Goal: Information Seeking & Learning: Find specific fact

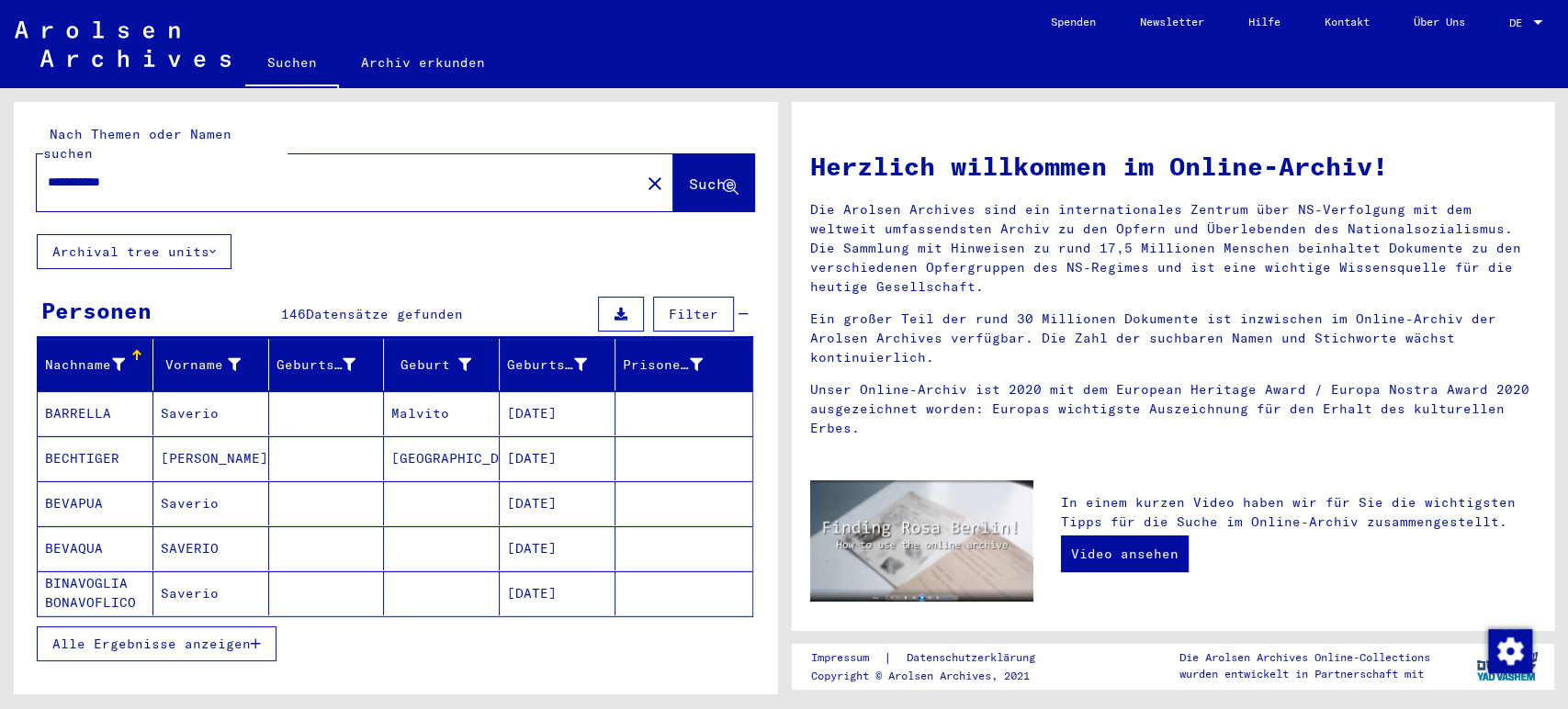
click at [250, 636] on span "Alle Ergebnisse anzeigen" at bounding box center [152, 644] width 198 height 17
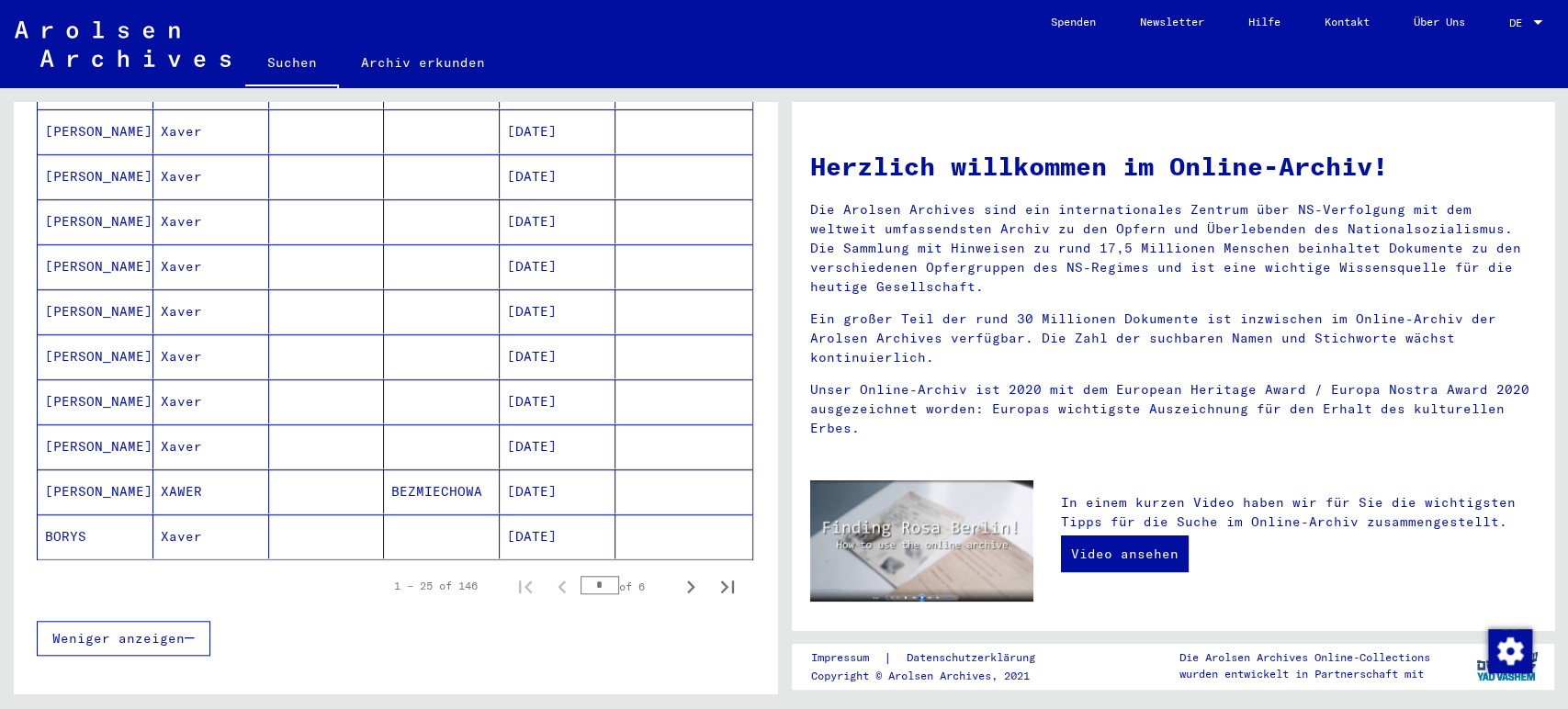
scroll to position [1045, 0]
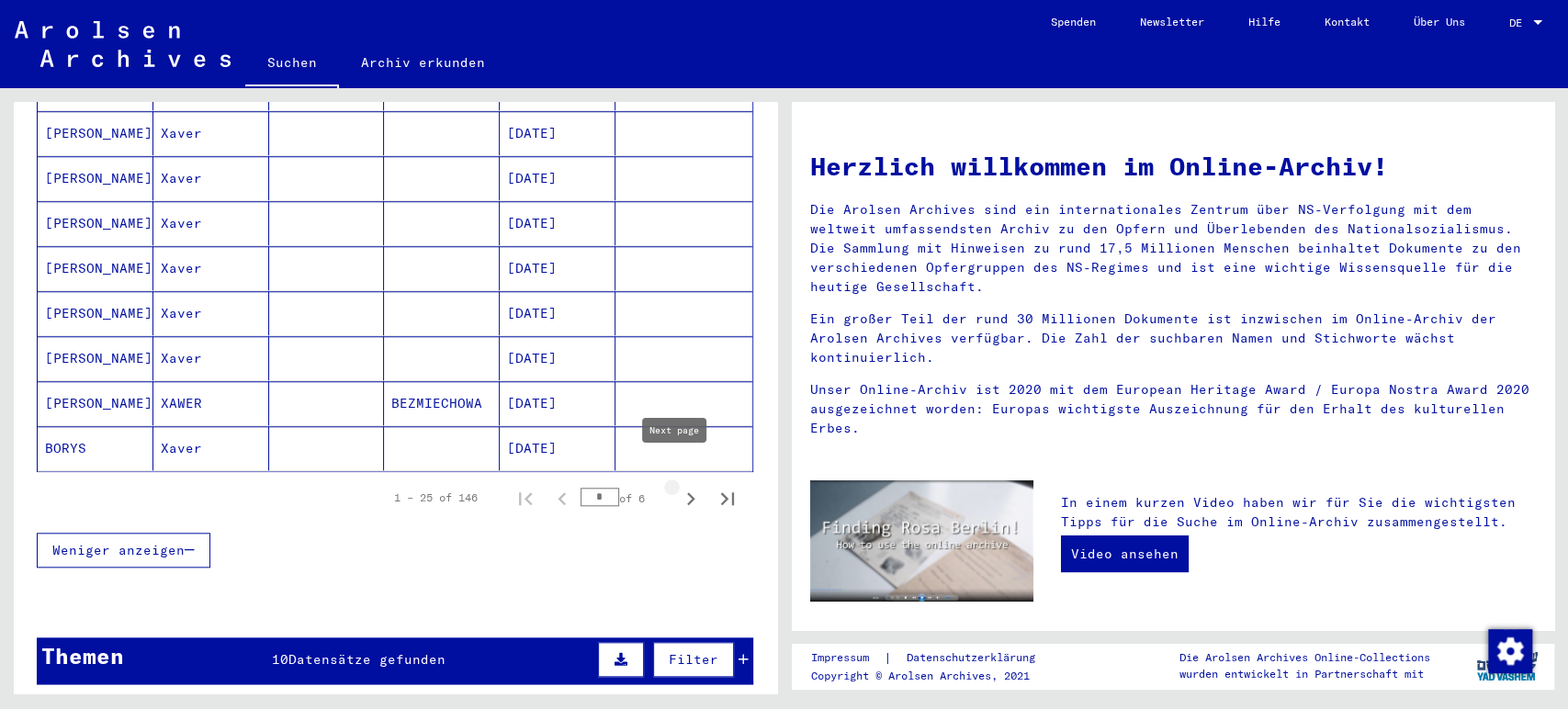
click at [682, 486] on icon "Next page" at bounding box center [691, 499] width 26 height 26
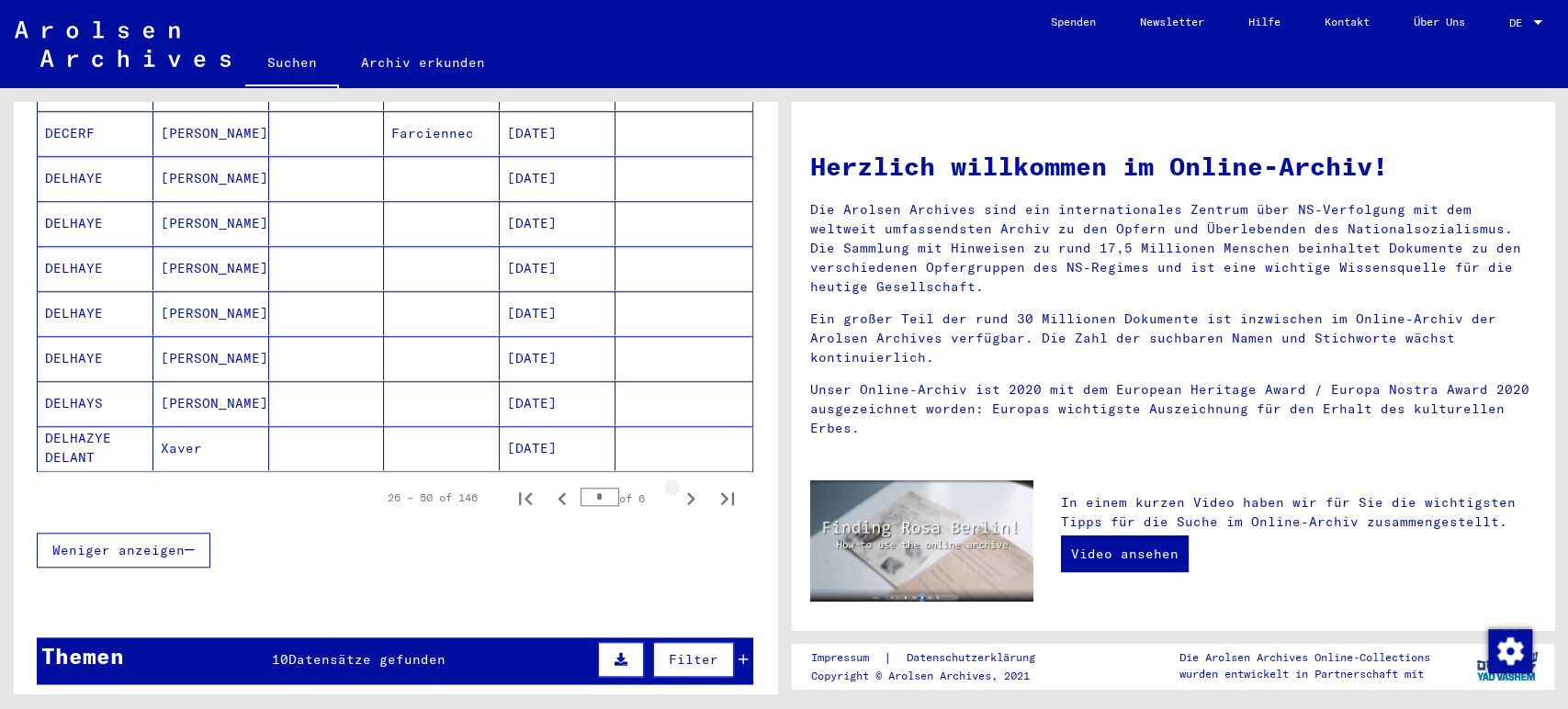
click at [682, 486] on icon "Next page" at bounding box center [691, 499] width 26 height 26
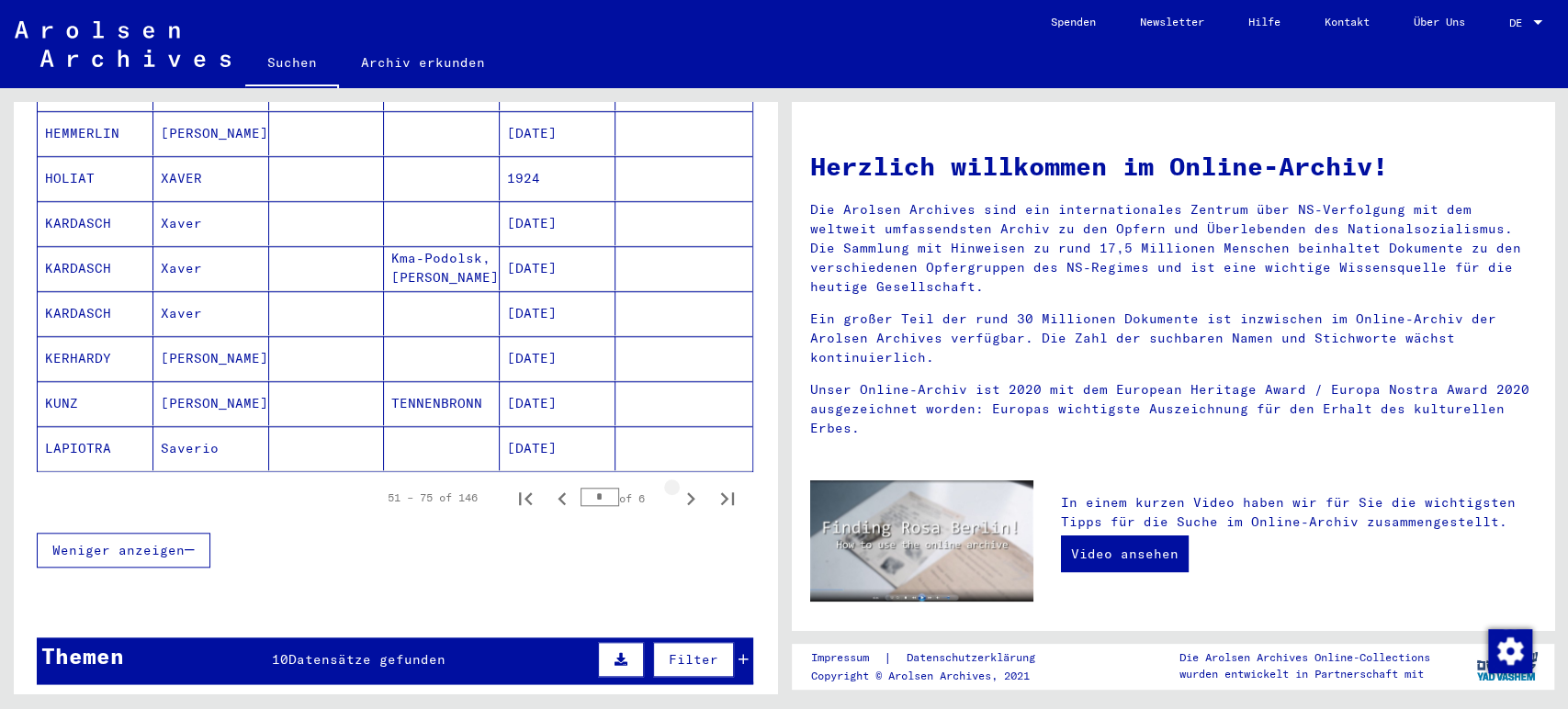
click at [682, 486] on icon "Next page" at bounding box center [691, 499] width 26 height 26
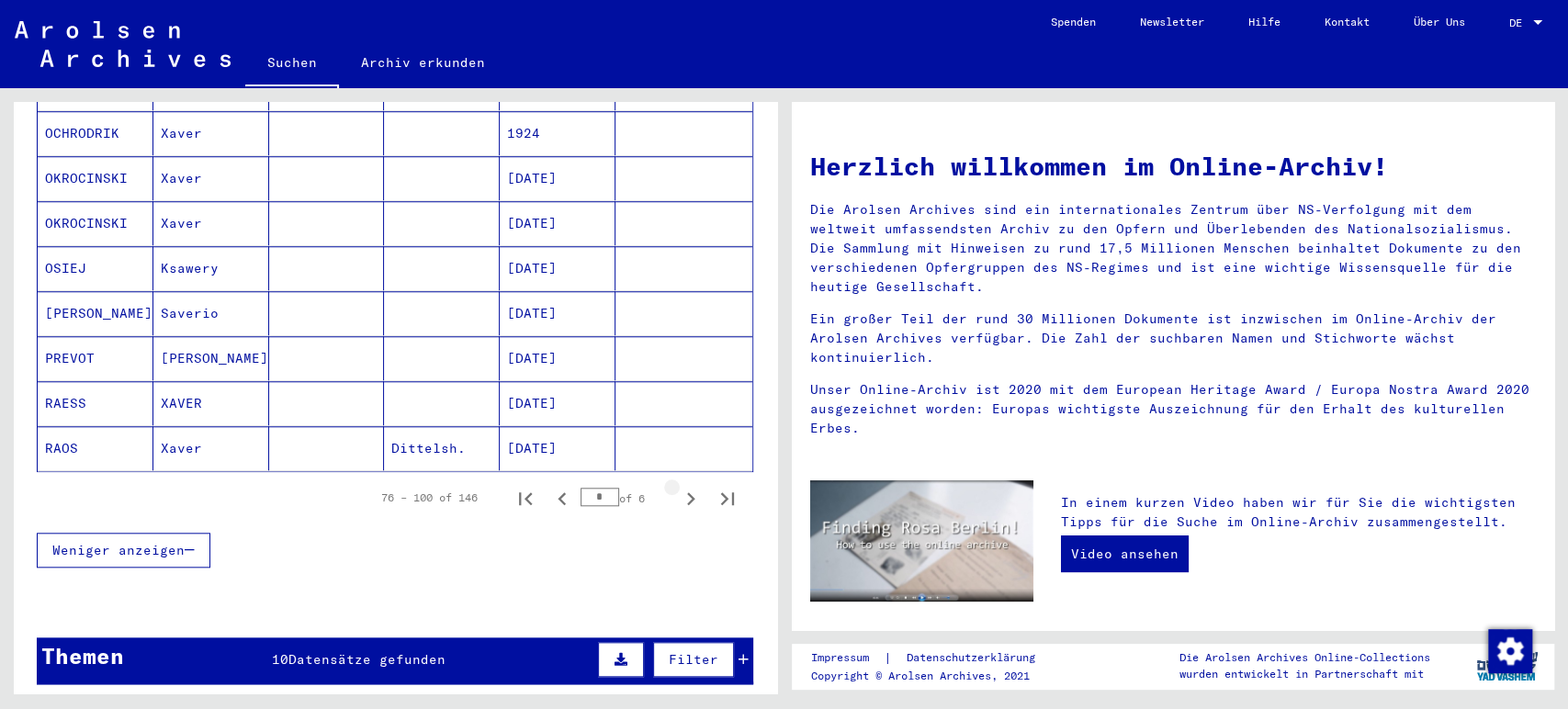
click at [682, 486] on icon "Next page" at bounding box center [691, 499] width 26 height 26
type input "*"
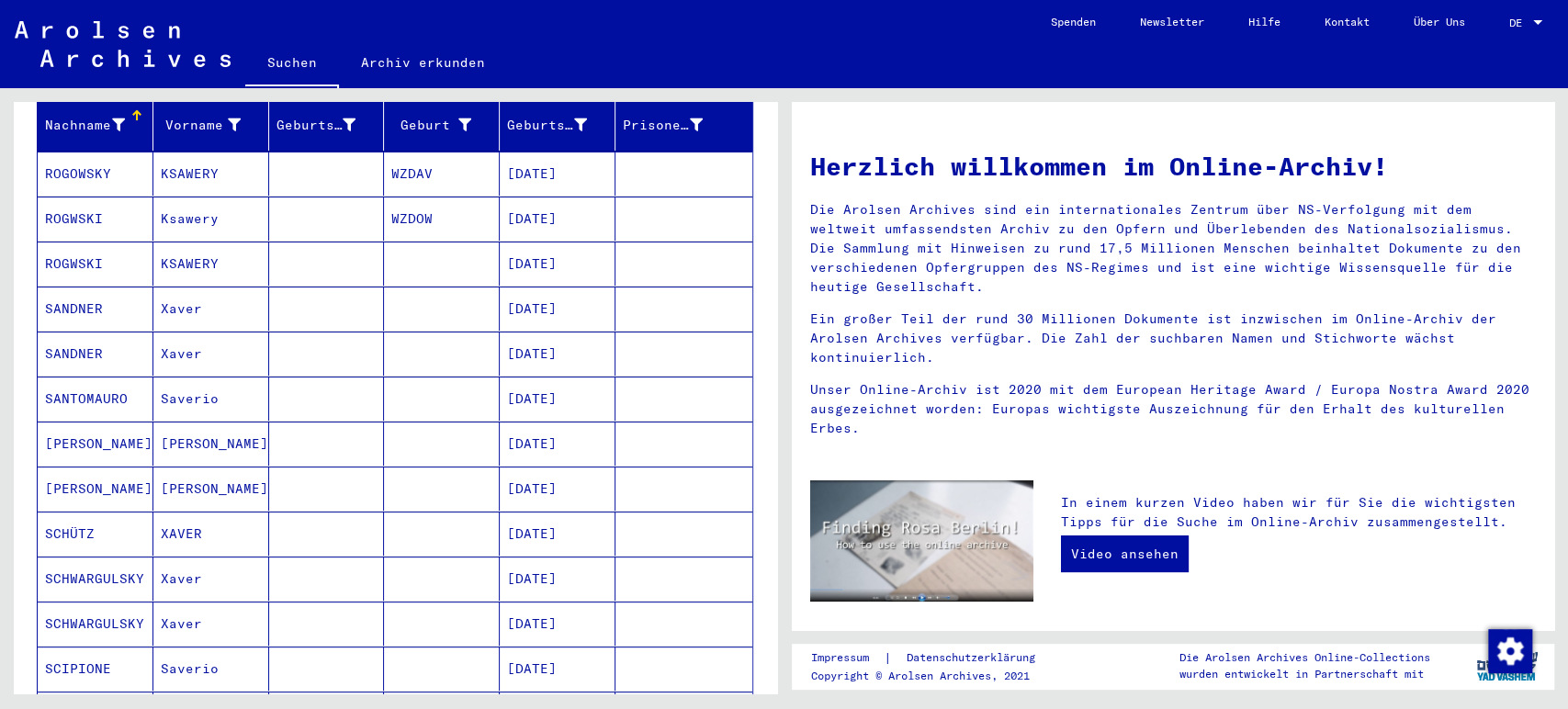
scroll to position [0, 0]
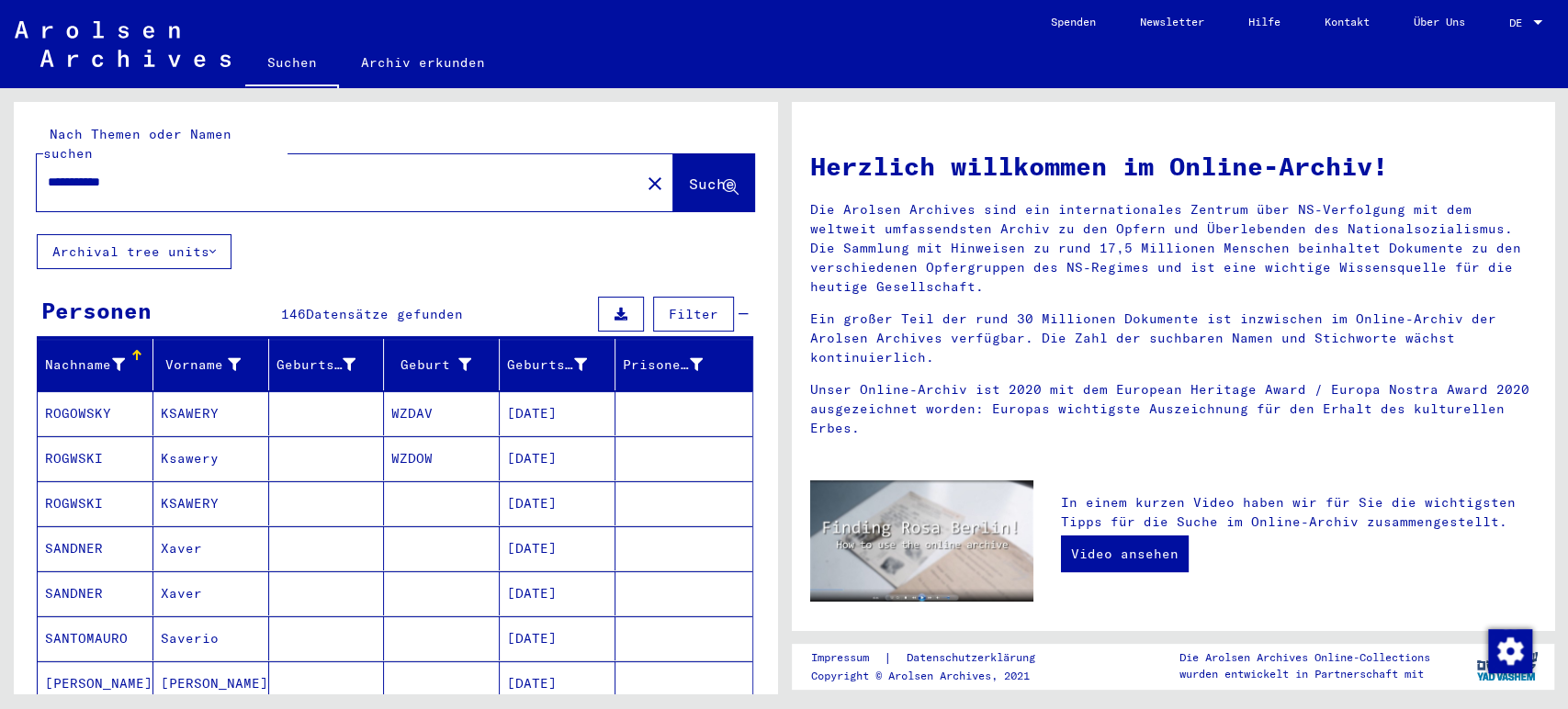
click at [183, 173] on input "**********" at bounding box center [332, 181] width 570 height 19
click at [106, 173] on input "**********" at bounding box center [332, 181] width 570 height 19
type input "**********"
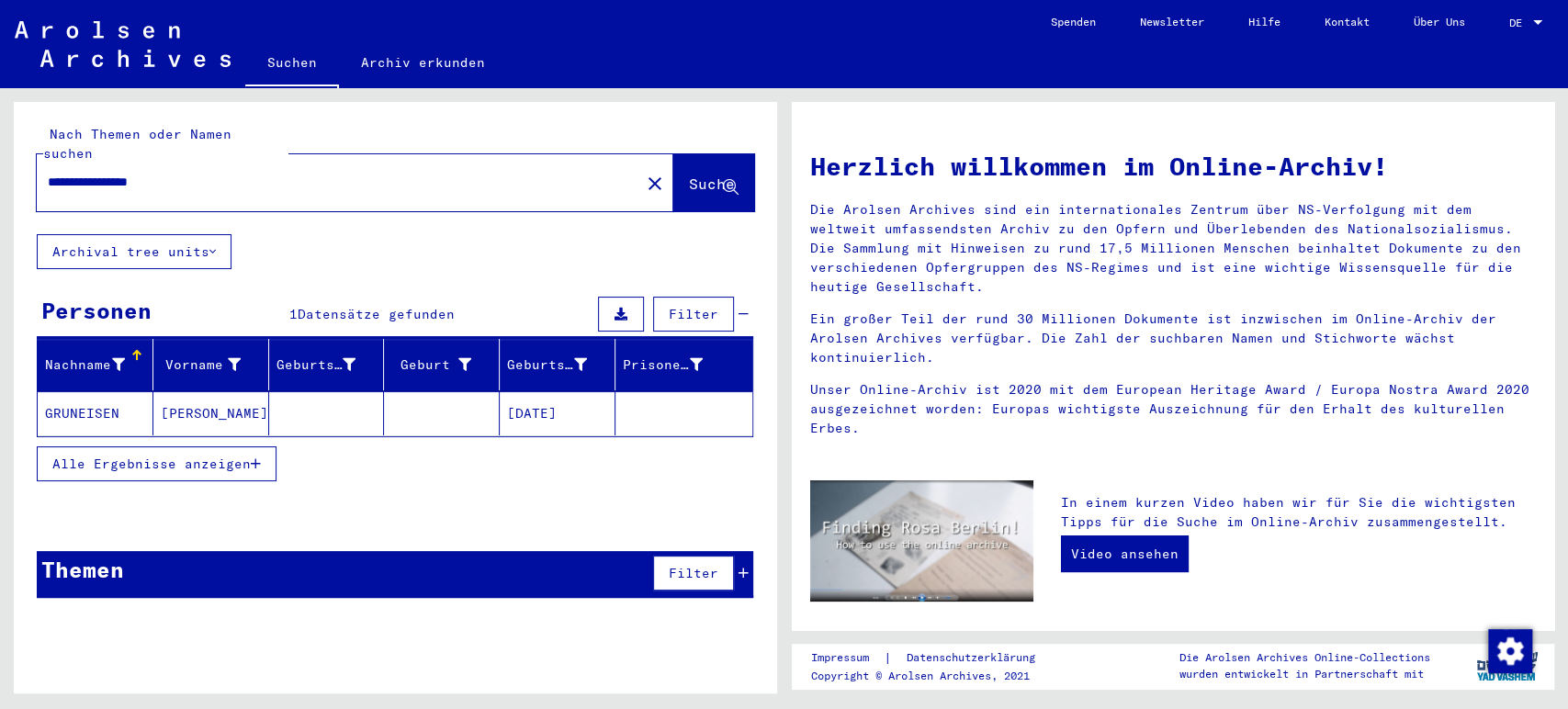
click at [280, 392] on mat-cell at bounding box center [326, 414] width 116 height 44
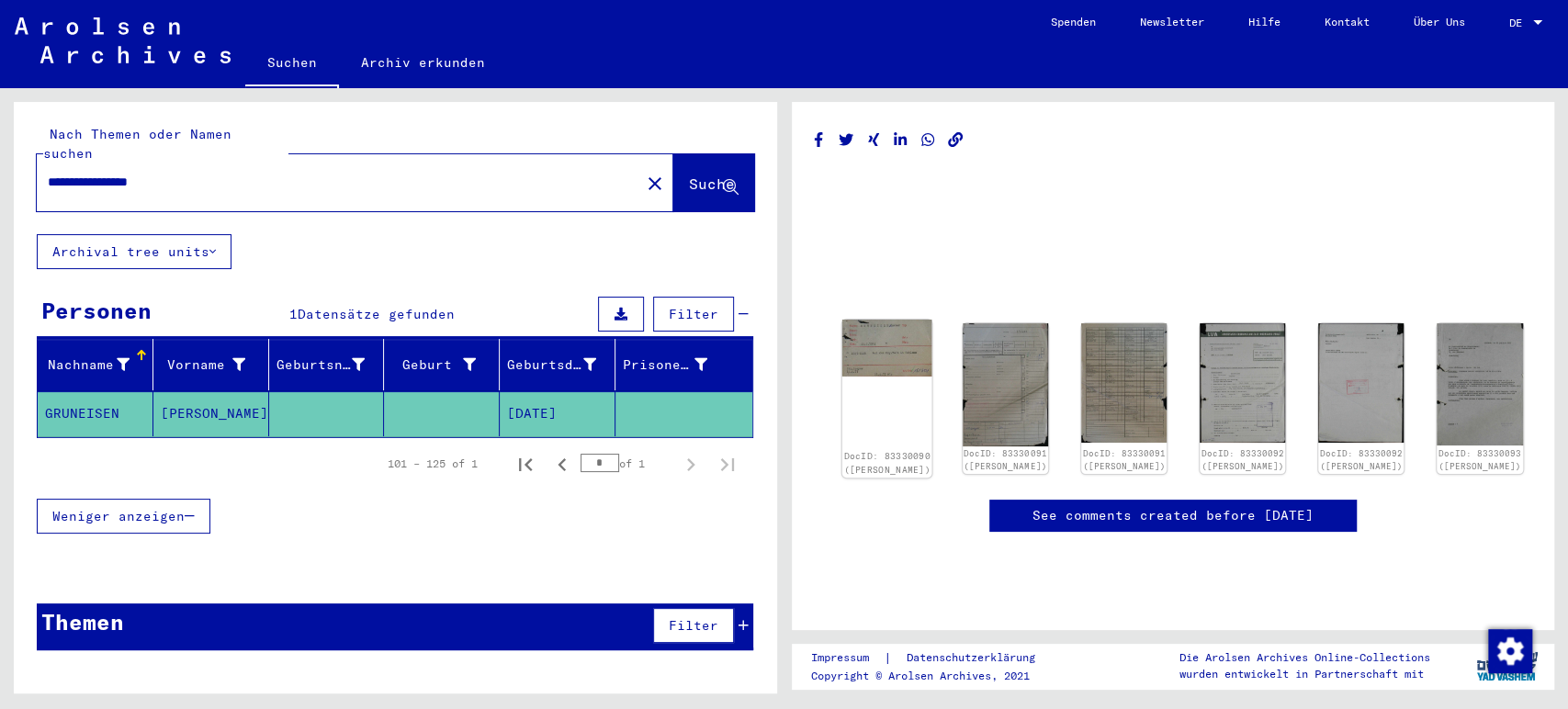
click at [878, 343] on img at bounding box center [886, 347] width 90 height 57
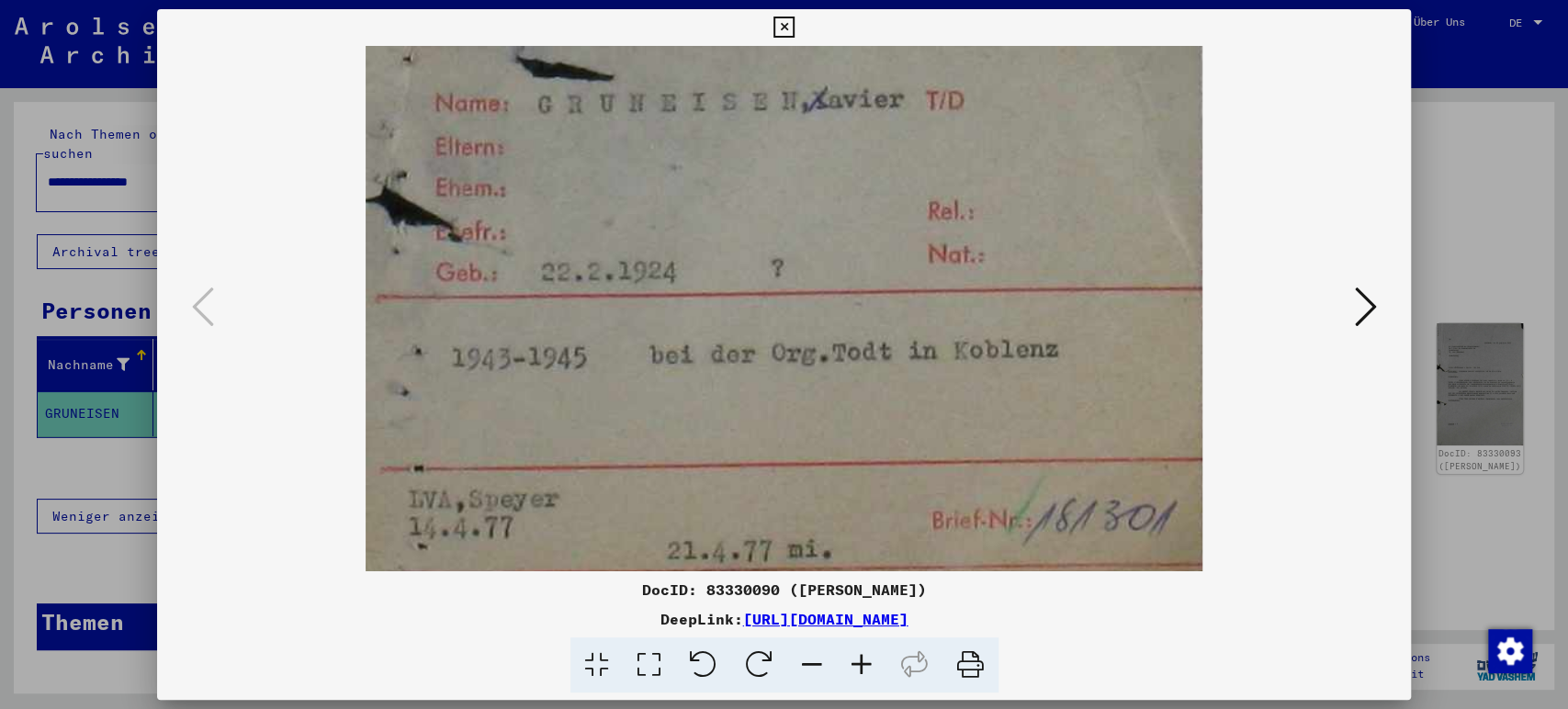
click at [1342, 309] on img at bounding box center [784, 308] width 1130 height 526
click at [1359, 309] on icon at bounding box center [1365, 306] width 22 height 44
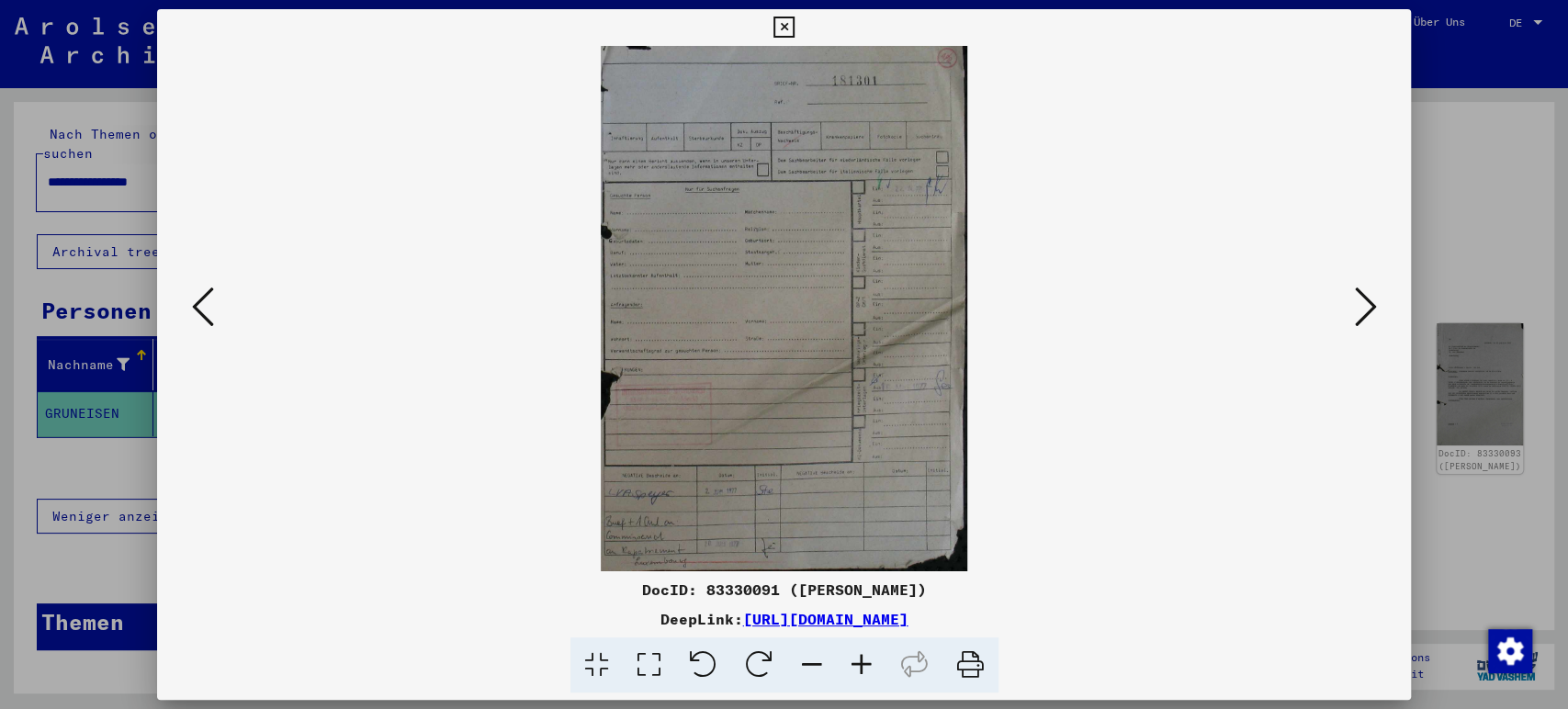
click at [1359, 309] on icon at bounding box center [1365, 306] width 22 height 44
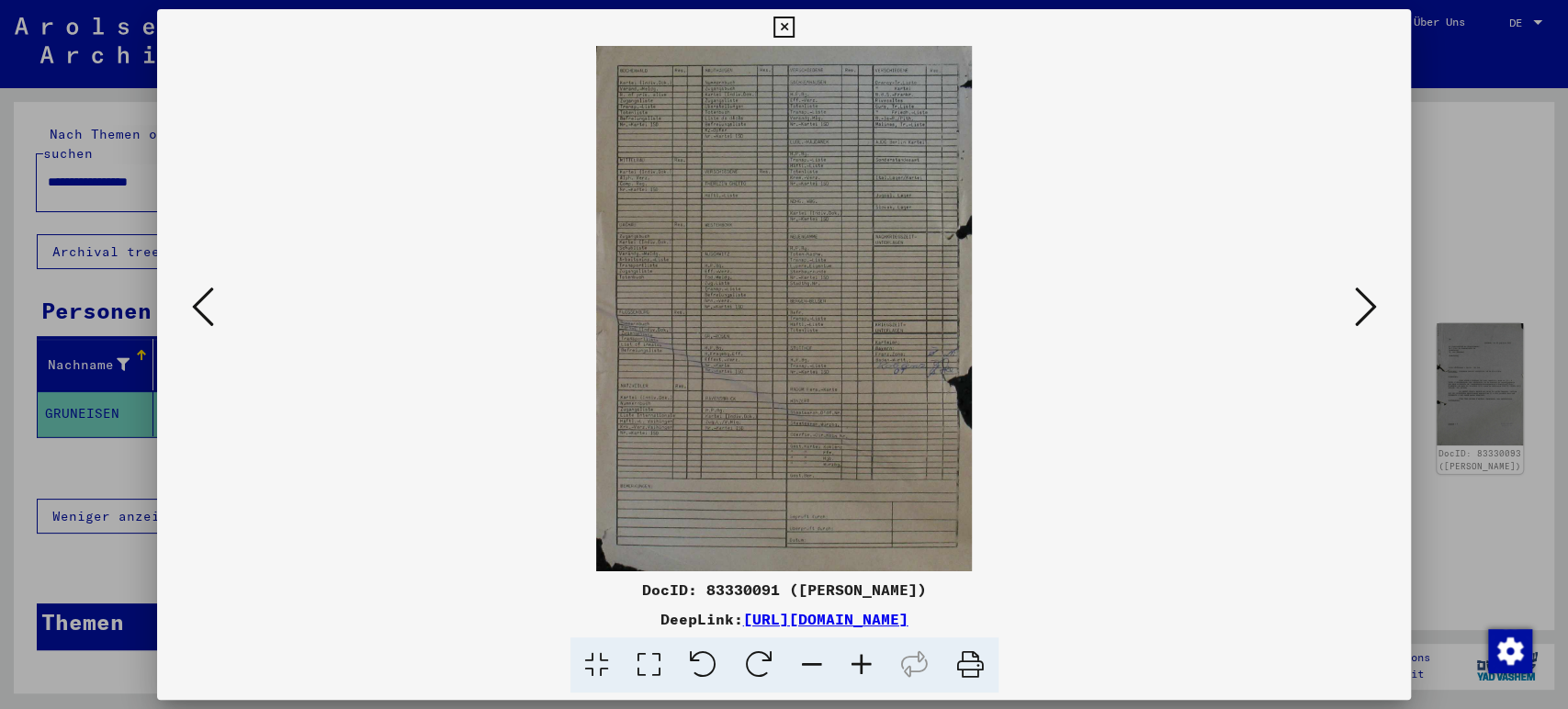
click at [1359, 309] on icon at bounding box center [1365, 306] width 22 height 44
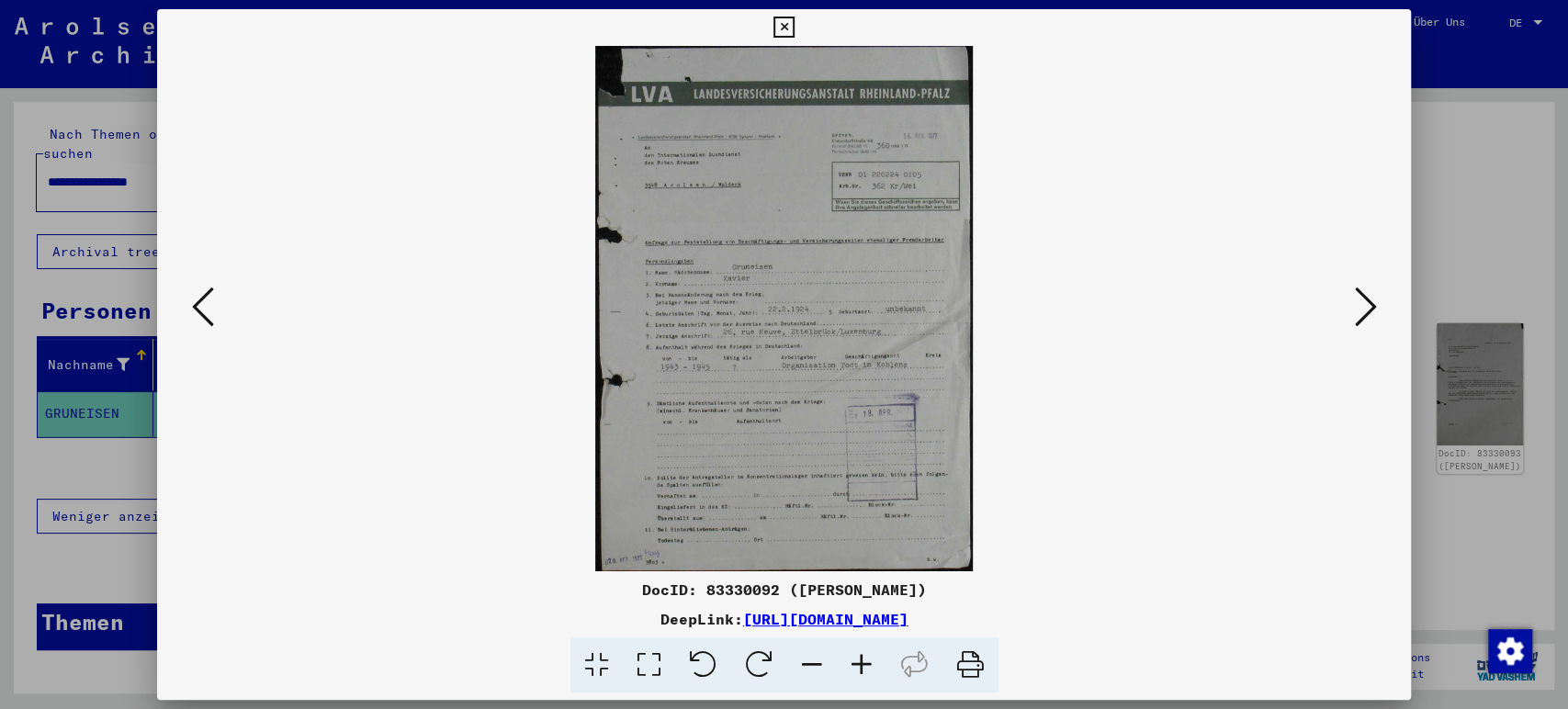
click at [859, 667] on icon at bounding box center [861, 665] width 50 height 57
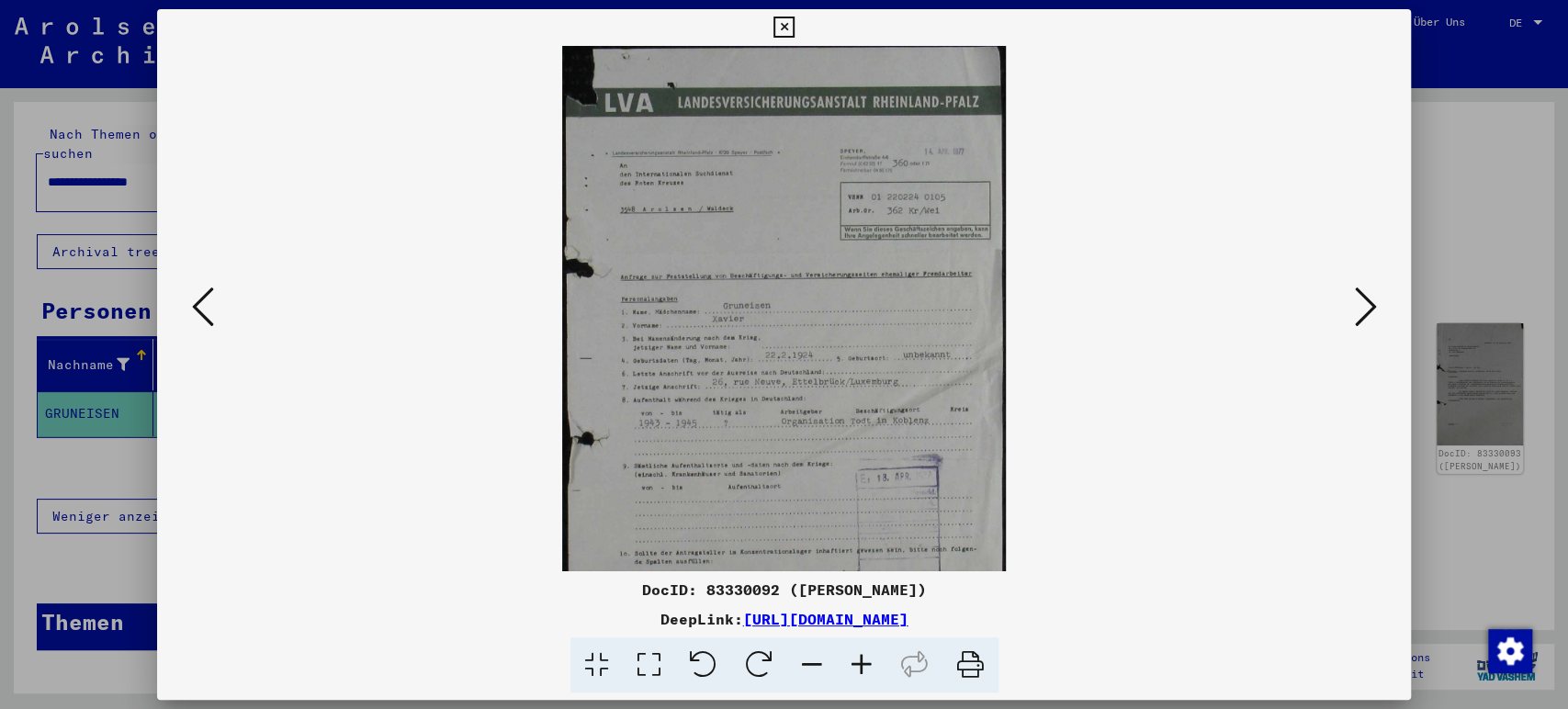
click at [859, 667] on icon at bounding box center [861, 665] width 50 height 57
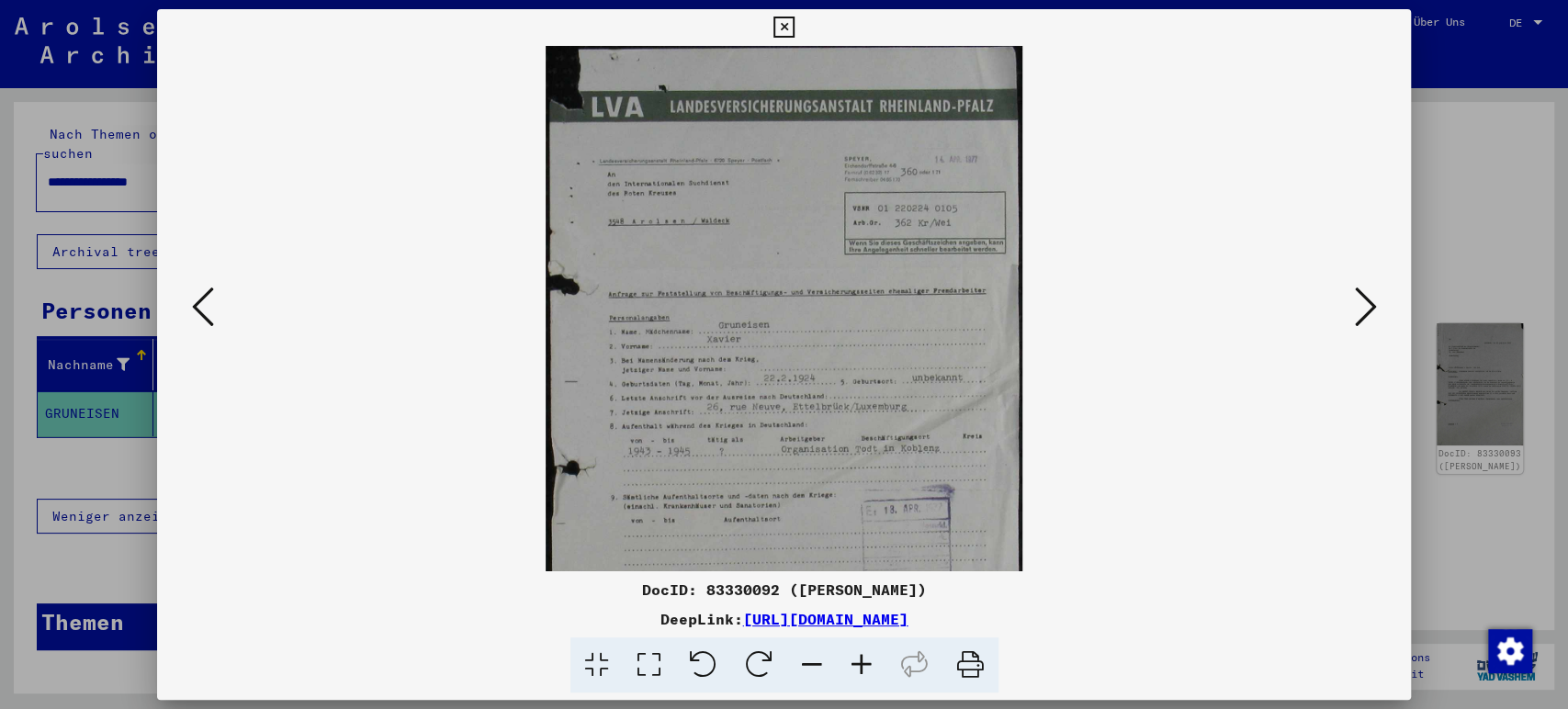
click at [859, 667] on icon at bounding box center [861, 665] width 50 height 57
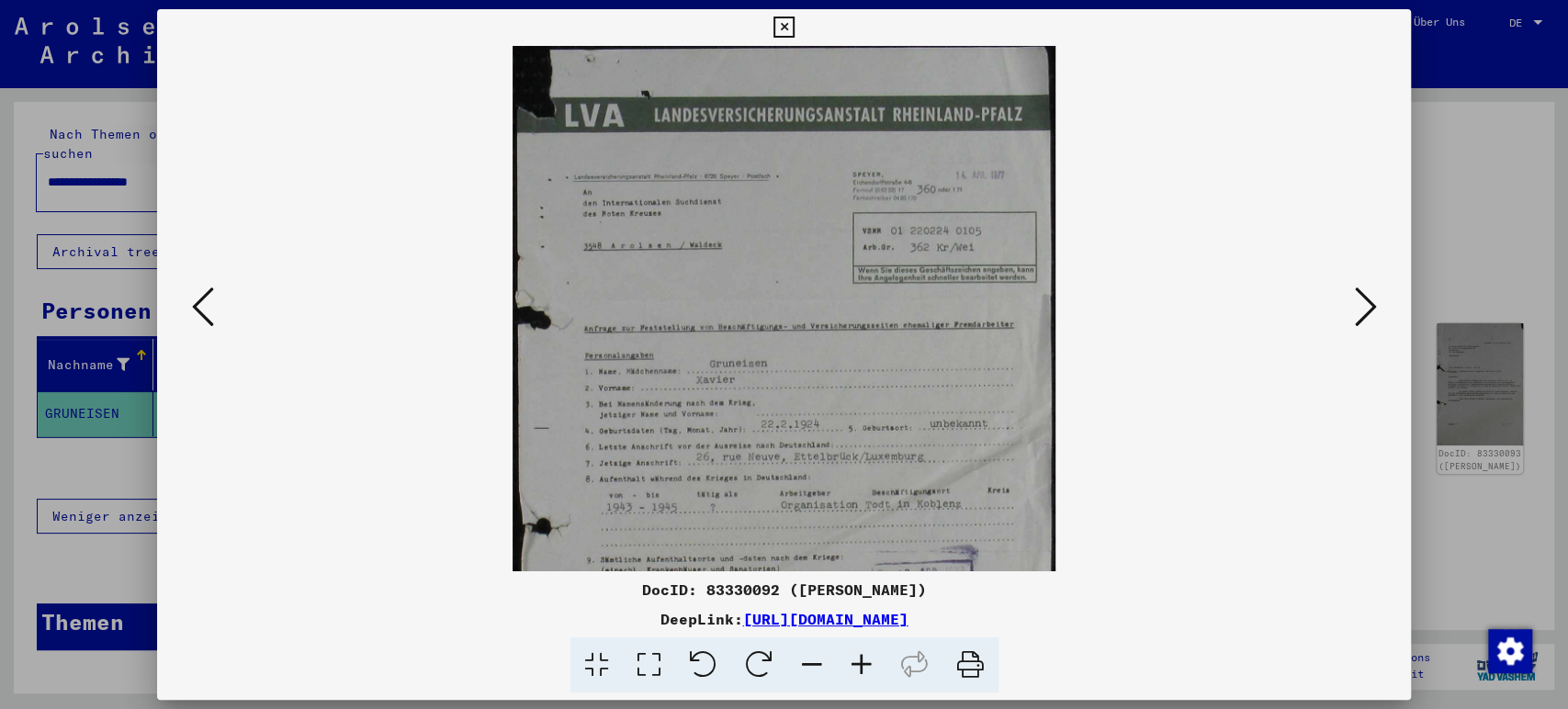
click at [859, 667] on icon at bounding box center [861, 665] width 50 height 57
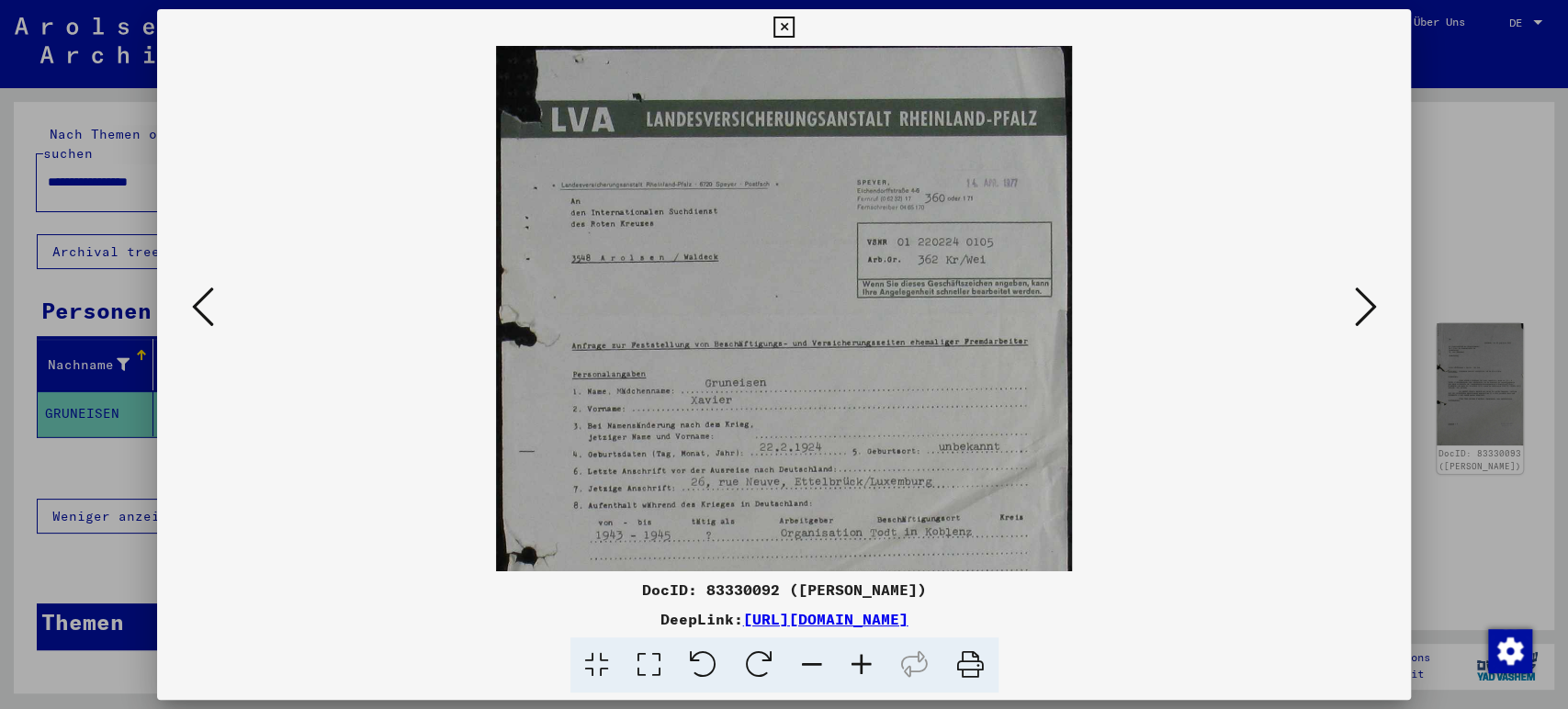
click at [859, 667] on icon at bounding box center [861, 665] width 50 height 57
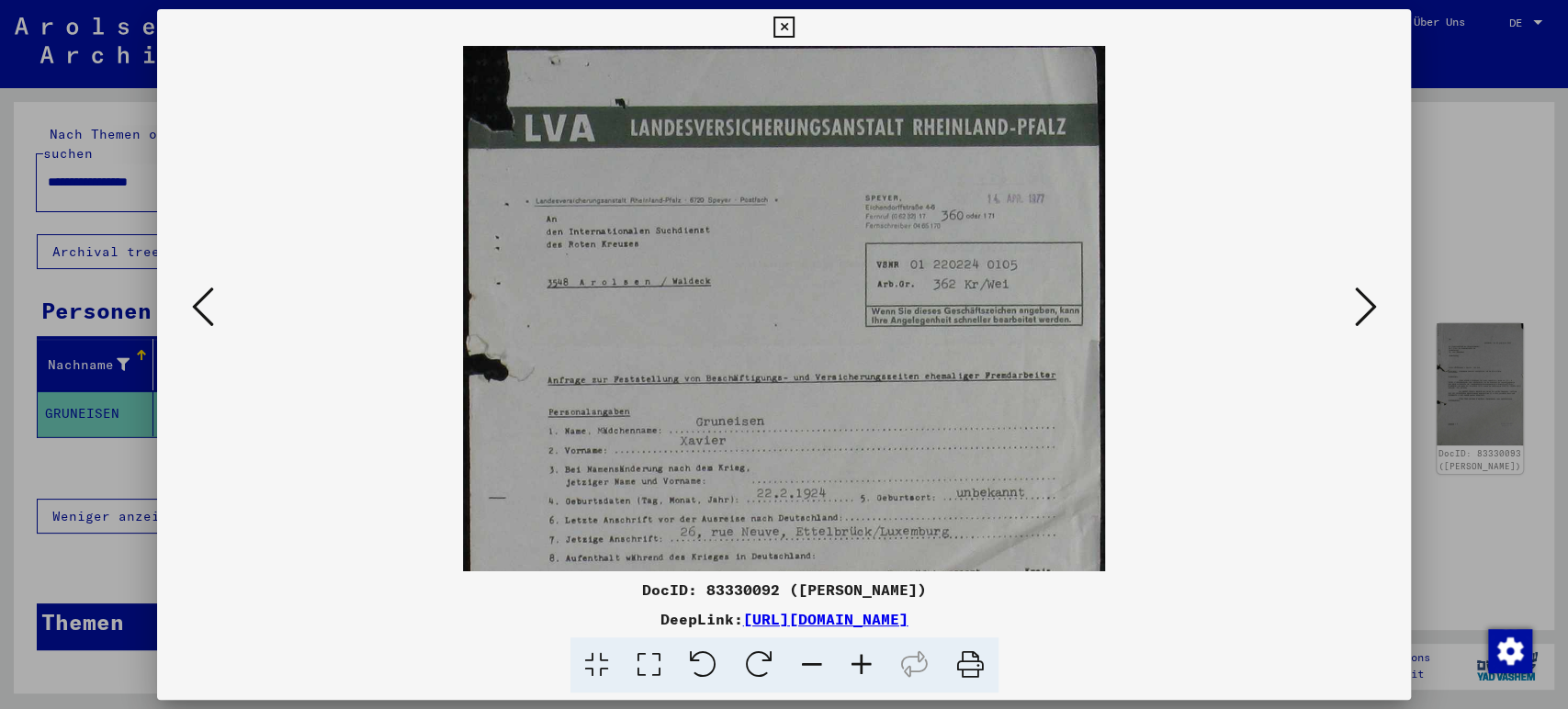
click at [859, 667] on icon at bounding box center [861, 665] width 50 height 57
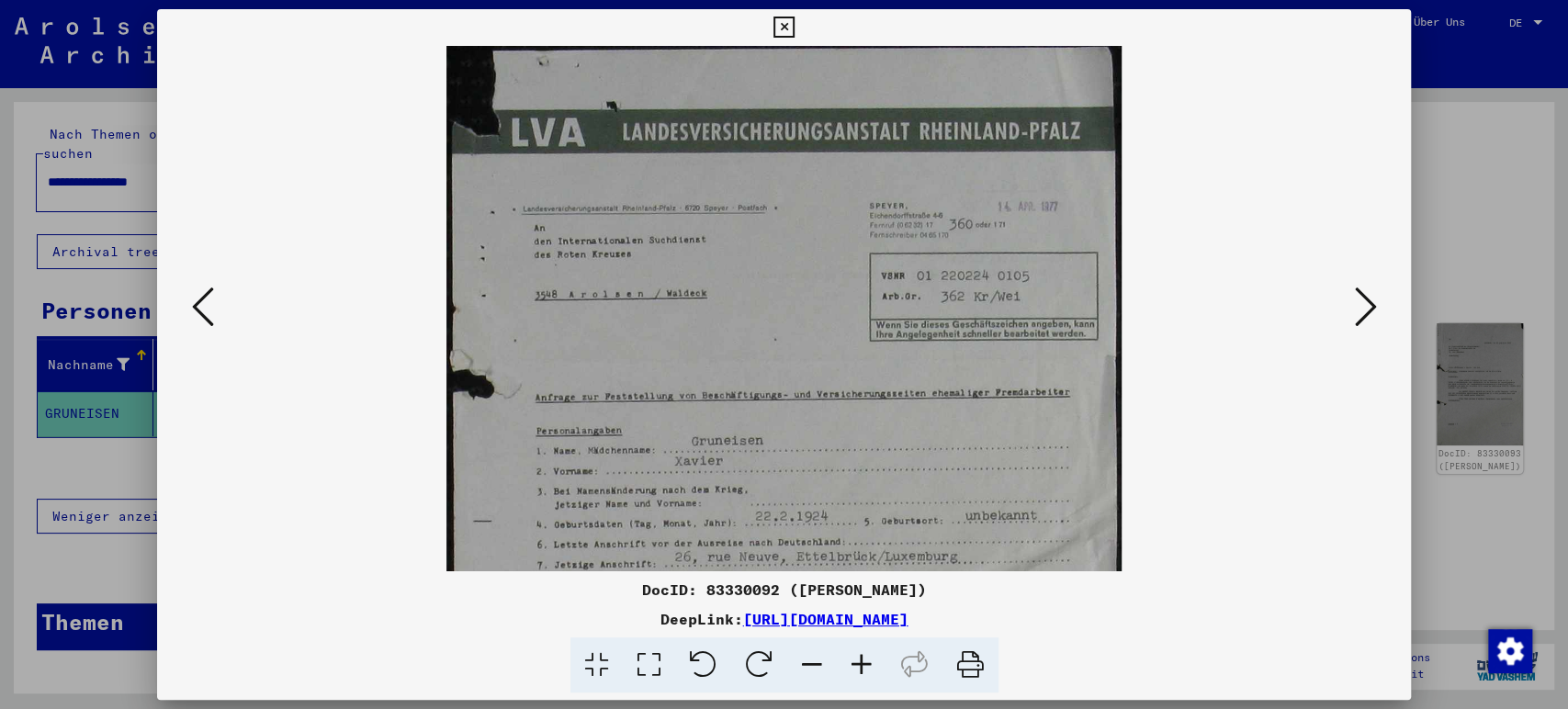
click at [859, 667] on icon at bounding box center [861, 665] width 50 height 57
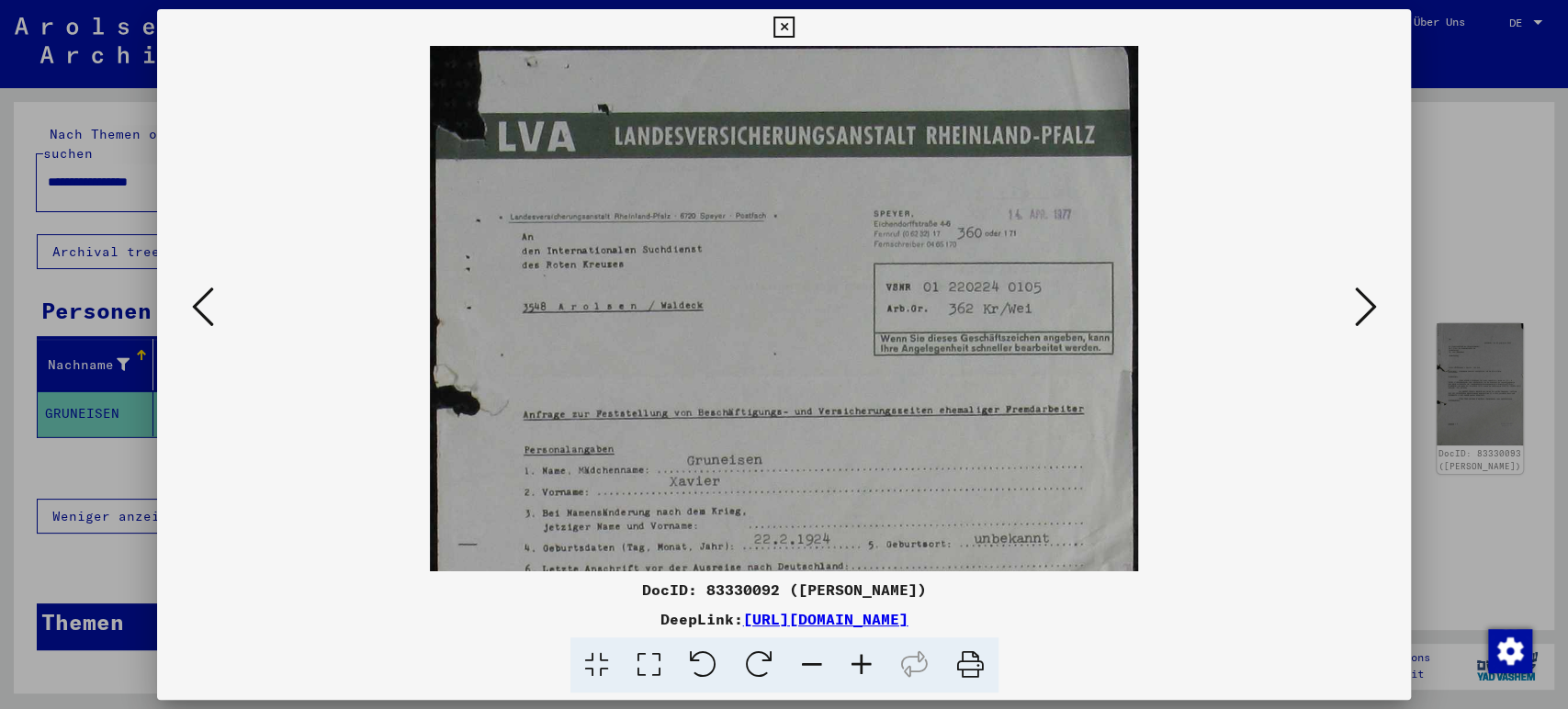
click at [859, 667] on icon at bounding box center [861, 665] width 50 height 57
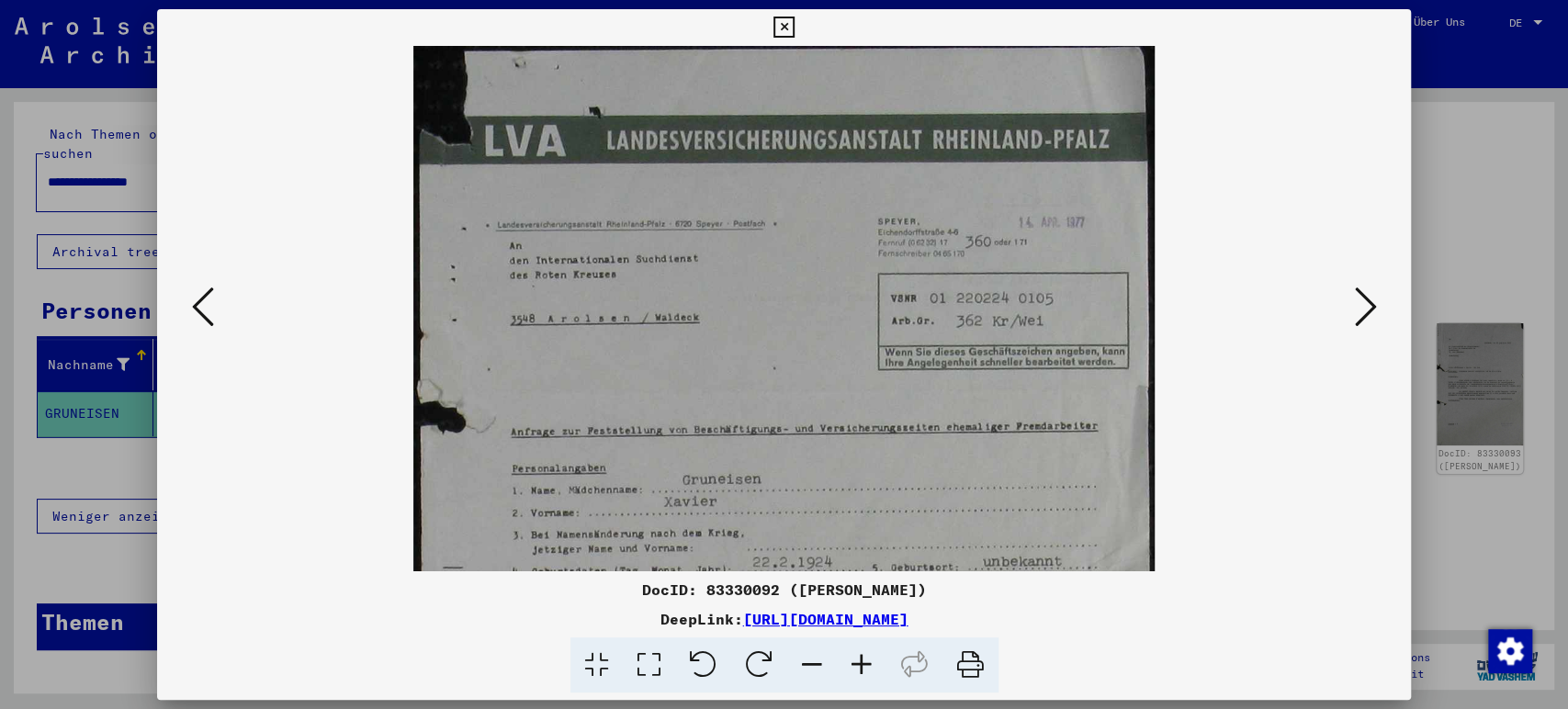
click at [859, 667] on icon at bounding box center [861, 665] width 50 height 57
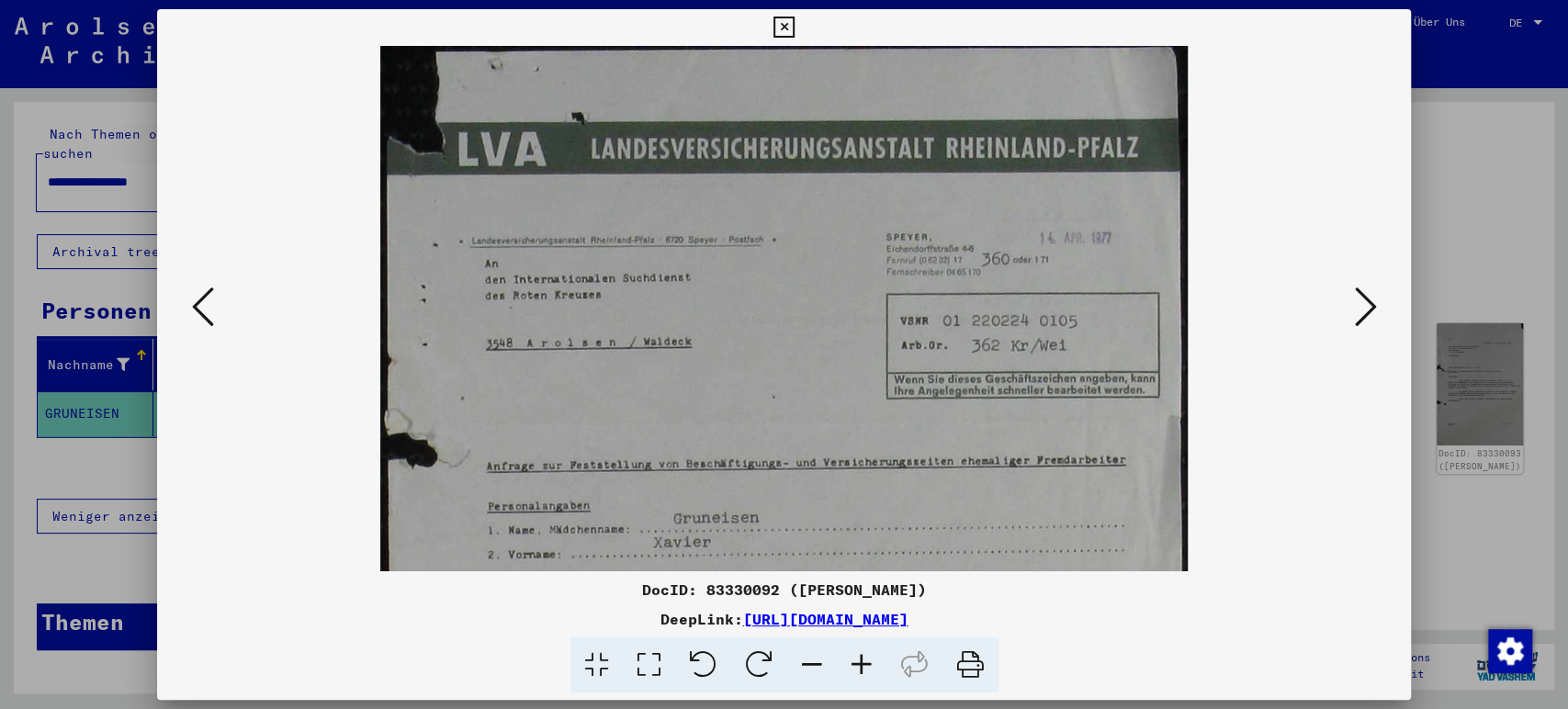
click at [859, 667] on icon at bounding box center [861, 665] width 50 height 57
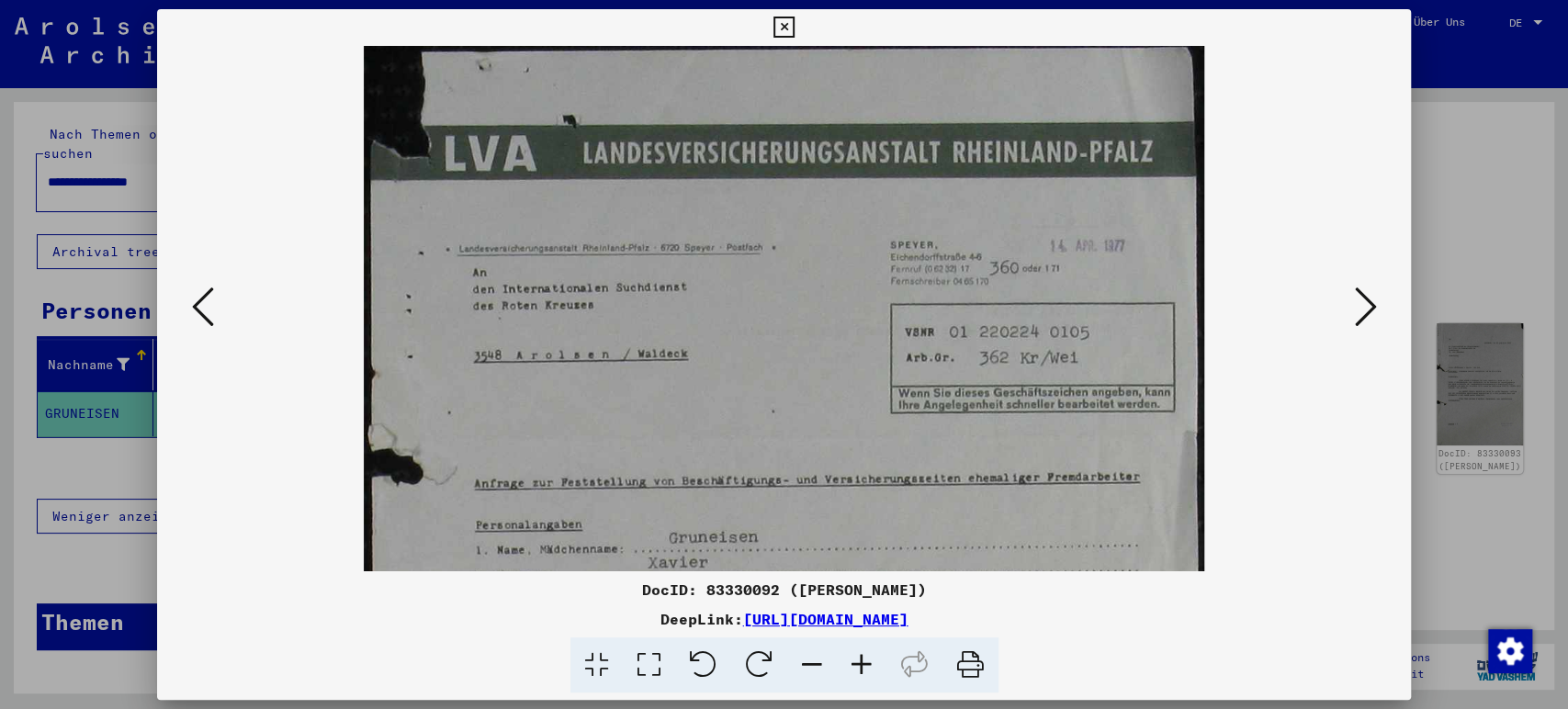
click at [859, 667] on icon at bounding box center [861, 665] width 50 height 57
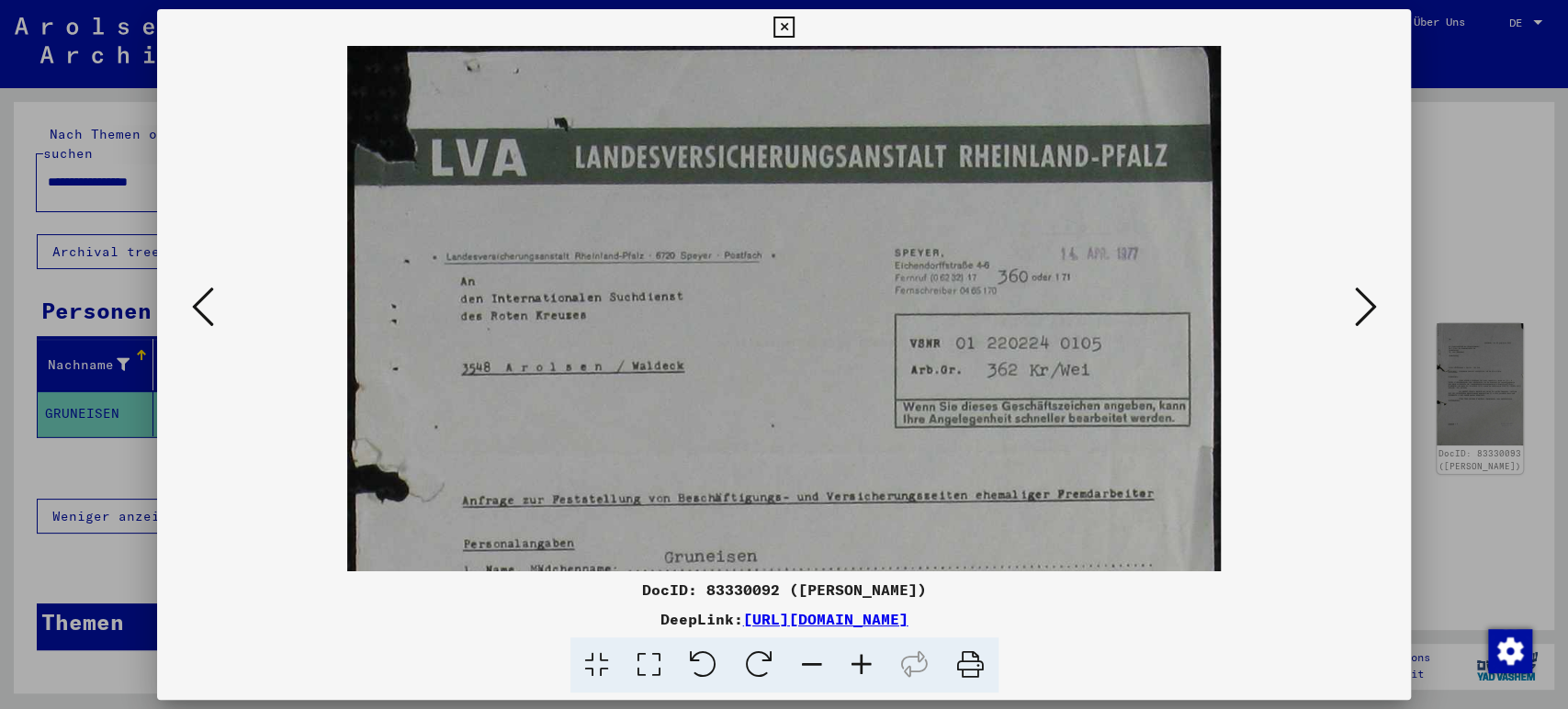
click at [859, 667] on icon at bounding box center [861, 665] width 50 height 57
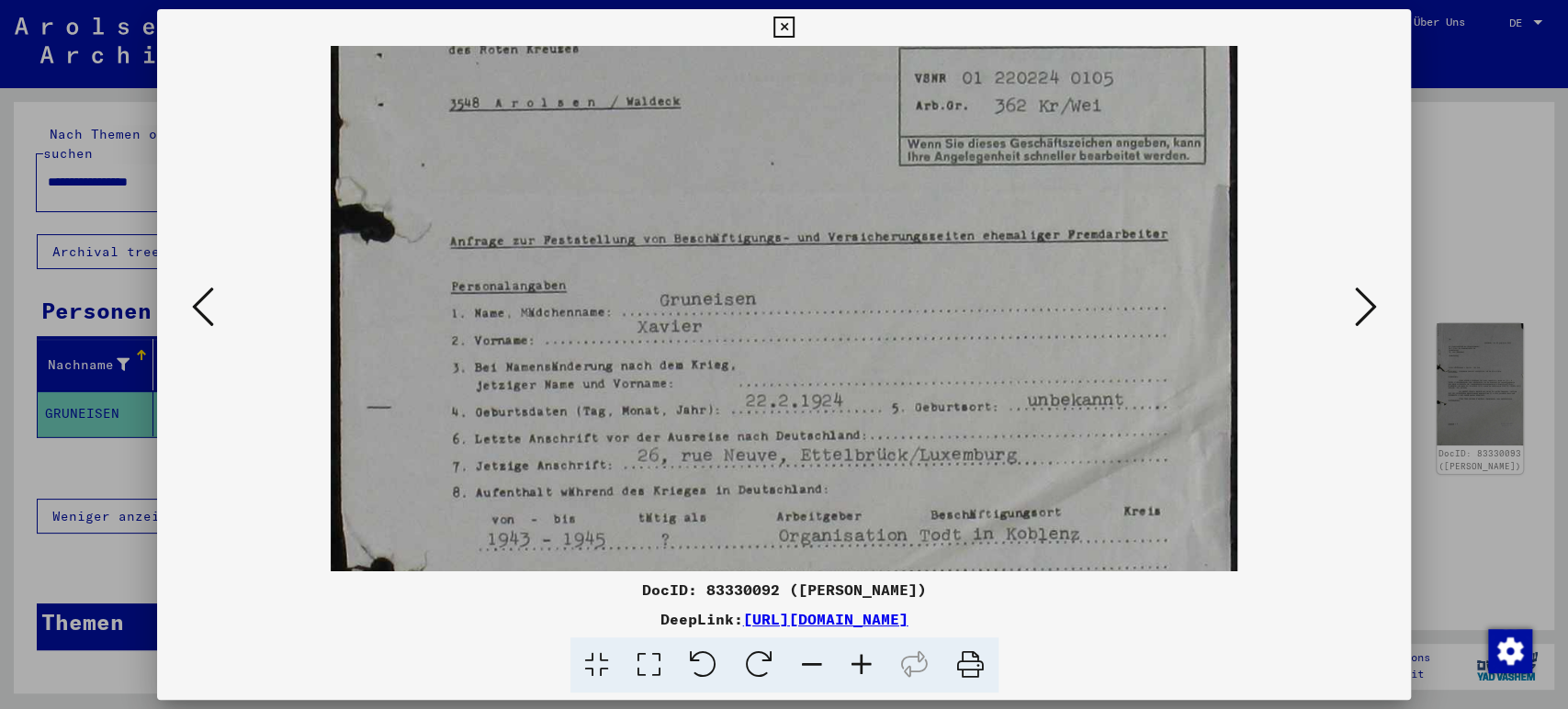
scroll to position [286, 0]
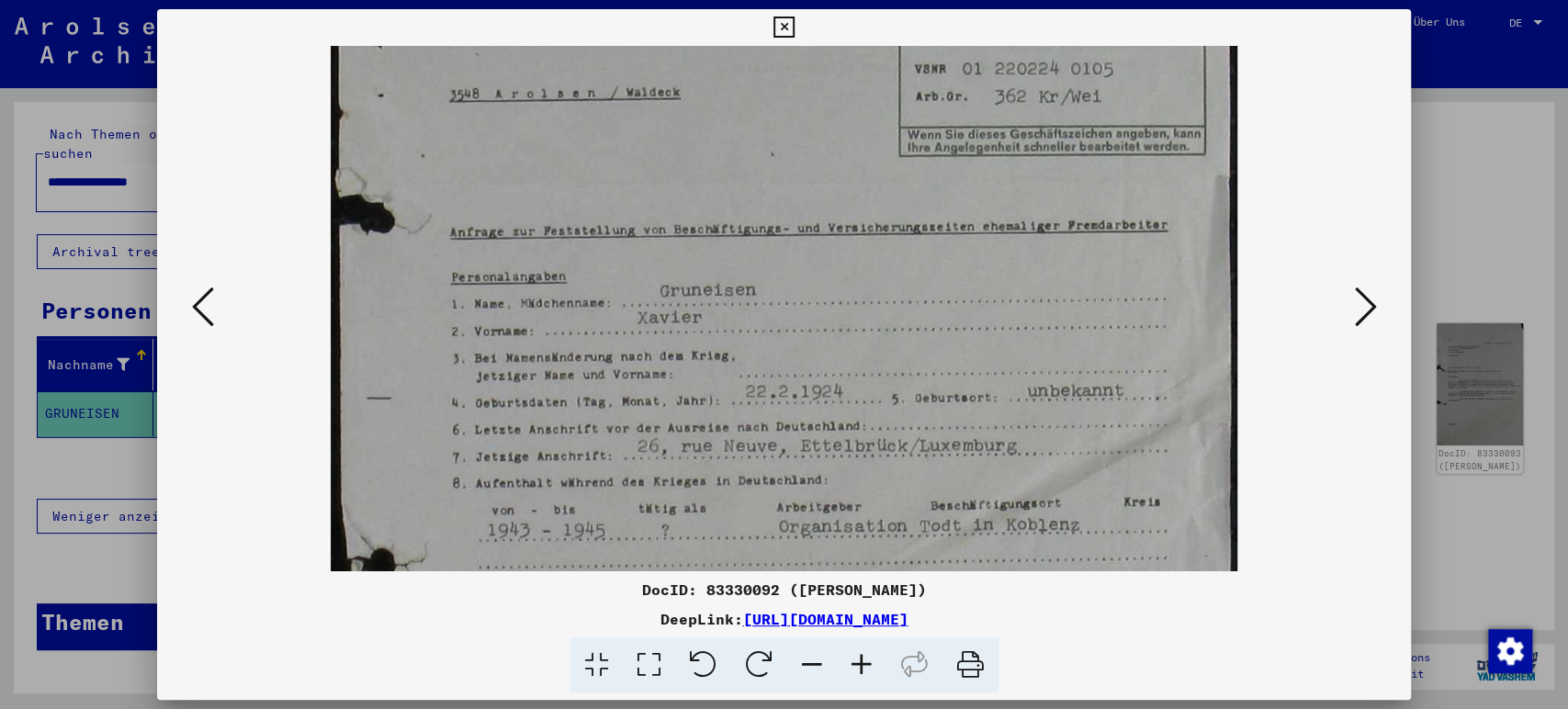
drag, startPoint x: 786, startPoint y: 474, endPoint x: 750, endPoint y: 187, distance: 289.2
click at [750, 187] on img at bounding box center [784, 390] width 907 height 1260
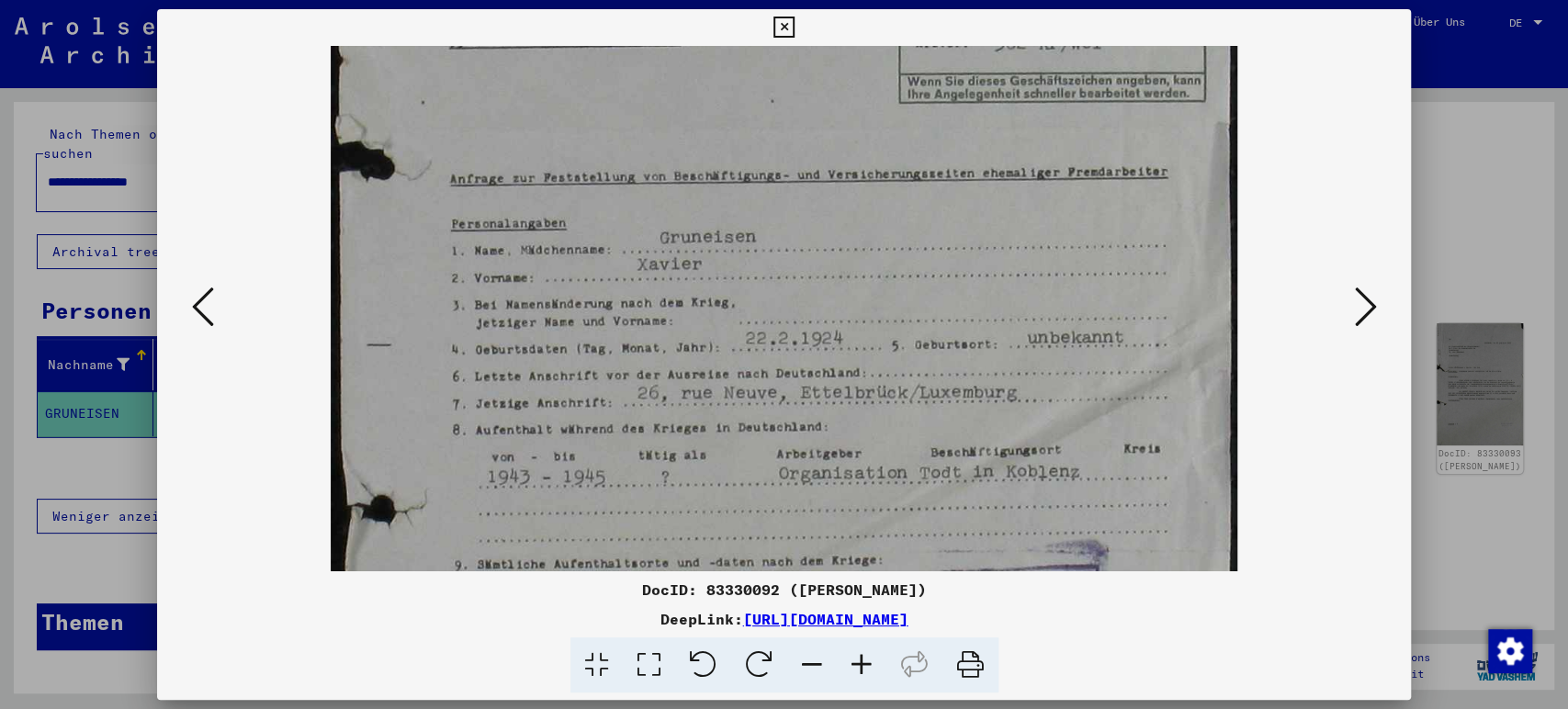
scroll to position [342, 0]
drag, startPoint x: 807, startPoint y: 367, endPoint x: 801, endPoint y: 309, distance: 58.3
click at [801, 309] on img at bounding box center [784, 334] width 907 height 1260
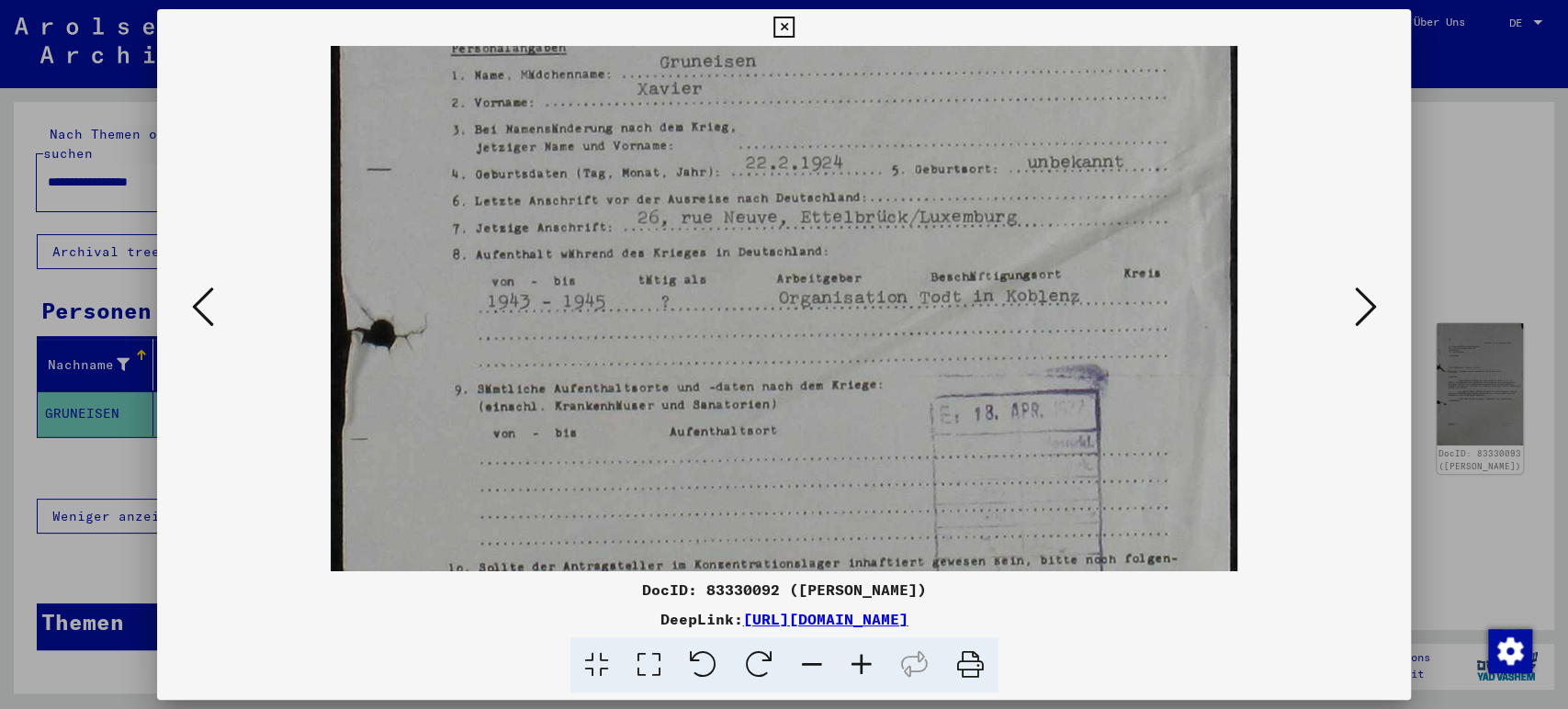
scroll to position [479, 0]
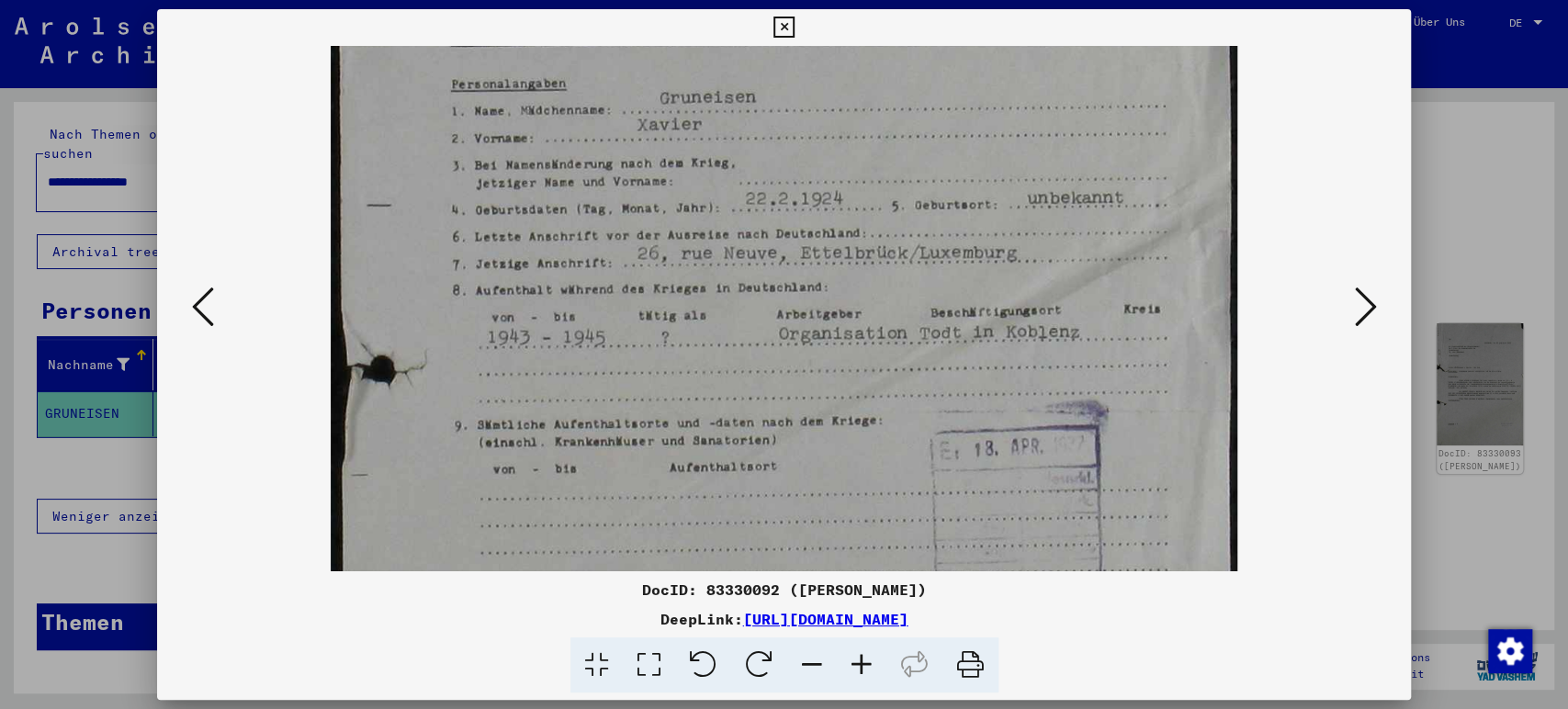
drag, startPoint x: 828, startPoint y: 419, endPoint x: 807, endPoint y: 284, distance: 136.6
click at [807, 284] on img at bounding box center [784, 197] width 907 height 1260
click at [1361, 296] on icon at bounding box center [1365, 306] width 22 height 44
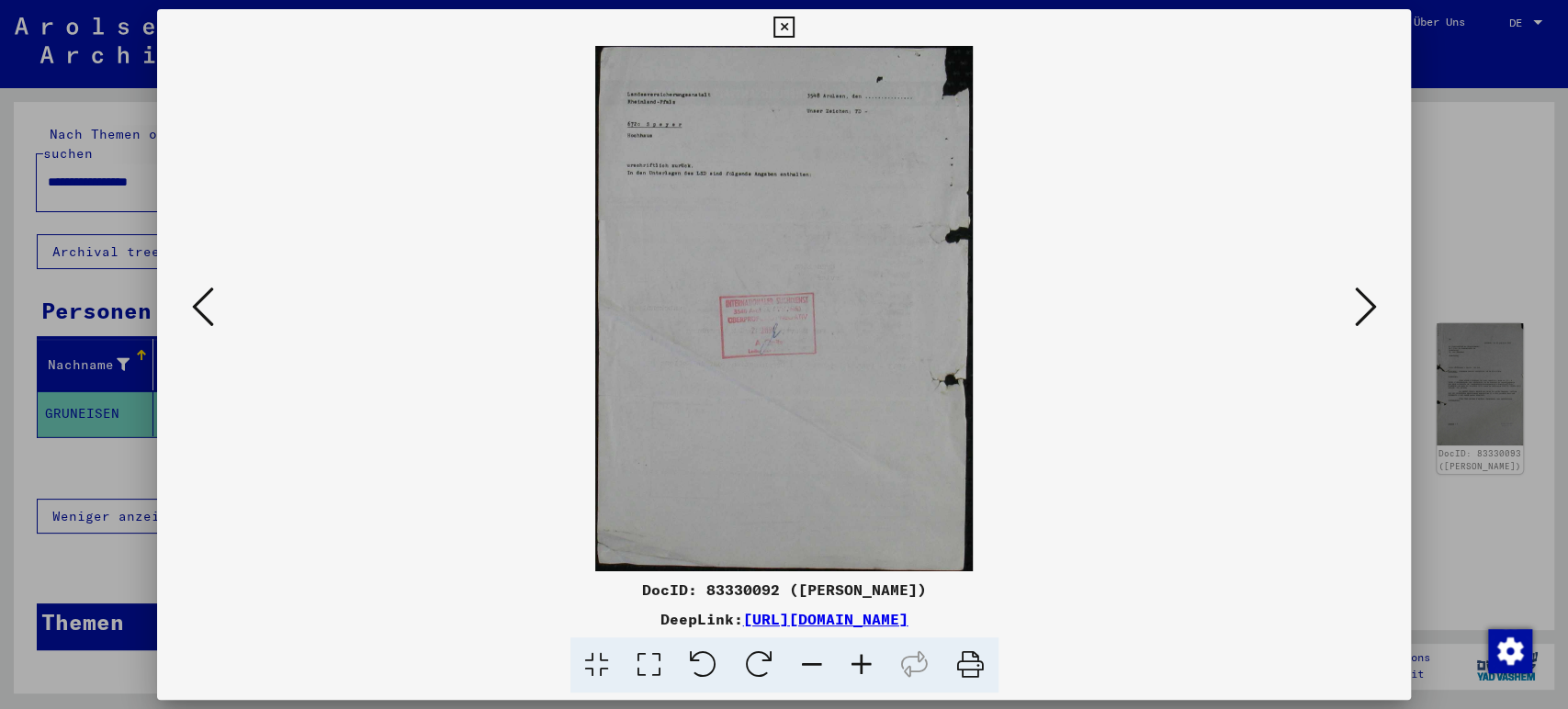
scroll to position [0, 0]
click at [1361, 296] on icon at bounding box center [1365, 306] width 22 height 44
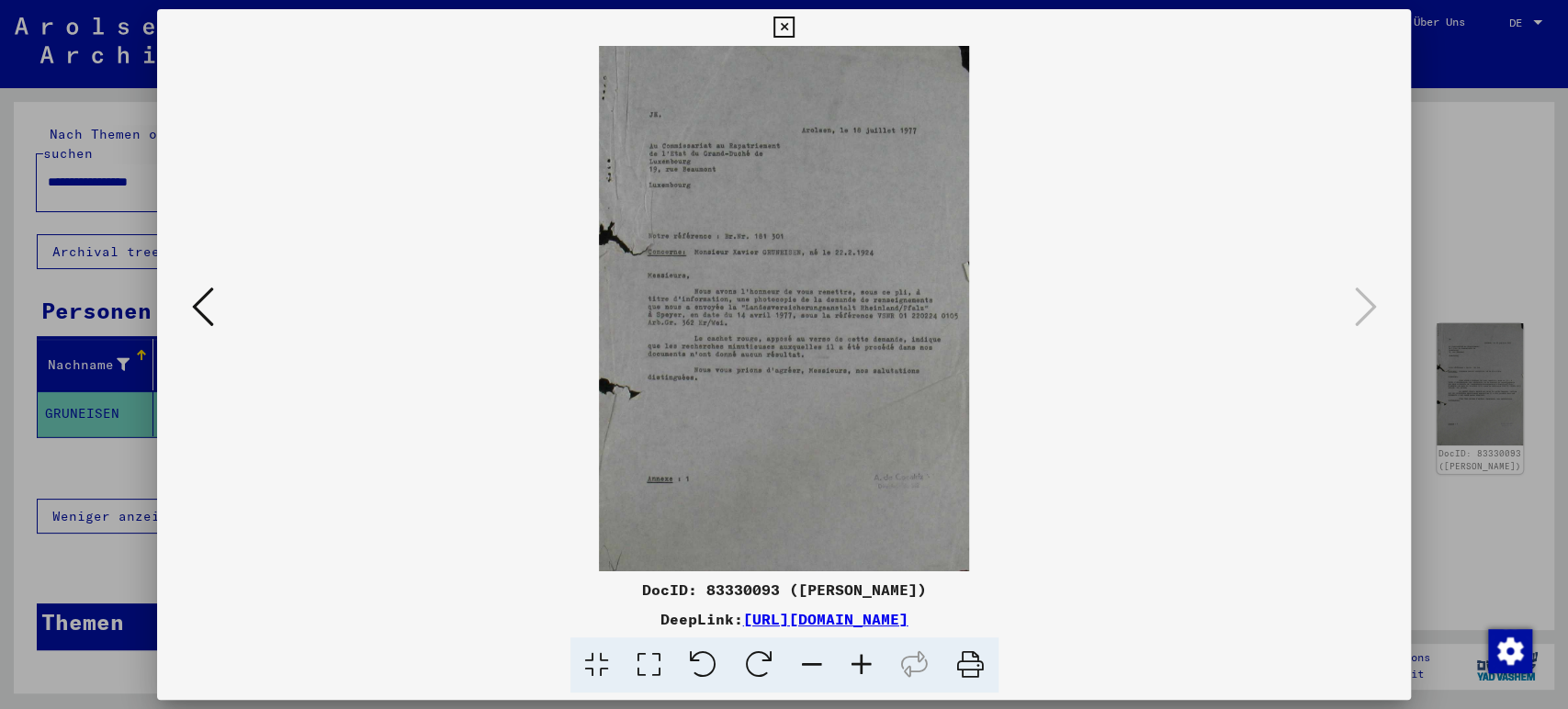
click at [847, 664] on icon at bounding box center [861, 665] width 50 height 57
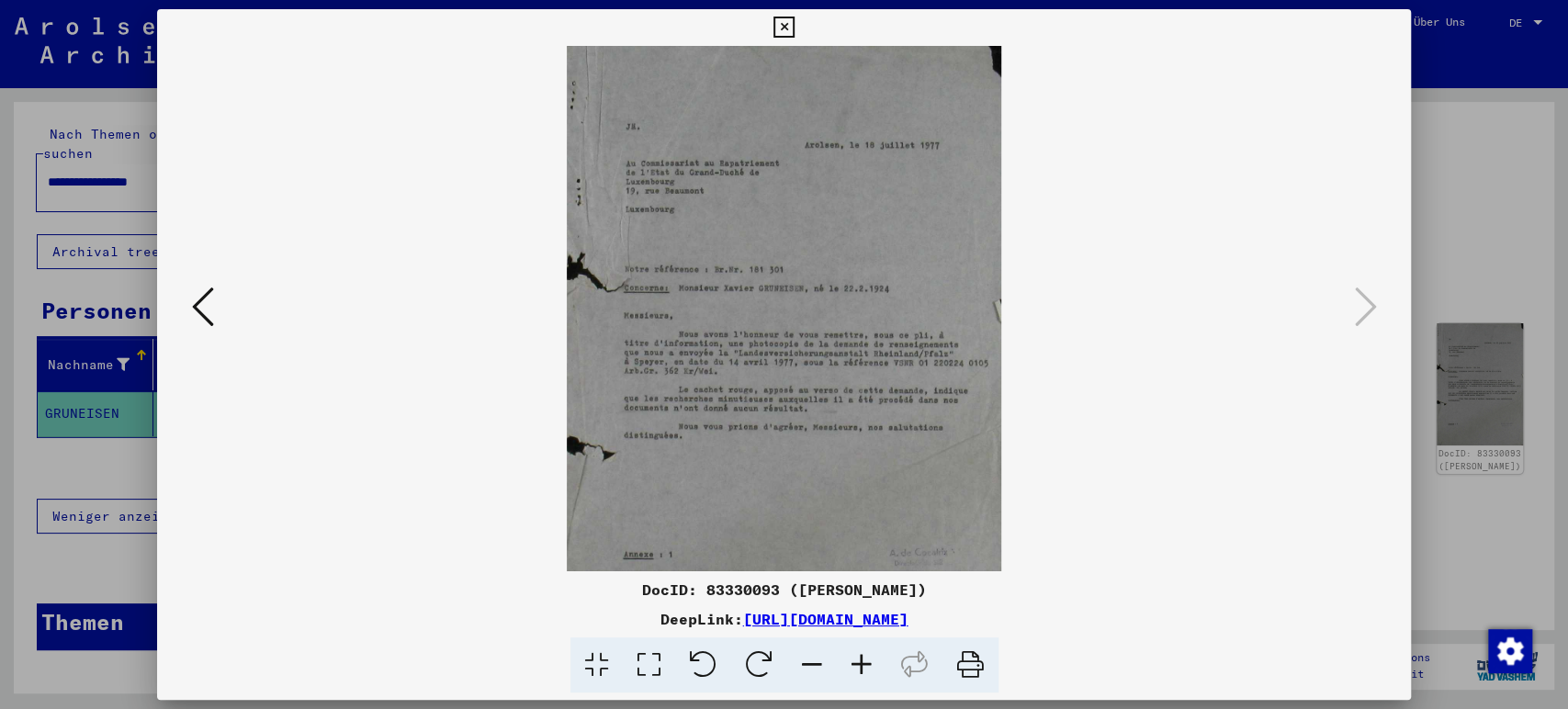
click at [847, 664] on icon at bounding box center [861, 665] width 50 height 57
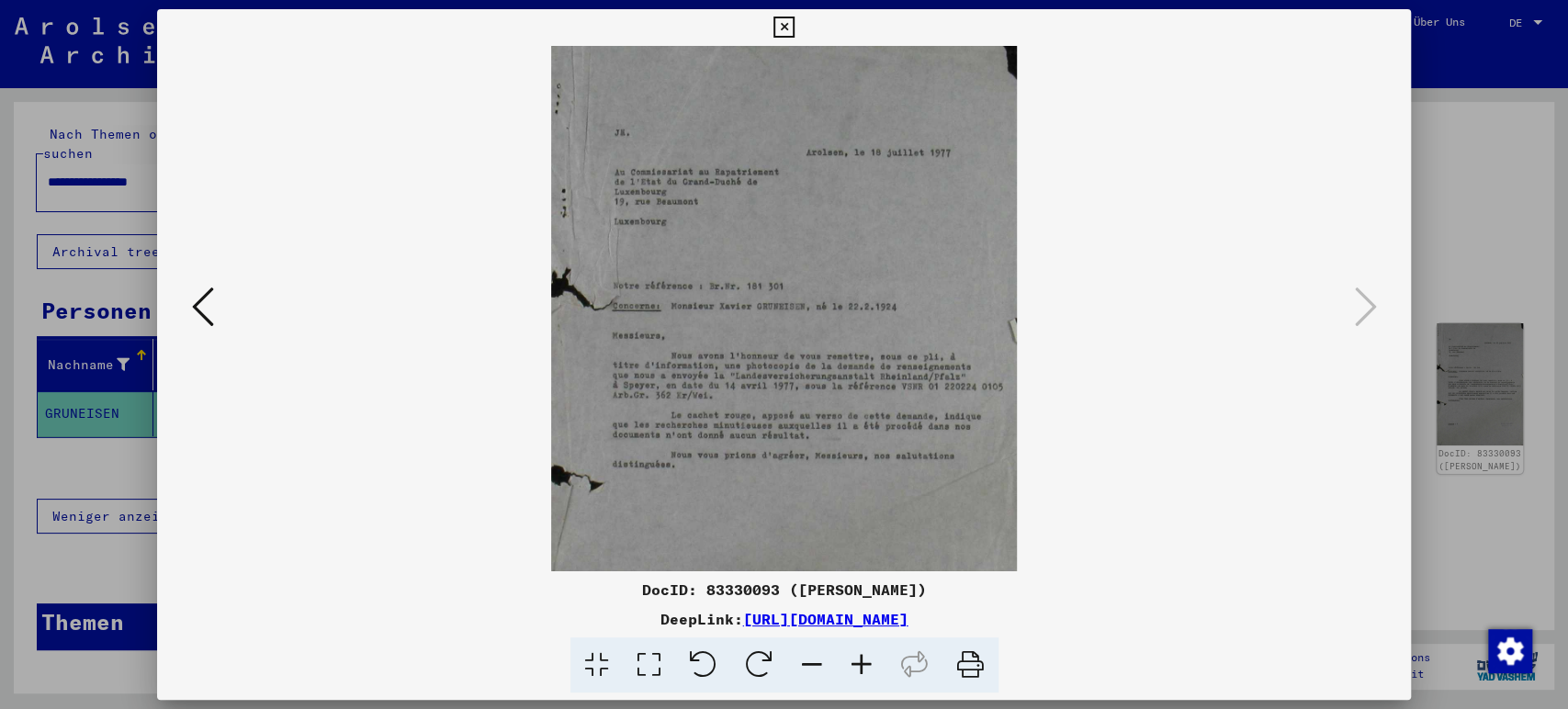
click at [847, 664] on icon at bounding box center [861, 665] width 50 height 57
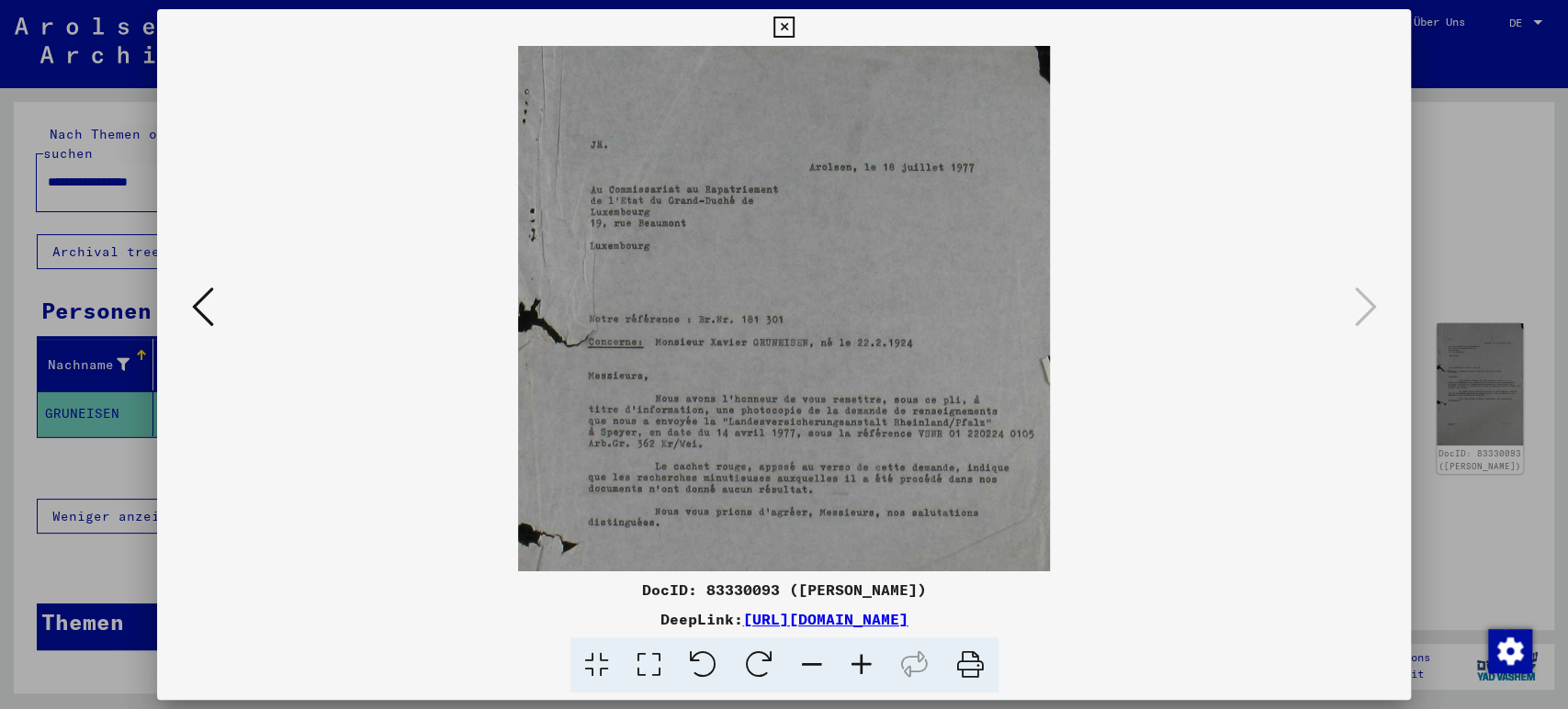
click at [847, 664] on icon at bounding box center [861, 665] width 50 height 57
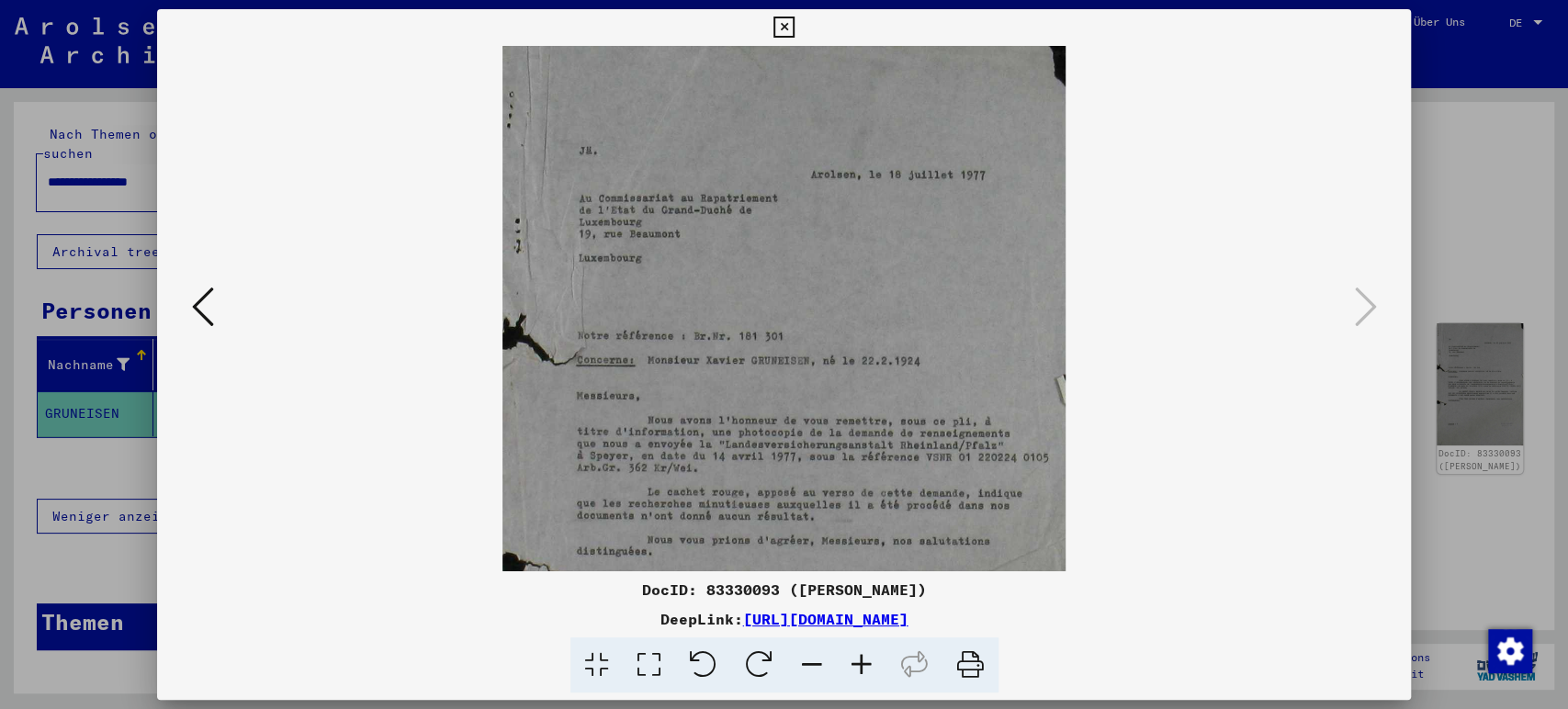
click at [847, 664] on icon at bounding box center [861, 665] width 50 height 57
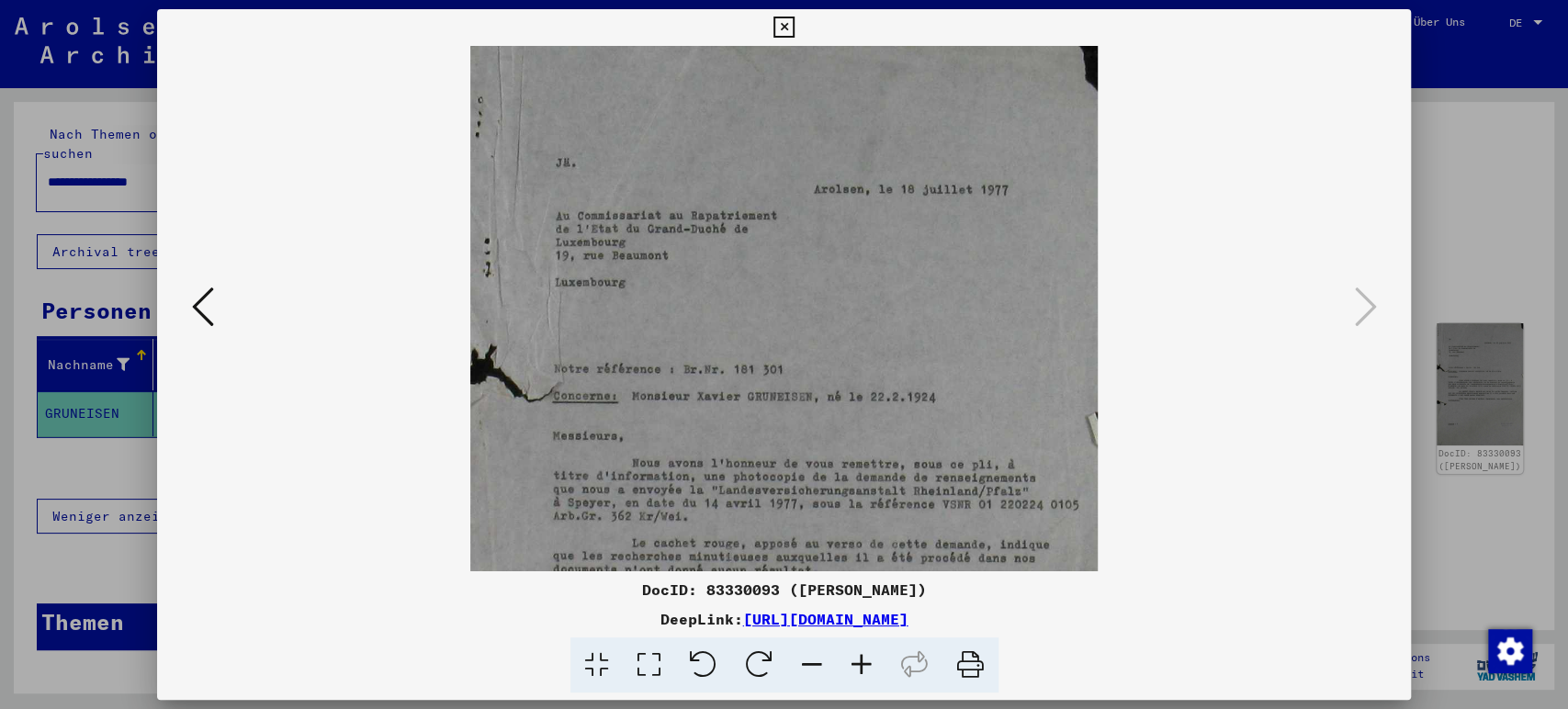
click at [847, 664] on icon at bounding box center [861, 665] width 50 height 57
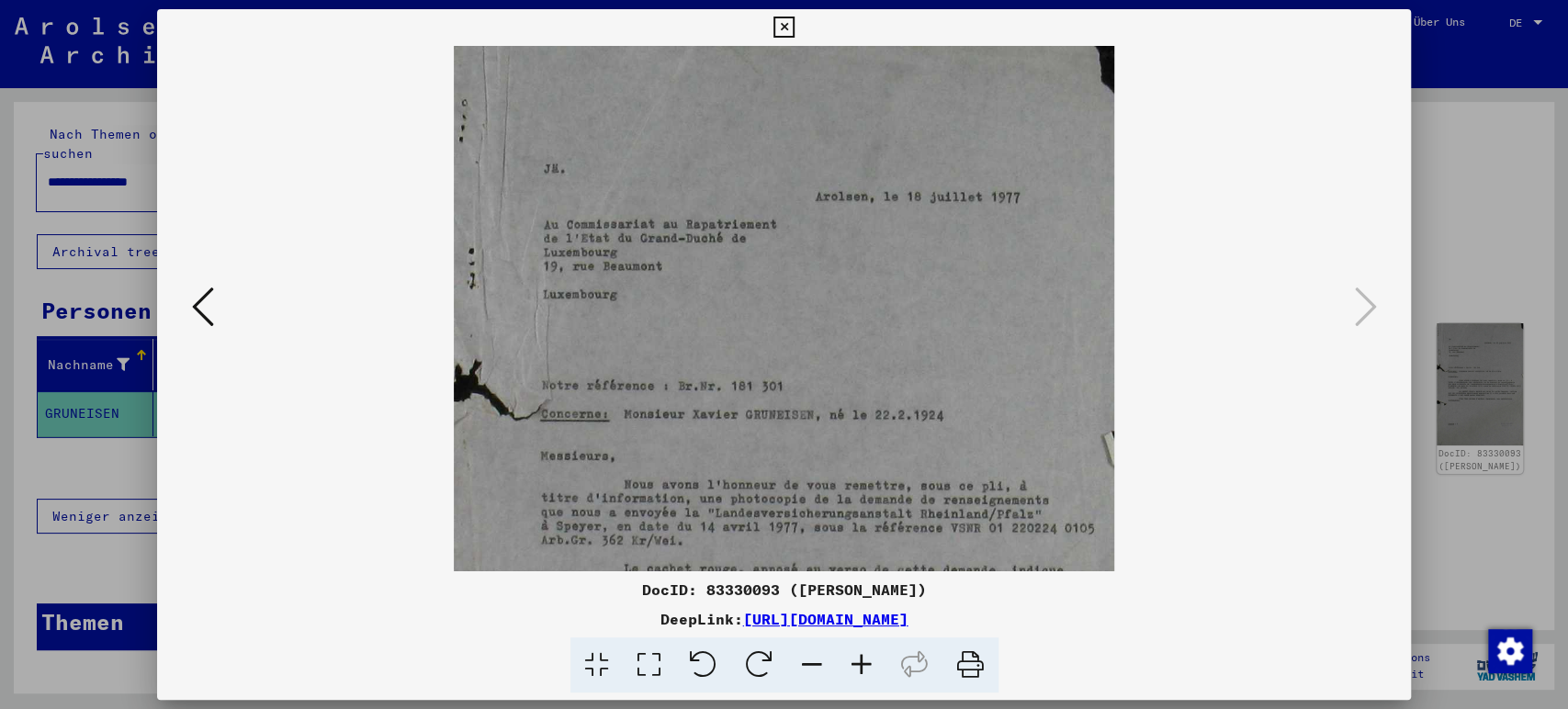
click at [847, 664] on icon at bounding box center [861, 665] width 50 height 57
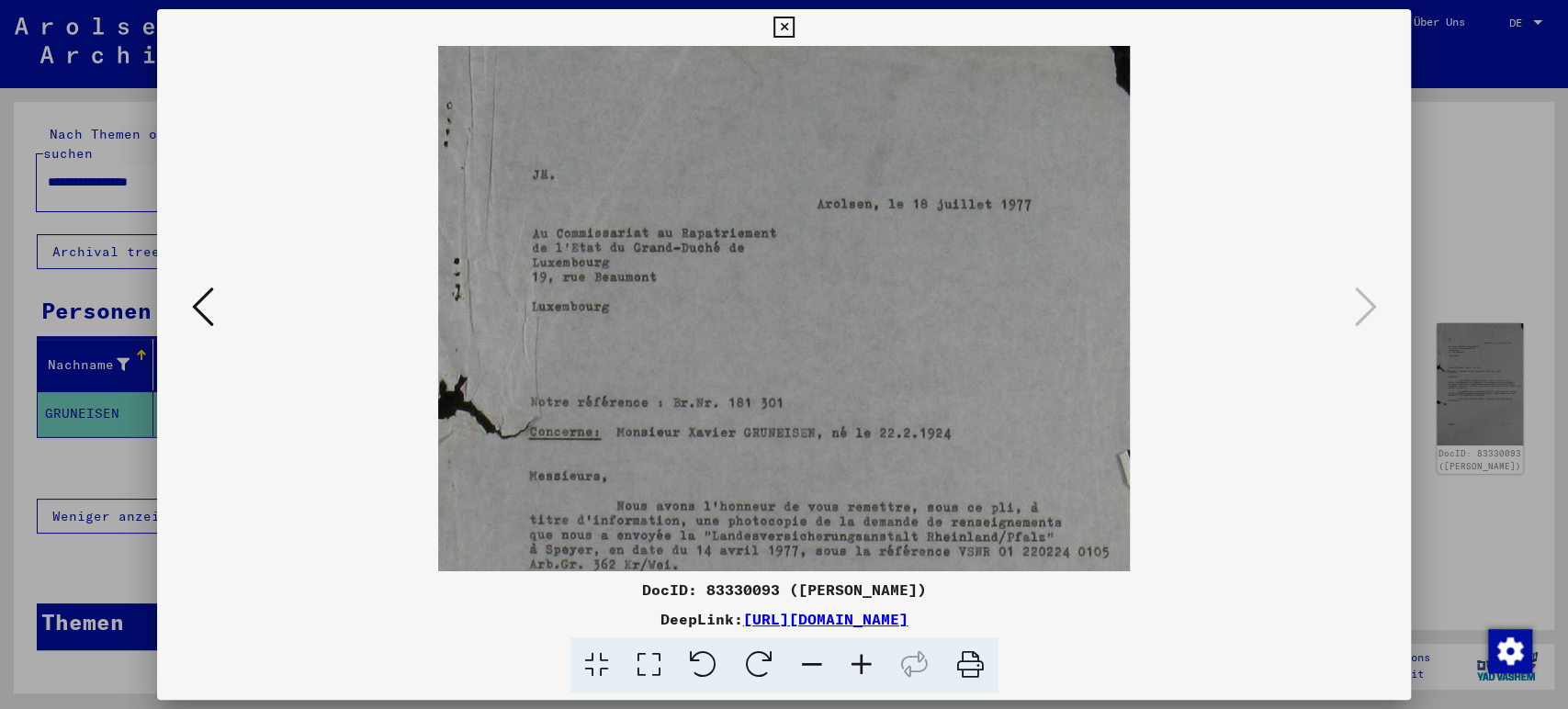
click at [757, 499] on img at bounding box center [784, 537] width 693 height 985
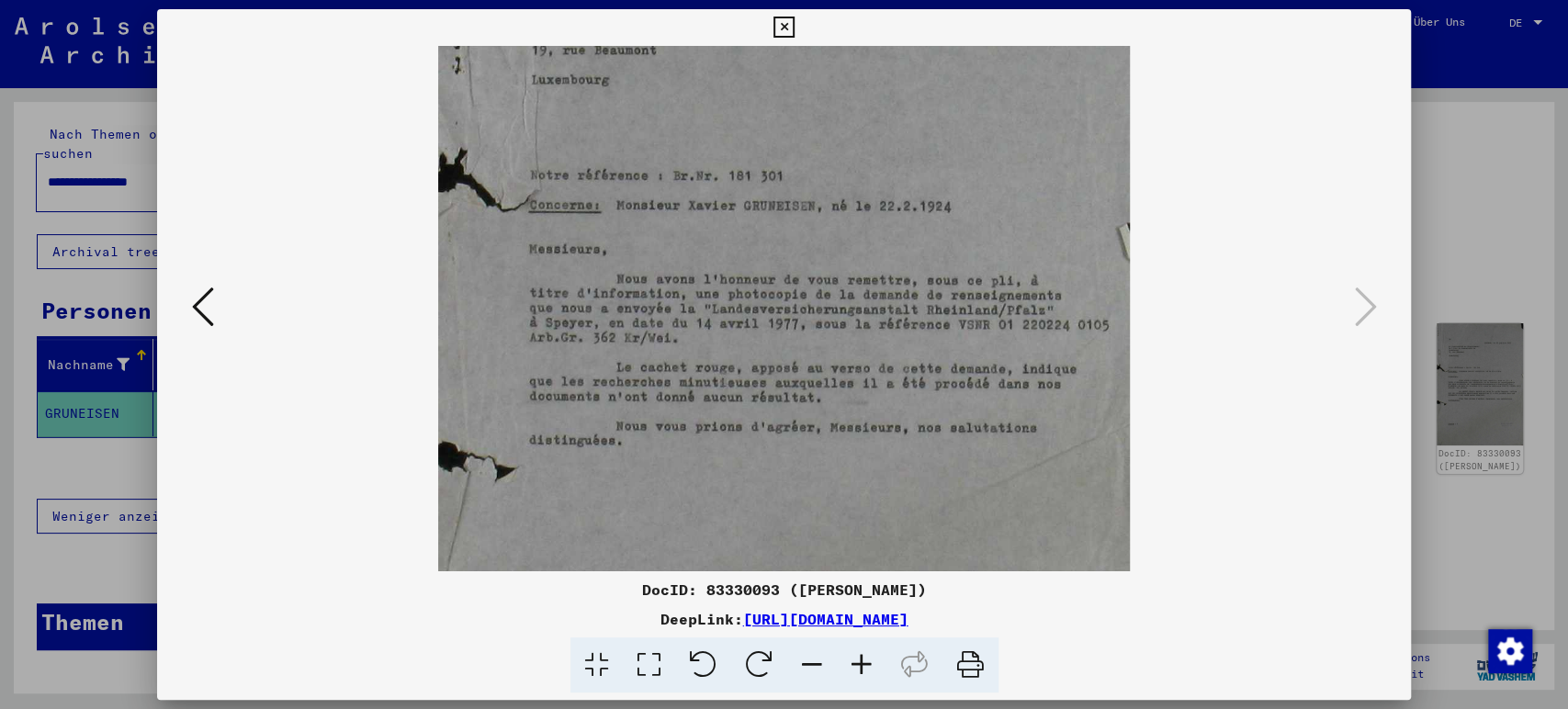
drag, startPoint x: 823, startPoint y: 464, endPoint x: 782, endPoint y: 232, distance: 235.6
click at [782, 232] on img at bounding box center [784, 310] width 693 height 985
click at [789, 21] on icon at bounding box center [783, 28] width 21 height 22
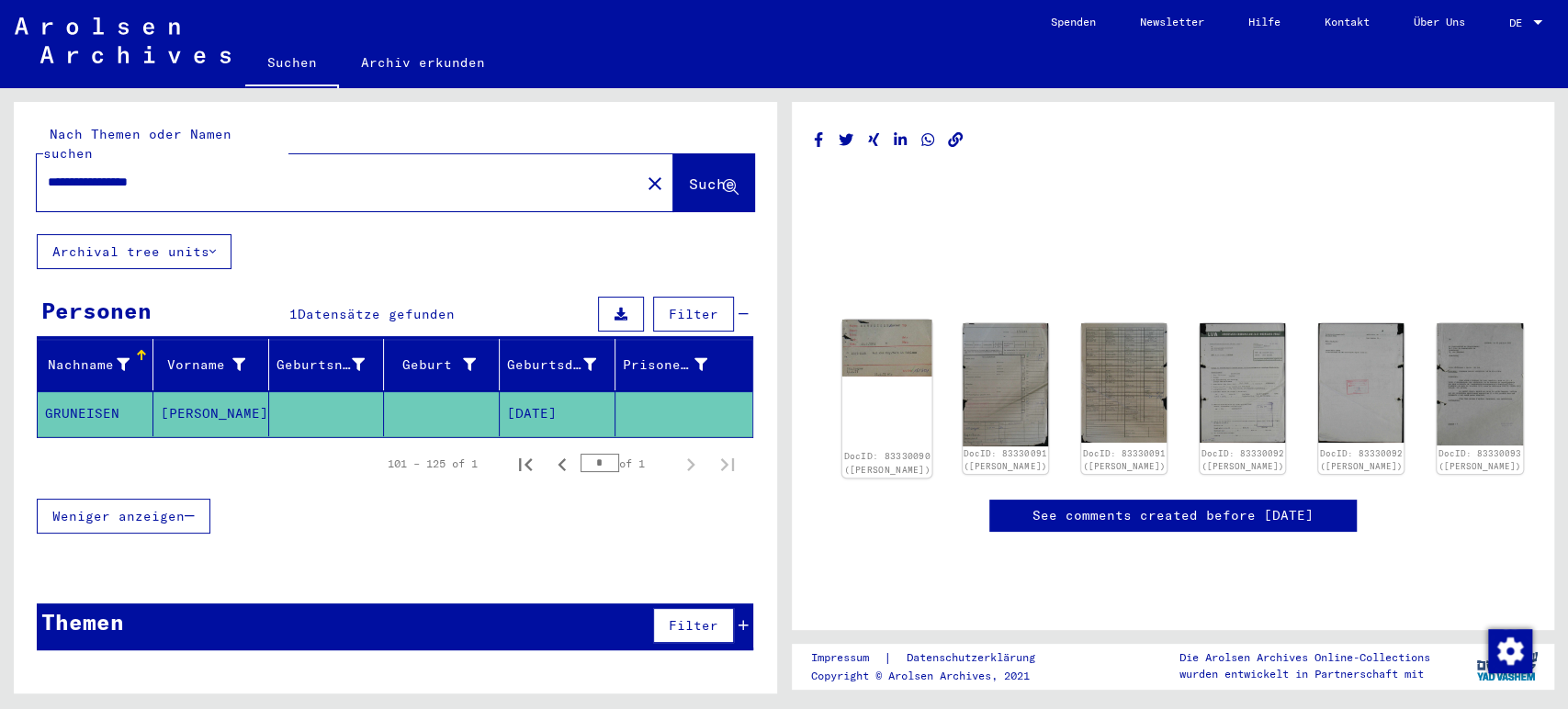
click at [889, 343] on img at bounding box center [886, 347] width 90 height 57
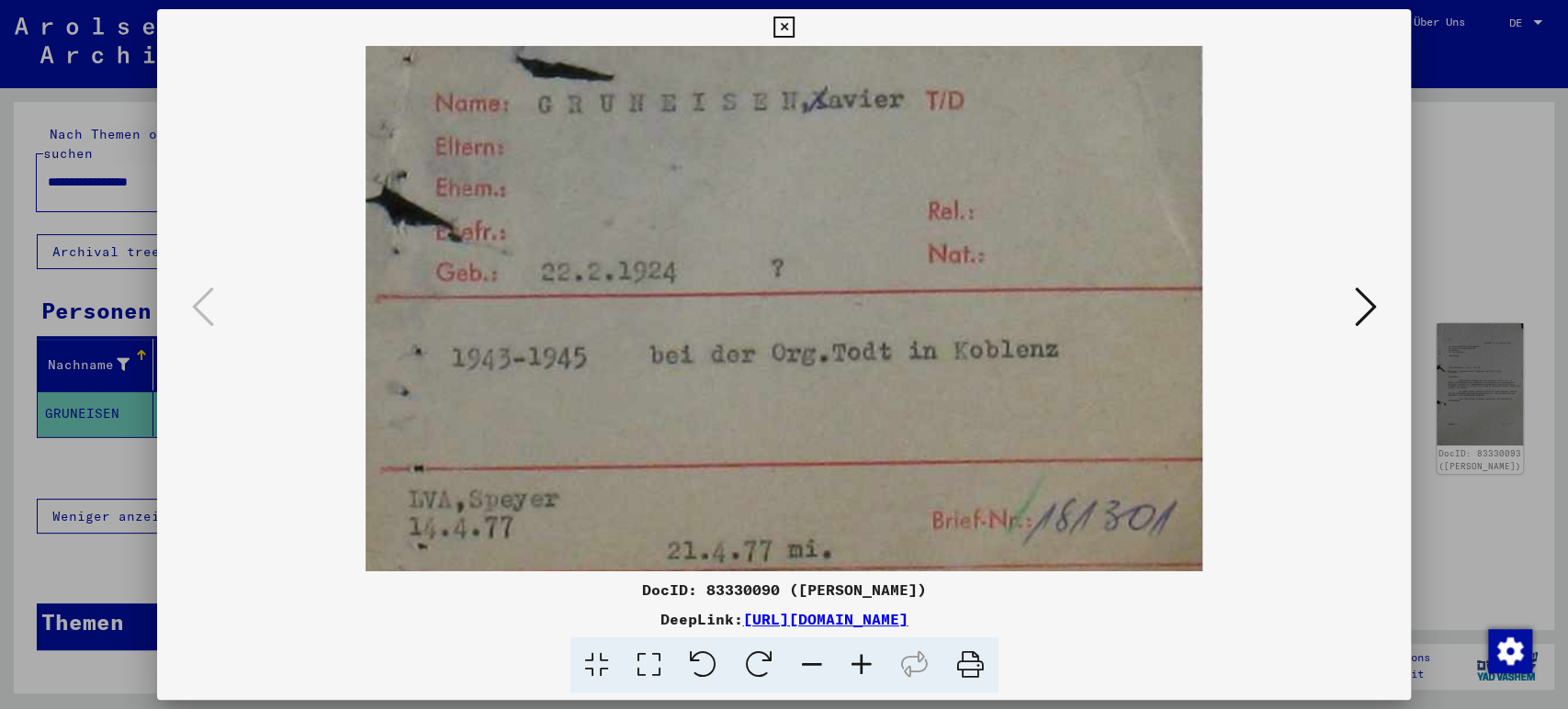
drag, startPoint x: 1124, startPoint y: 620, endPoint x: 555, endPoint y: 621, distance: 569.0
click at [555, 621] on div "DeepLink: [URL][DOMAIN_NAME]" at bounding box center [784, 619] width 1255 height 22
copy link "[URL][DOMAIN_NAME]"
click at [1345, 306] on img at bounding box center [784, 308] width 1130 height 526
click at [1364, 311] on icon at bounding box center [1365, 306] width 22 height 44
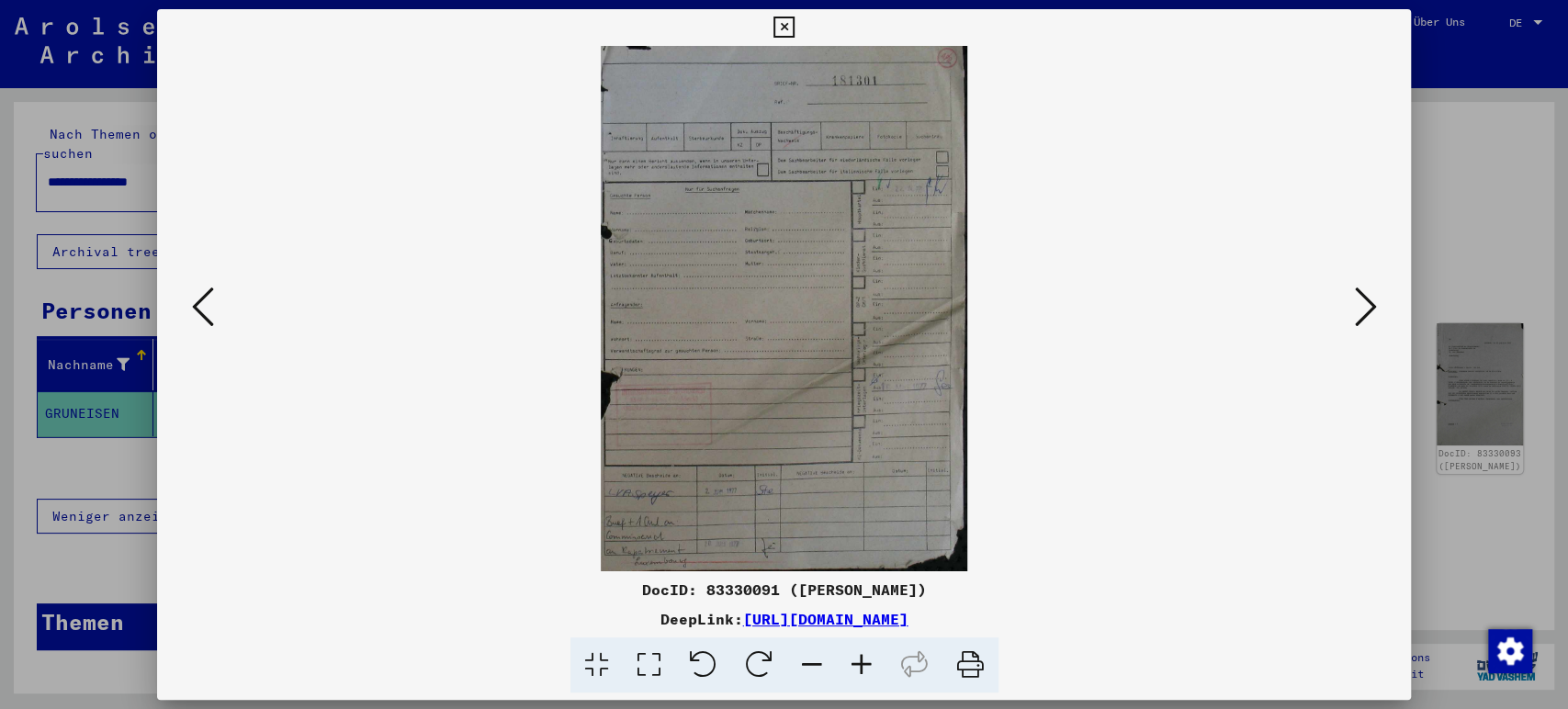
click at [1364, 311] on icon at bounding box center [1365, 306] width 22 height 44
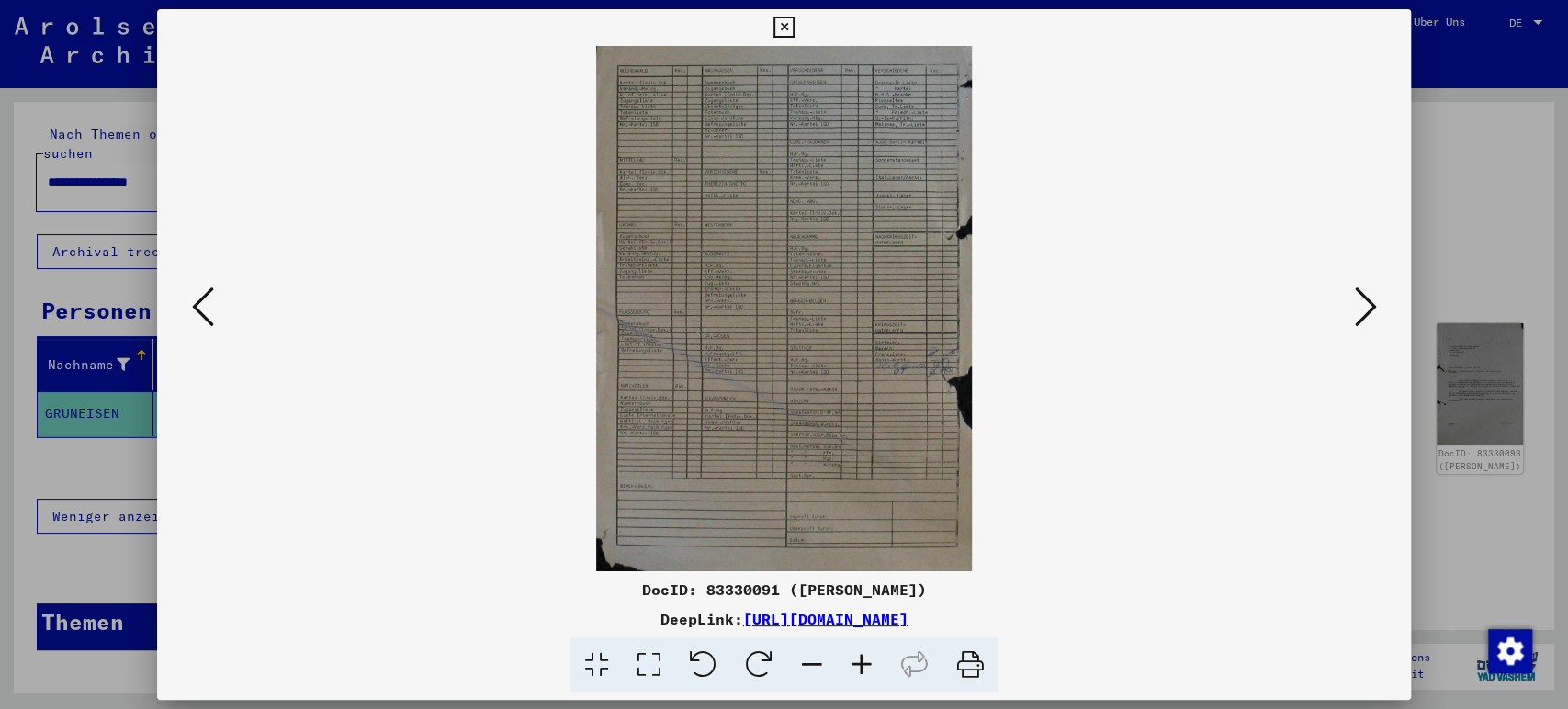
click at [856, 677] on icon at bounding box center [861, 665] width 50 height 57
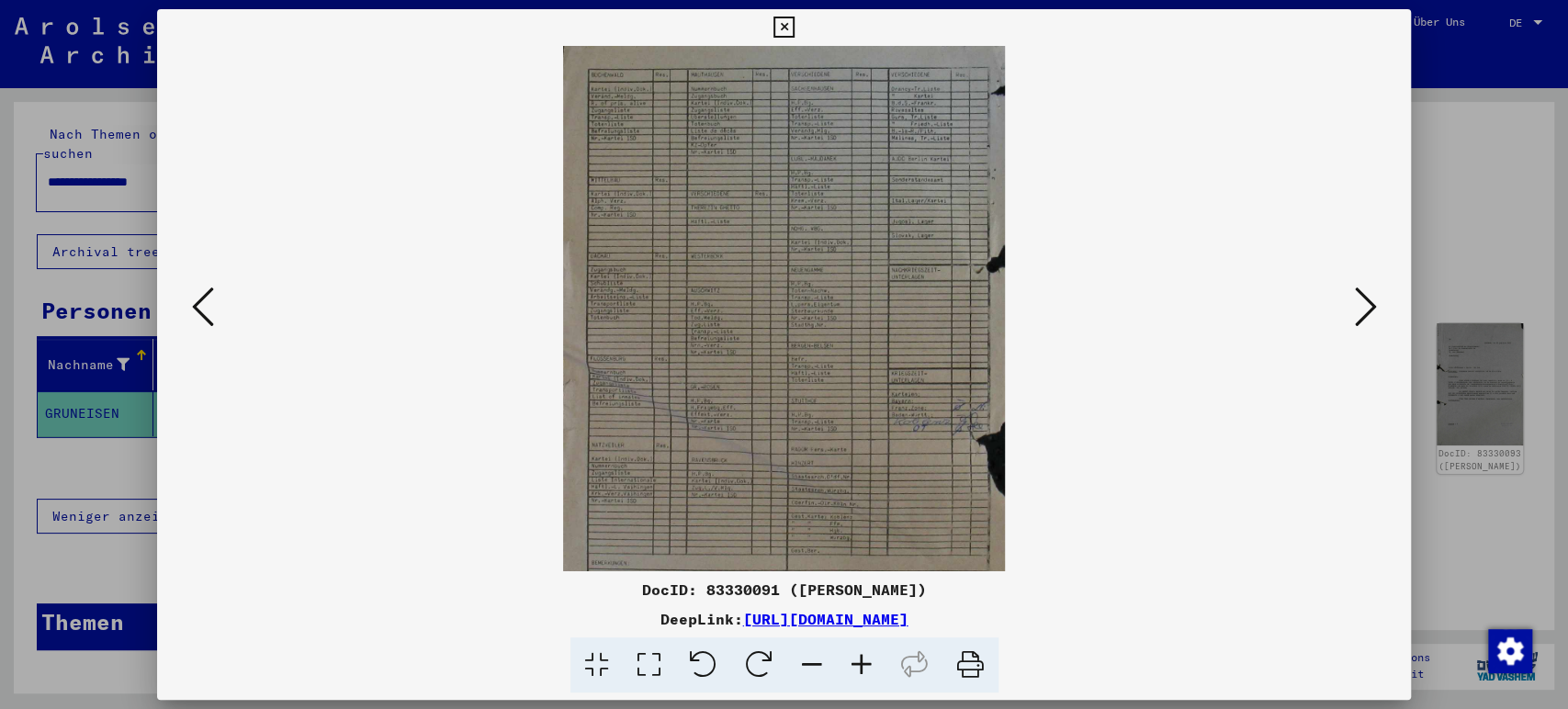
click at [856, 677] on icon at bounding box center [861, 665] width 50 height 57
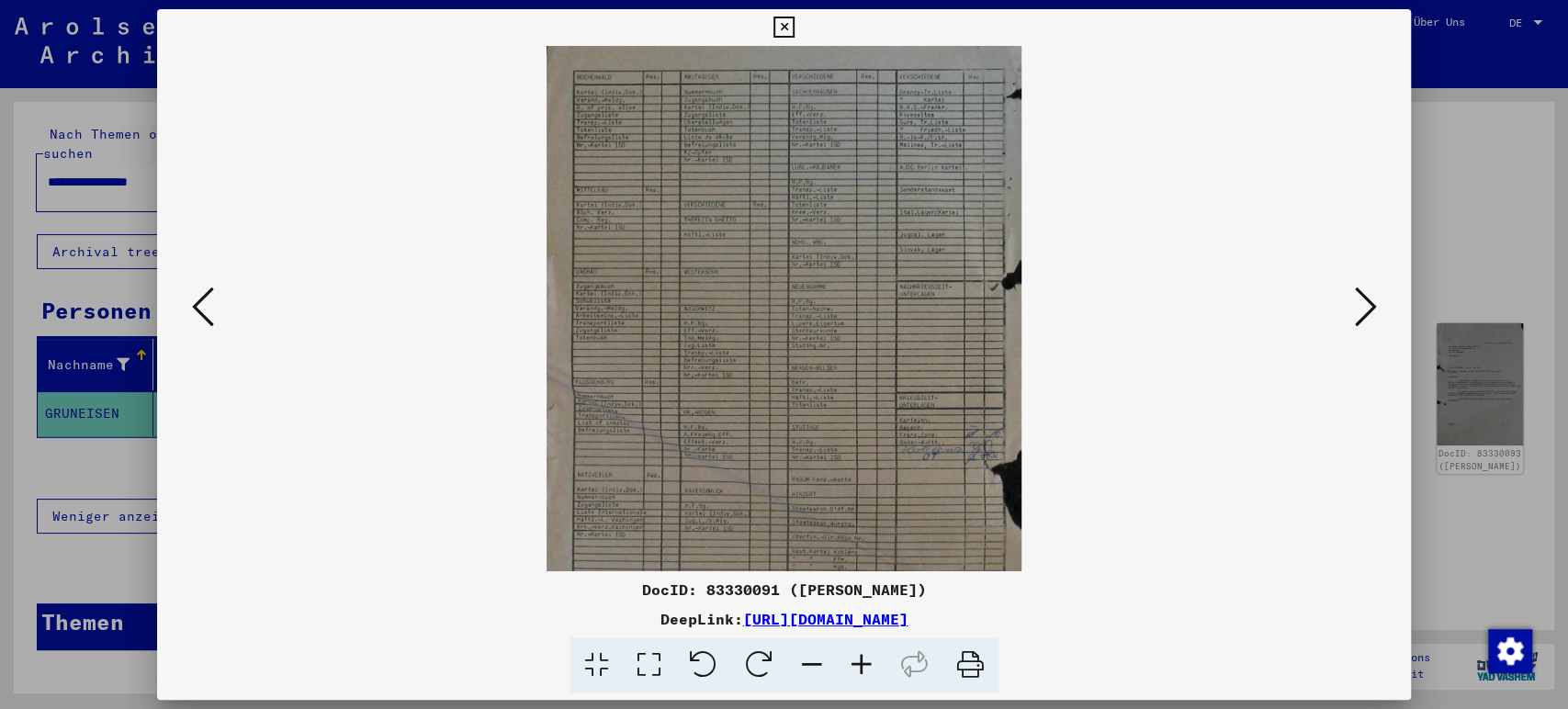
click at [856, 677] on icon at bounding box center [861, 665] width 50 height 57
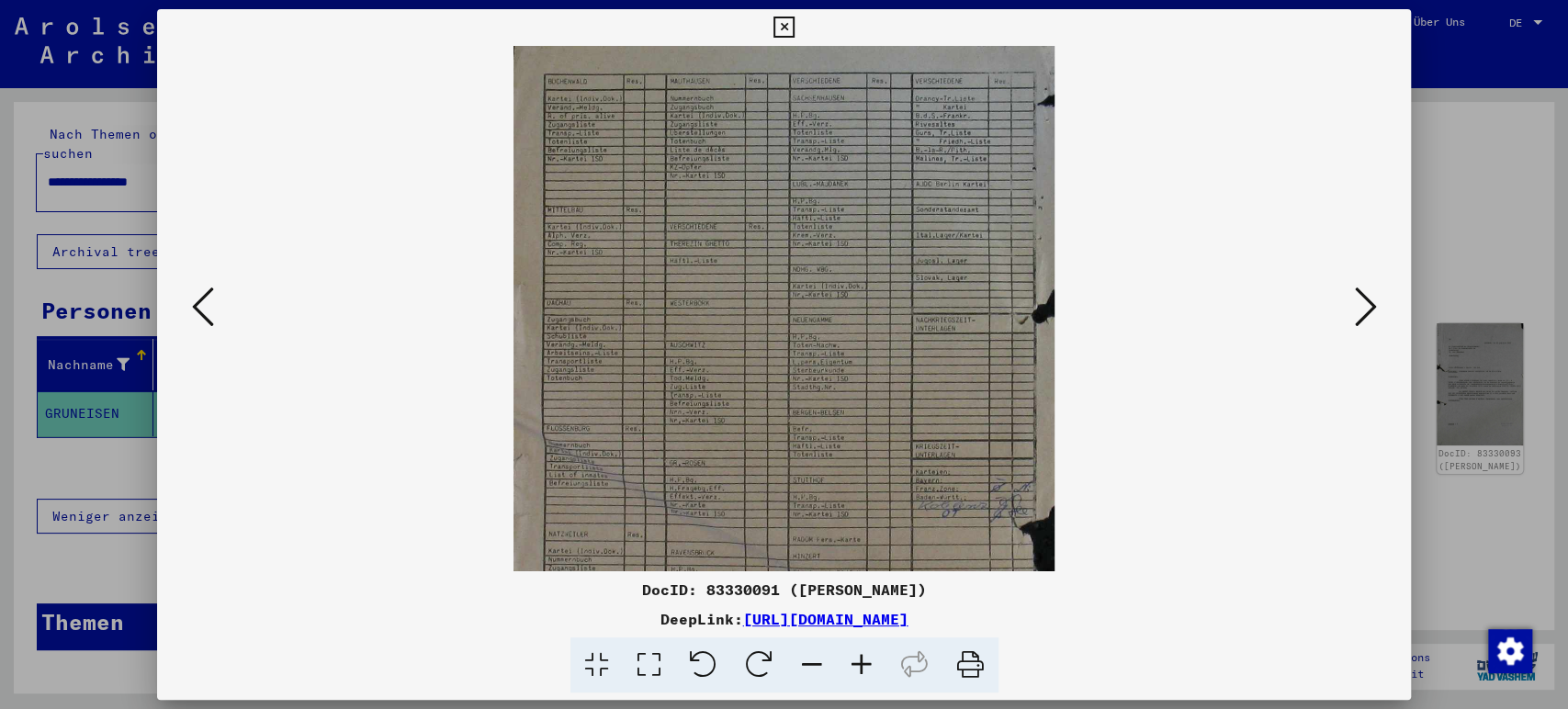
click at [856, 677] on icon at bounding box center [861, 665] width 50 height 57
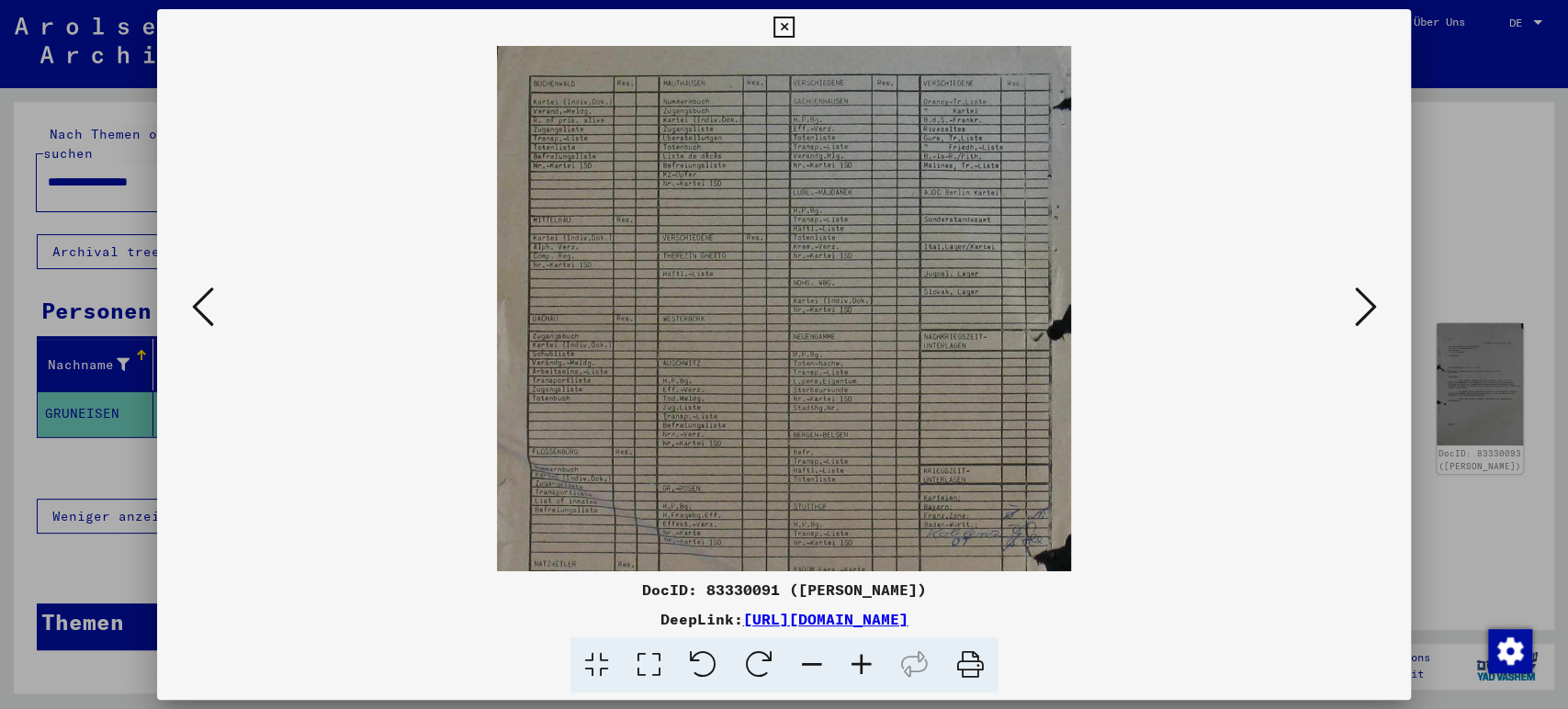
click at [856, 677] on icon at bounding box center [861, 665] width 50 height 57
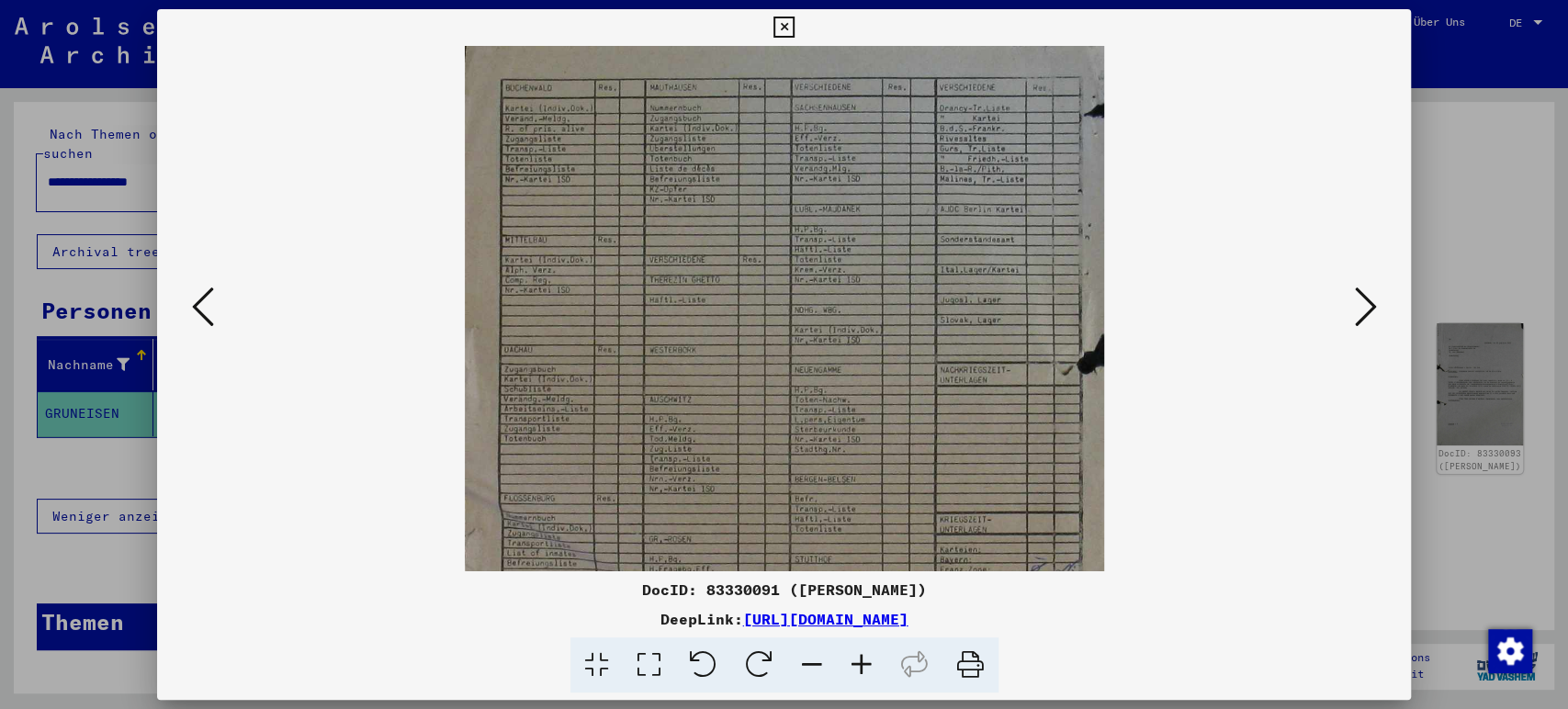
click at [856, 677] on icon at bounding box center [861, 665] width 50 height 57
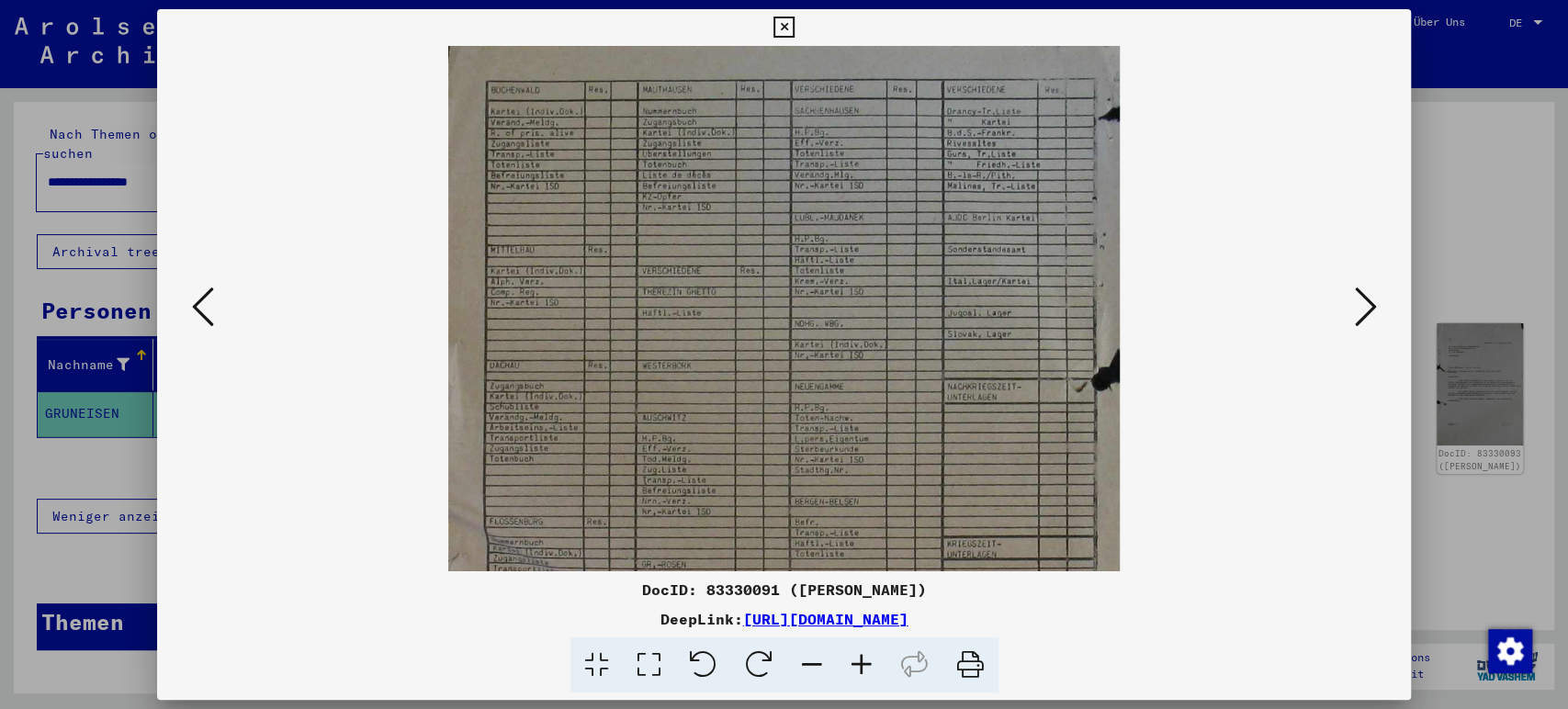
click at [856, 677] on icon at bounding box center [861, 665] width 50 height 57
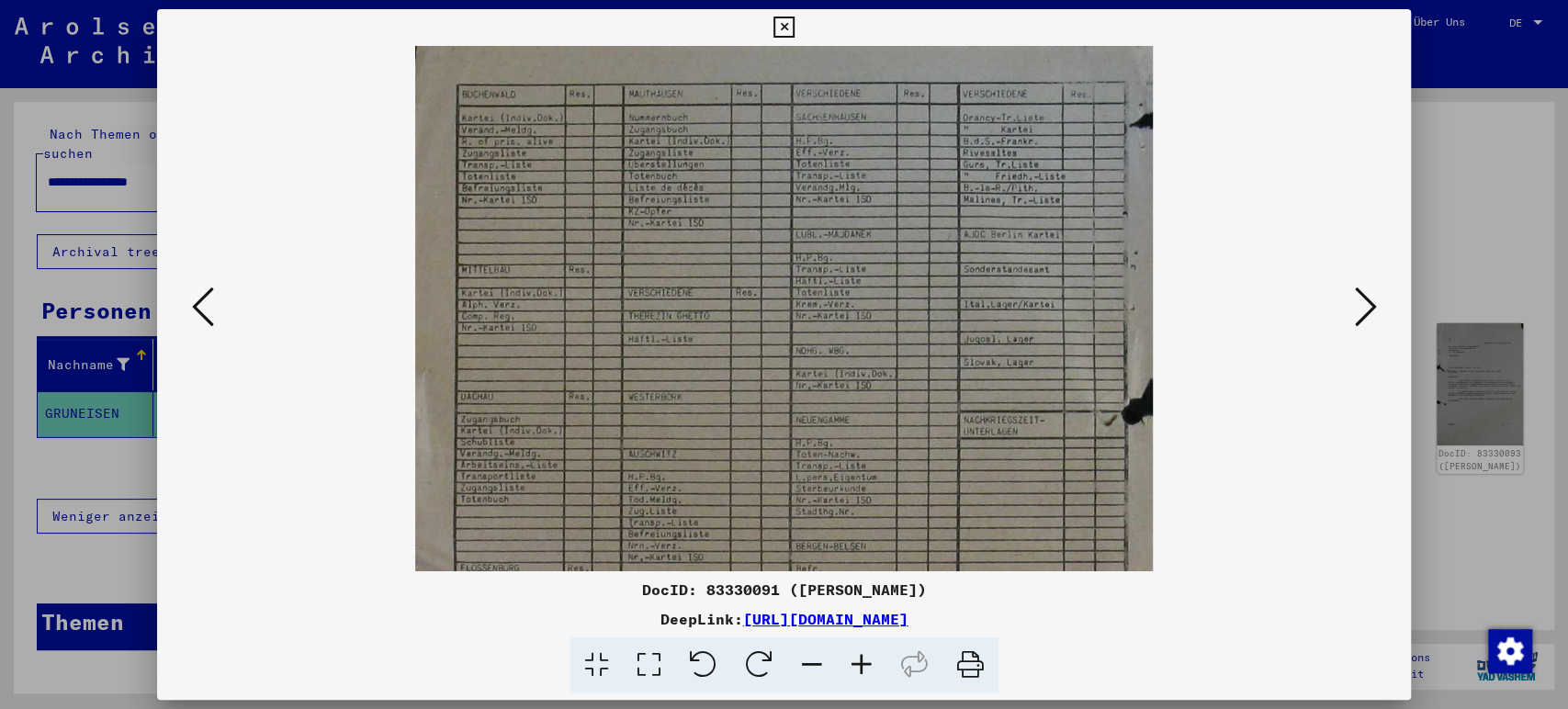
click at [856, 677] on icon at bounding box center [861, 665] width 50 height 57
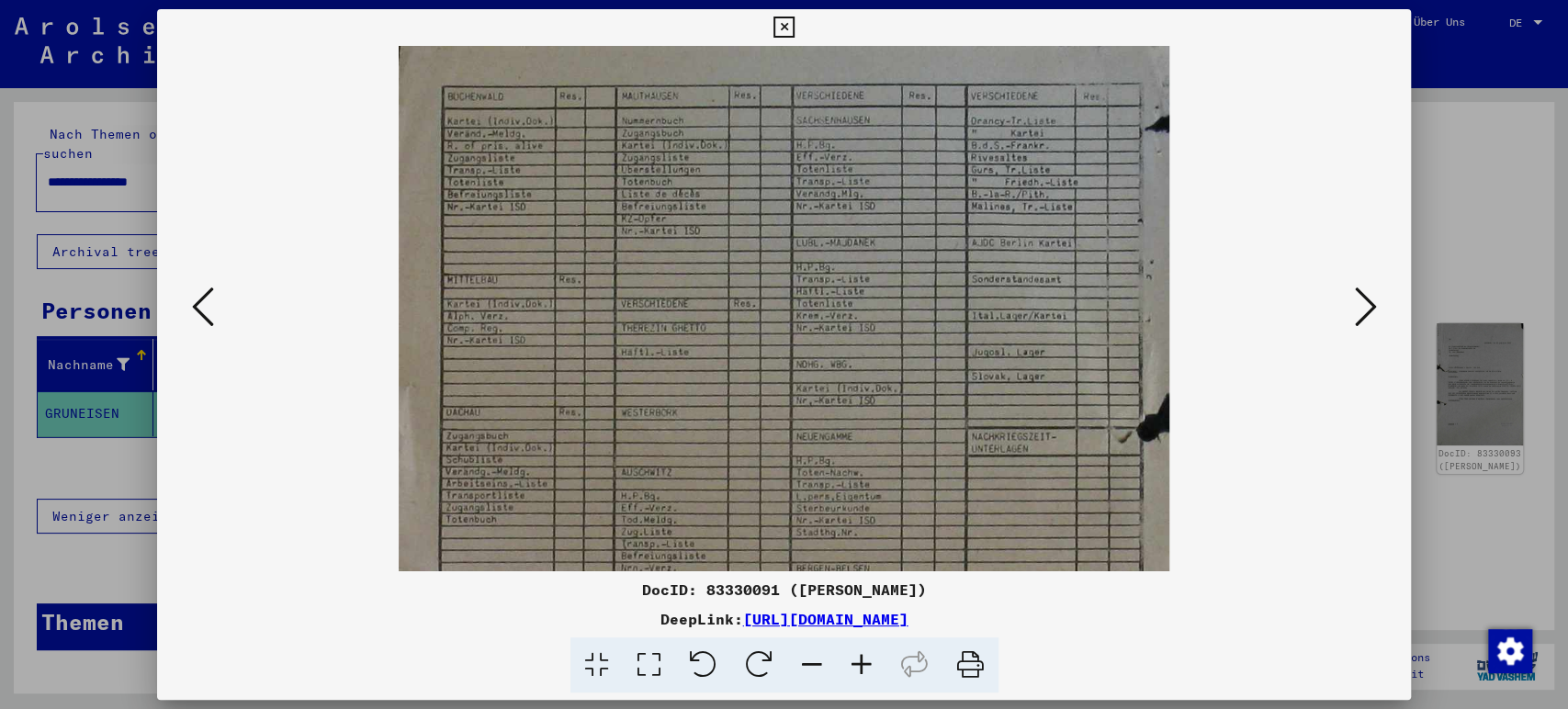
click at [856, 677] on icon at bounding box center [861, 665] width 50 height 57
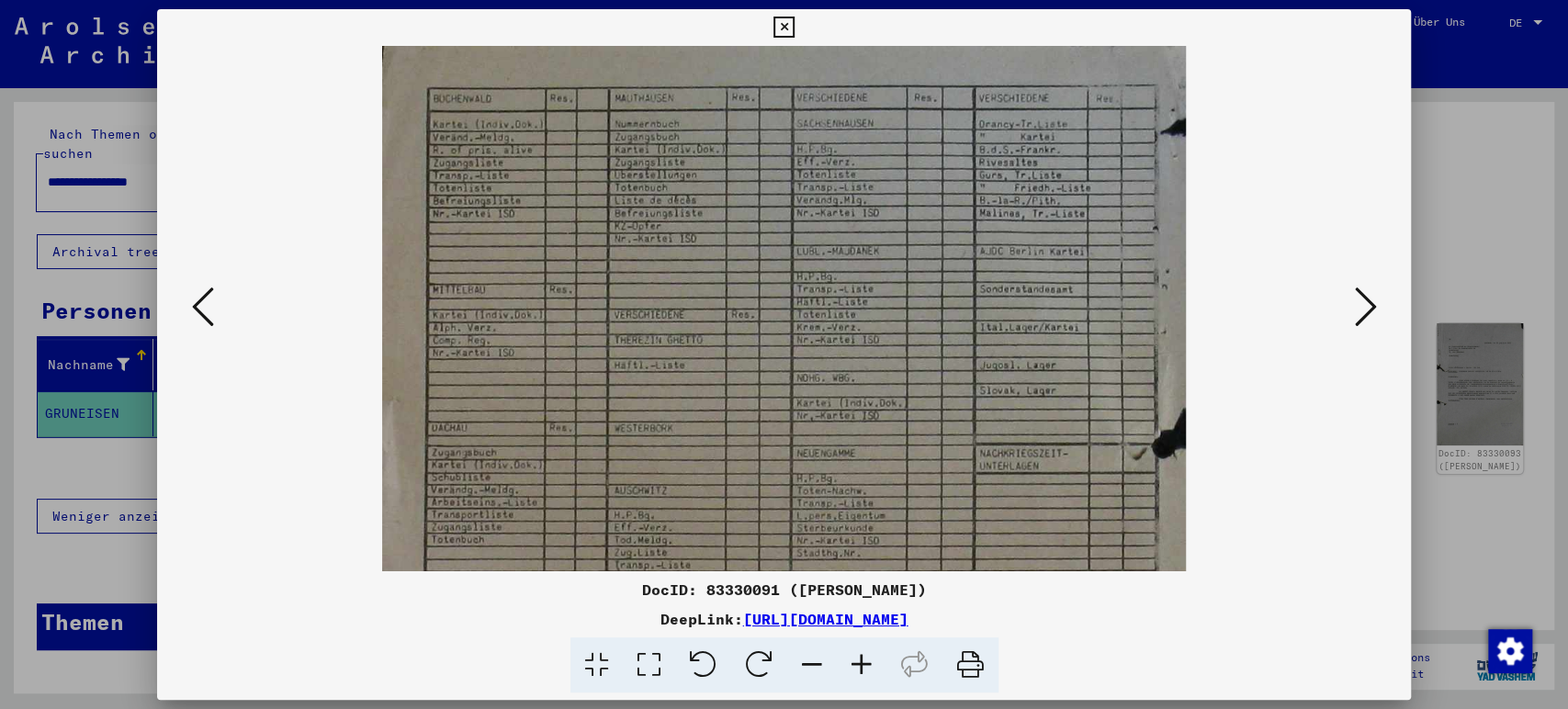
click at [856, 677] on icon at bounding box center [861, 665] width 50 height 57
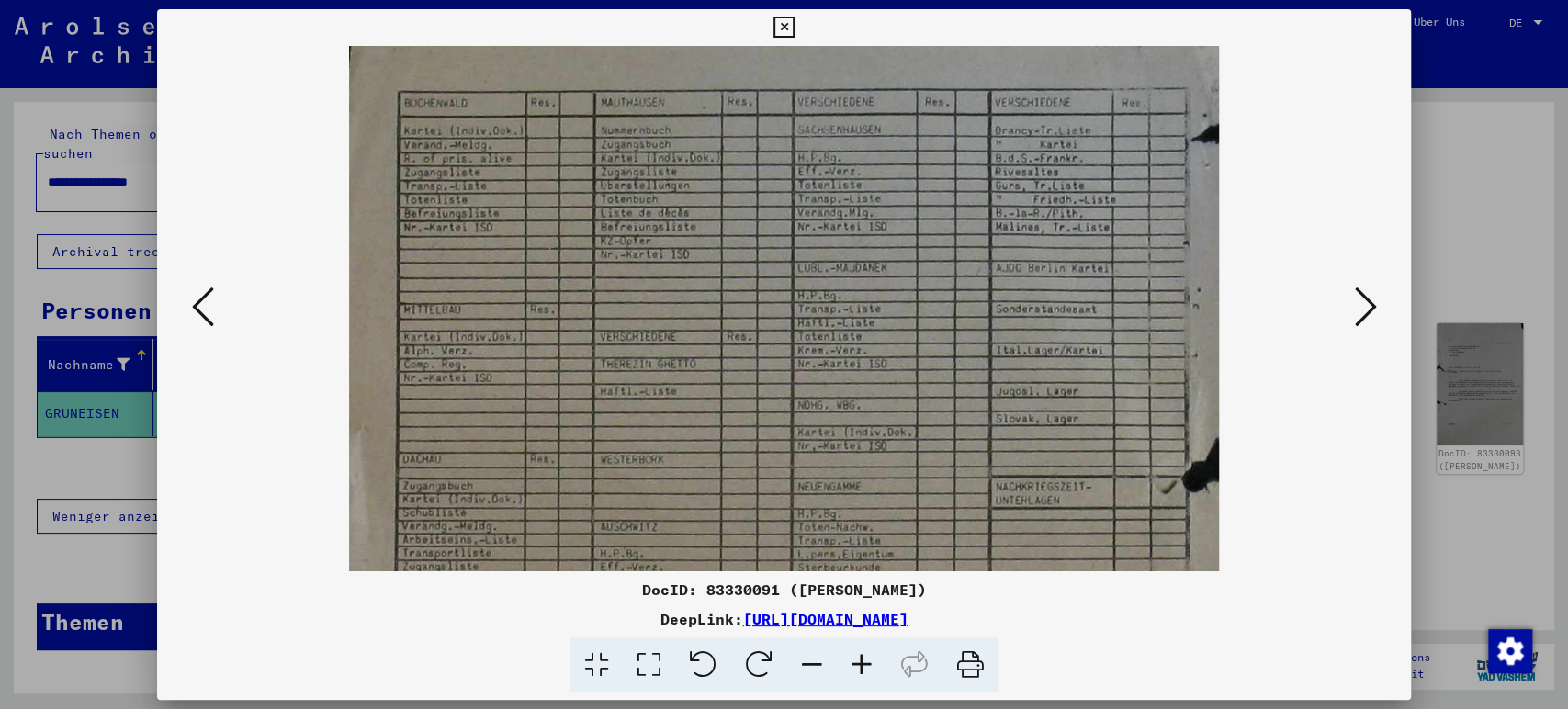
click at [856, 677] on icon at bounding box center [861, 665] width 50 height 57
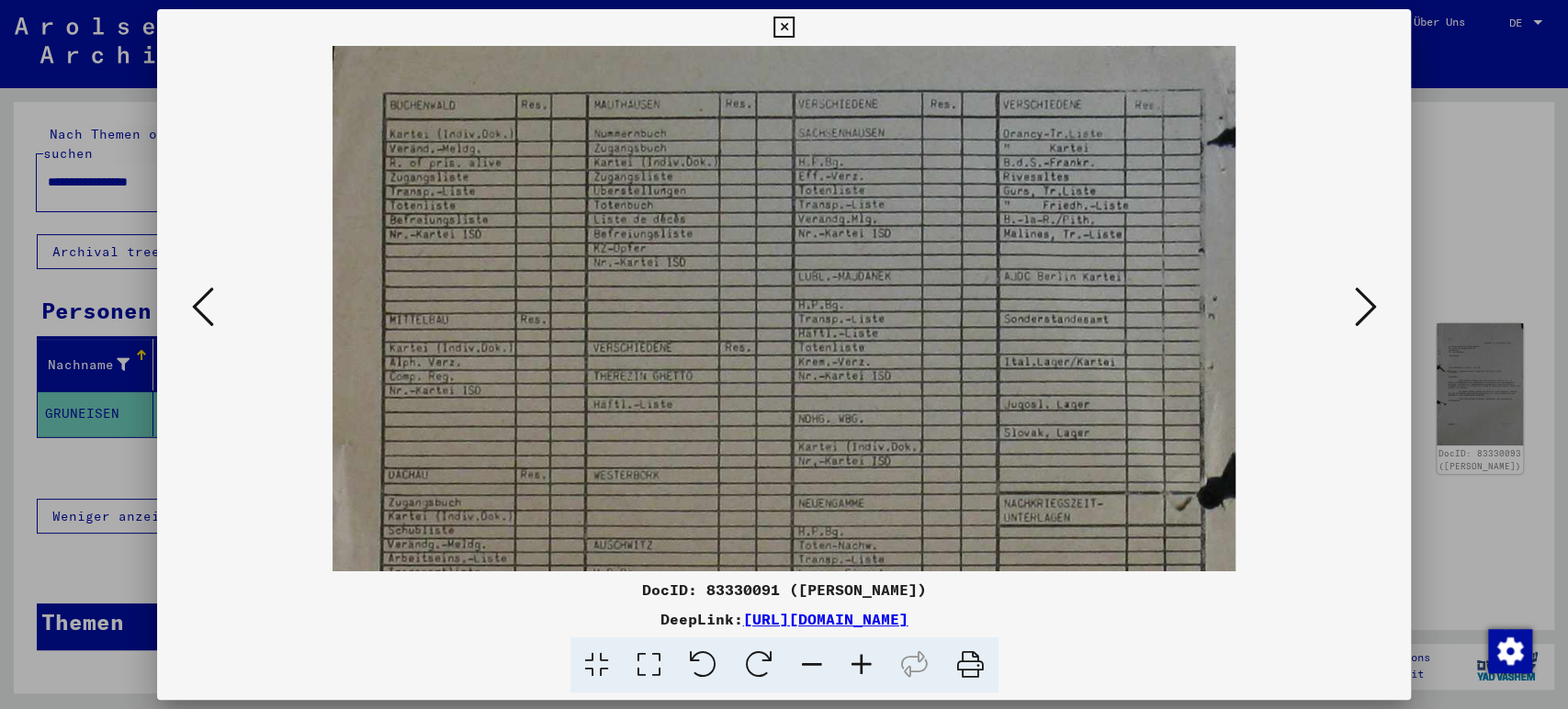
click at [856, 677] on icon at bounding box center [861, 665] width 50 height 57
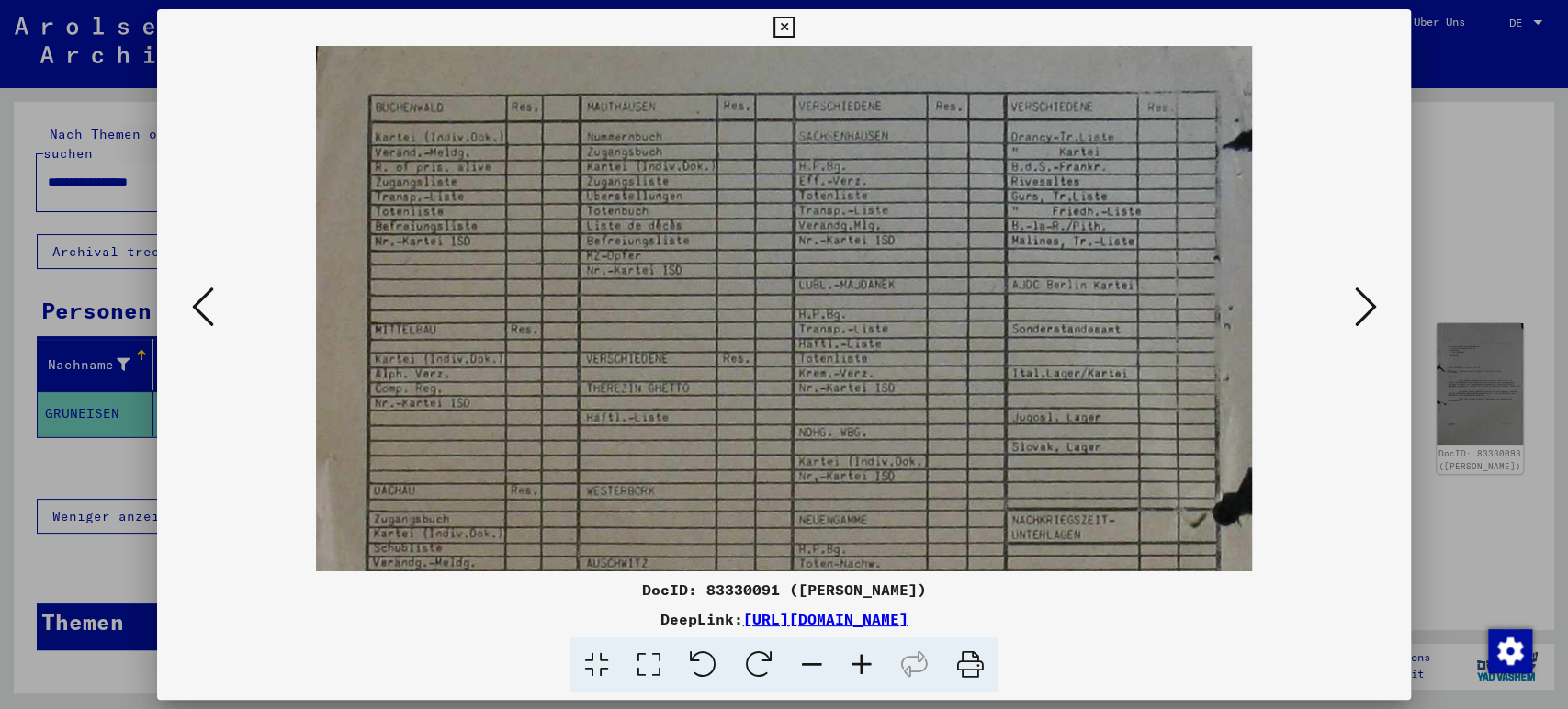
click at [856, 677] on icon at bounding box center [861, 665] width 50 height 57
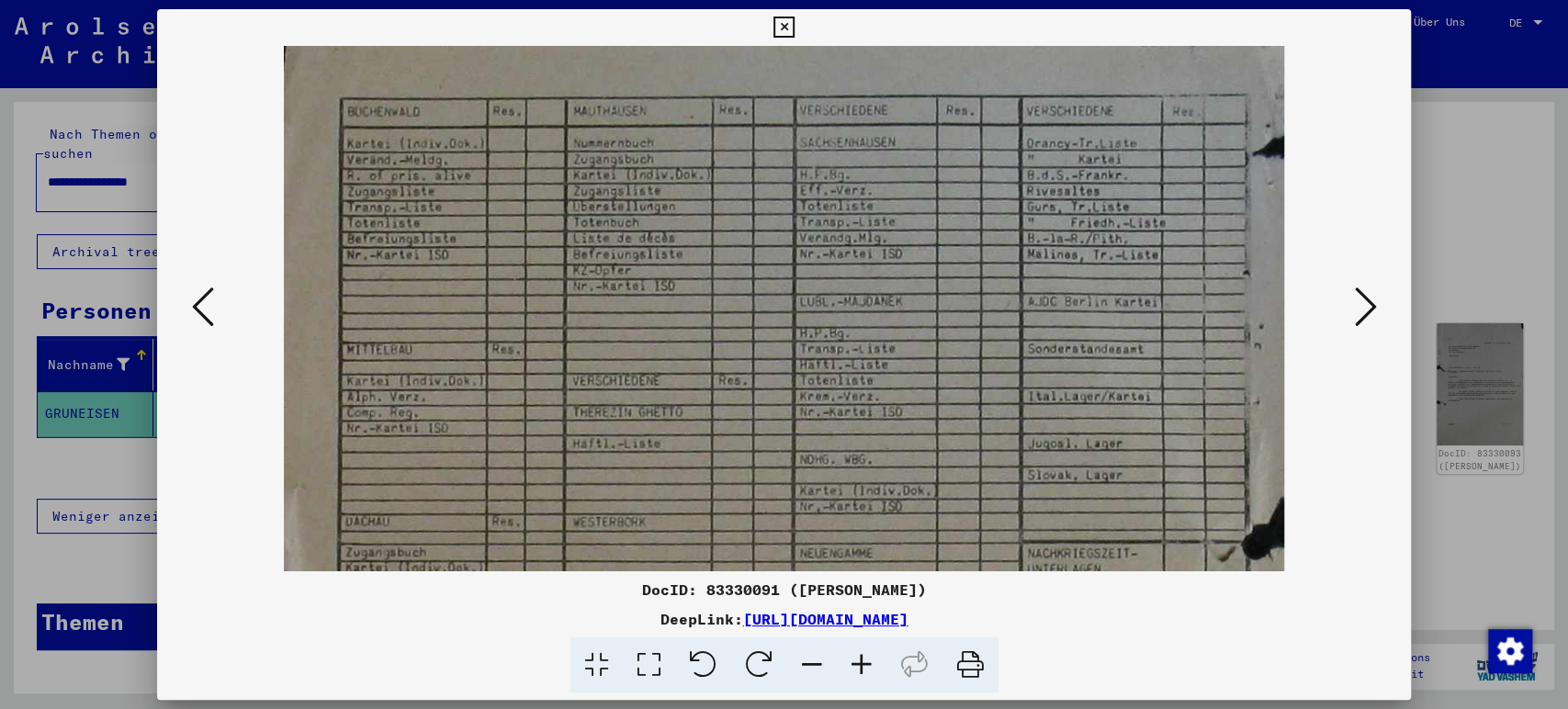
click at [856, 677] on icon at bounding box center [861, 665] width 50 height 57
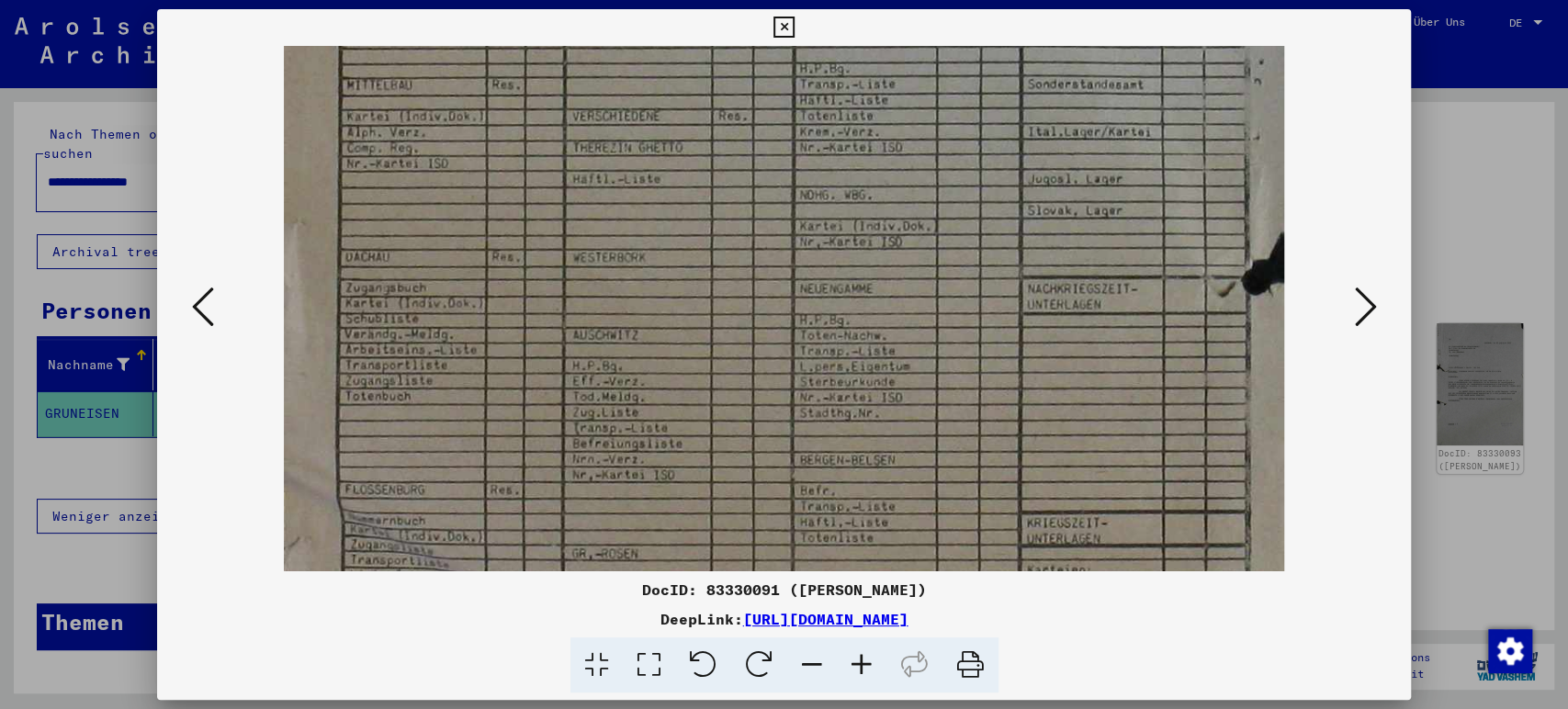
drag, startPoint x: 903, startPoint y: 444, endPoint x: 877, endPoint y: 180, distance: 265.3
click at [877, 180] on img at bounding box center [784, 480] width 1001 height 1398
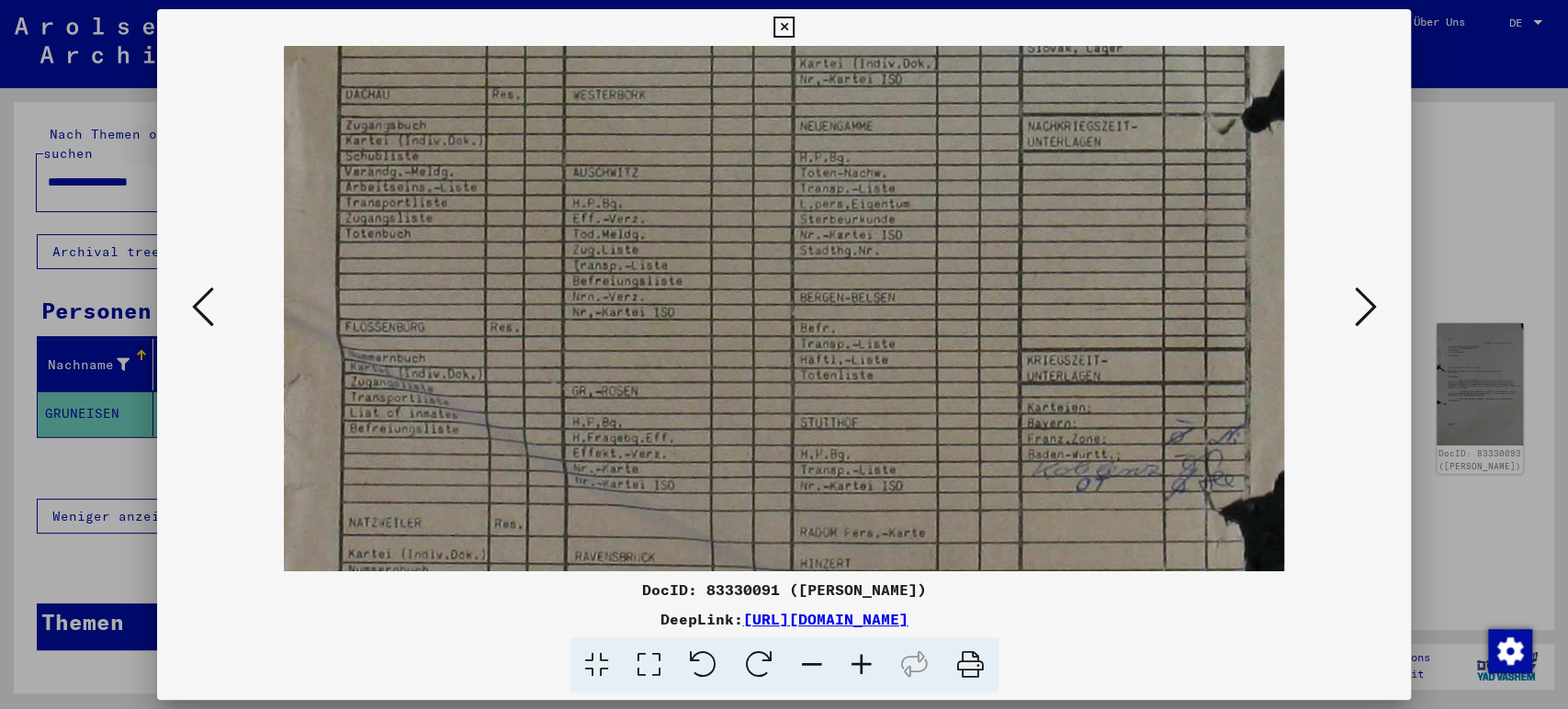
drag, startPoint x: 874, startPoint y: 366, endPoint x: 859, endPoint y: 182, distance: 184.6
click at [859, 182] on img at bounding box center [784, 317] width 1001 height 1398
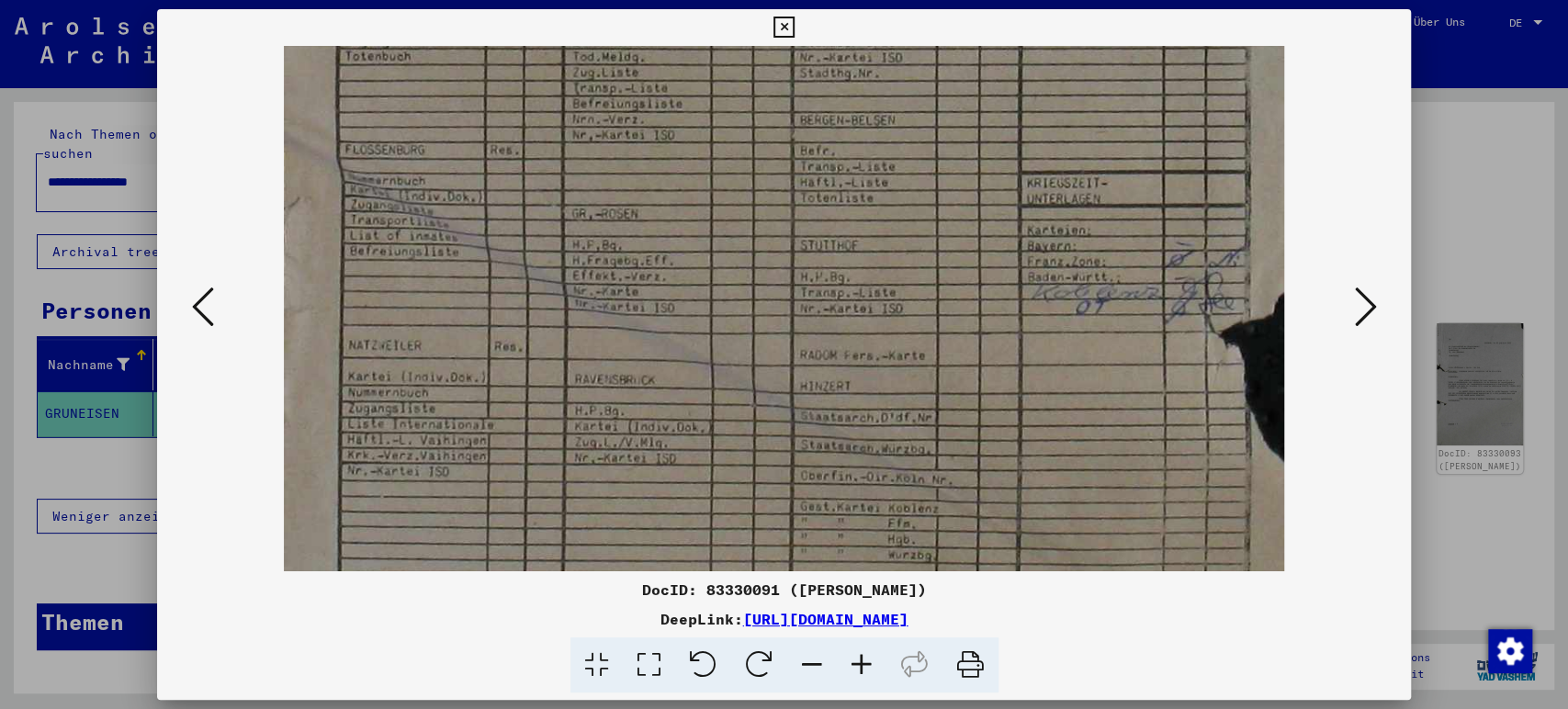
drag, startPoint x: 854, startPoint y: 387, endPoint x: 801, endPoint y: 195, distance: 199.2
click at [801, 195] on img at bounding box center [784, 141] width 1001 height 1398
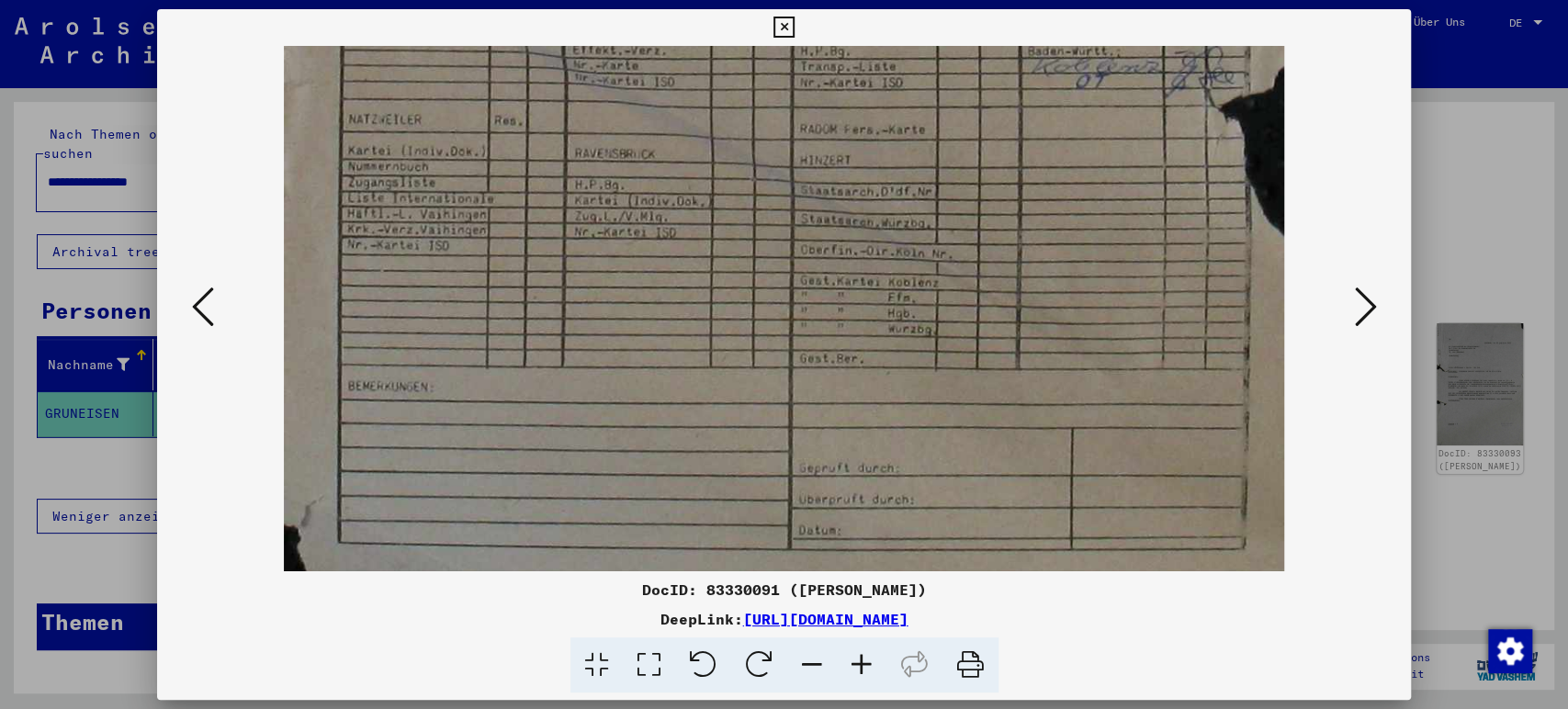
drag, startPoint x: 808, startPoint y: 362, endPoint x: 777, endPoint y: 161, distance: 203.4
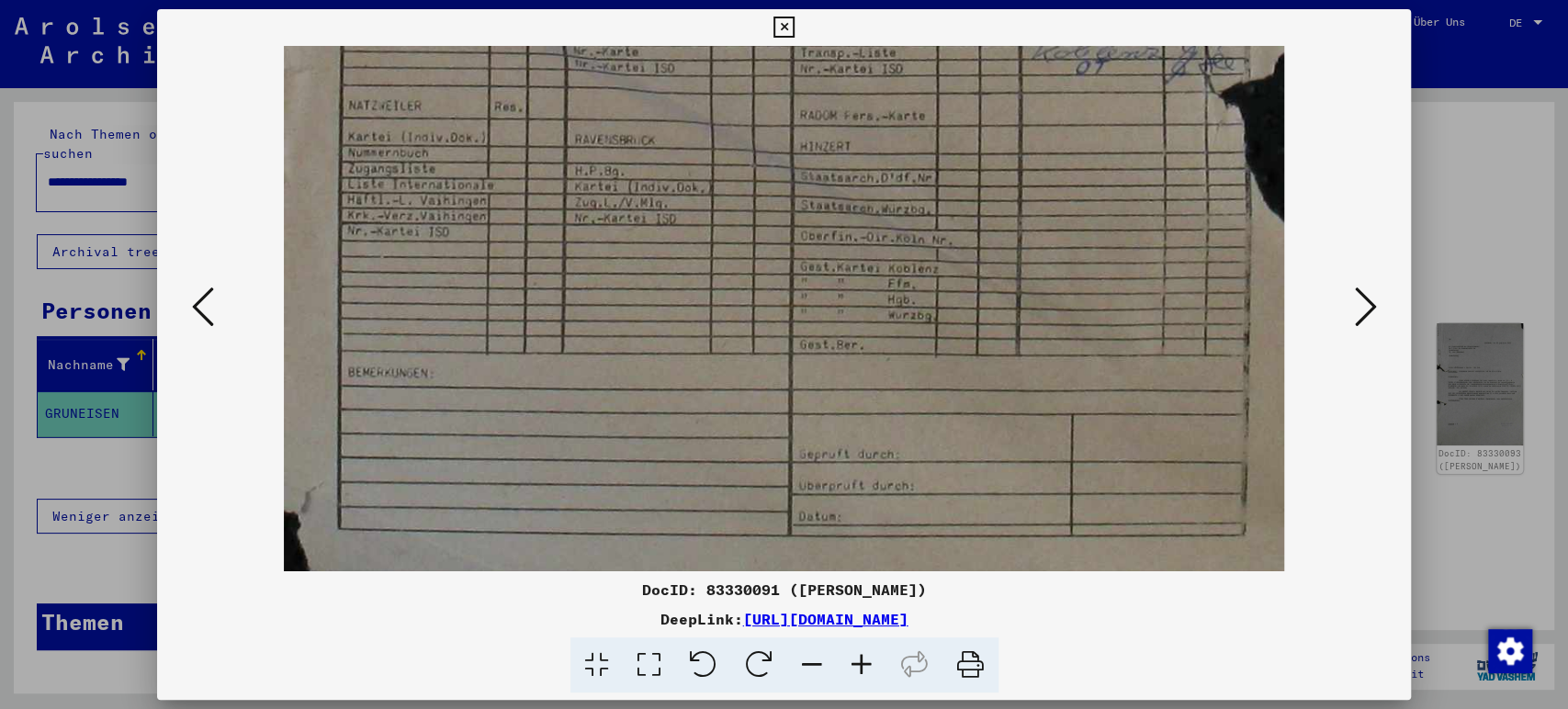
click at [1371, 299] on icon at bounding box center [1365, 306] width 22 height 44
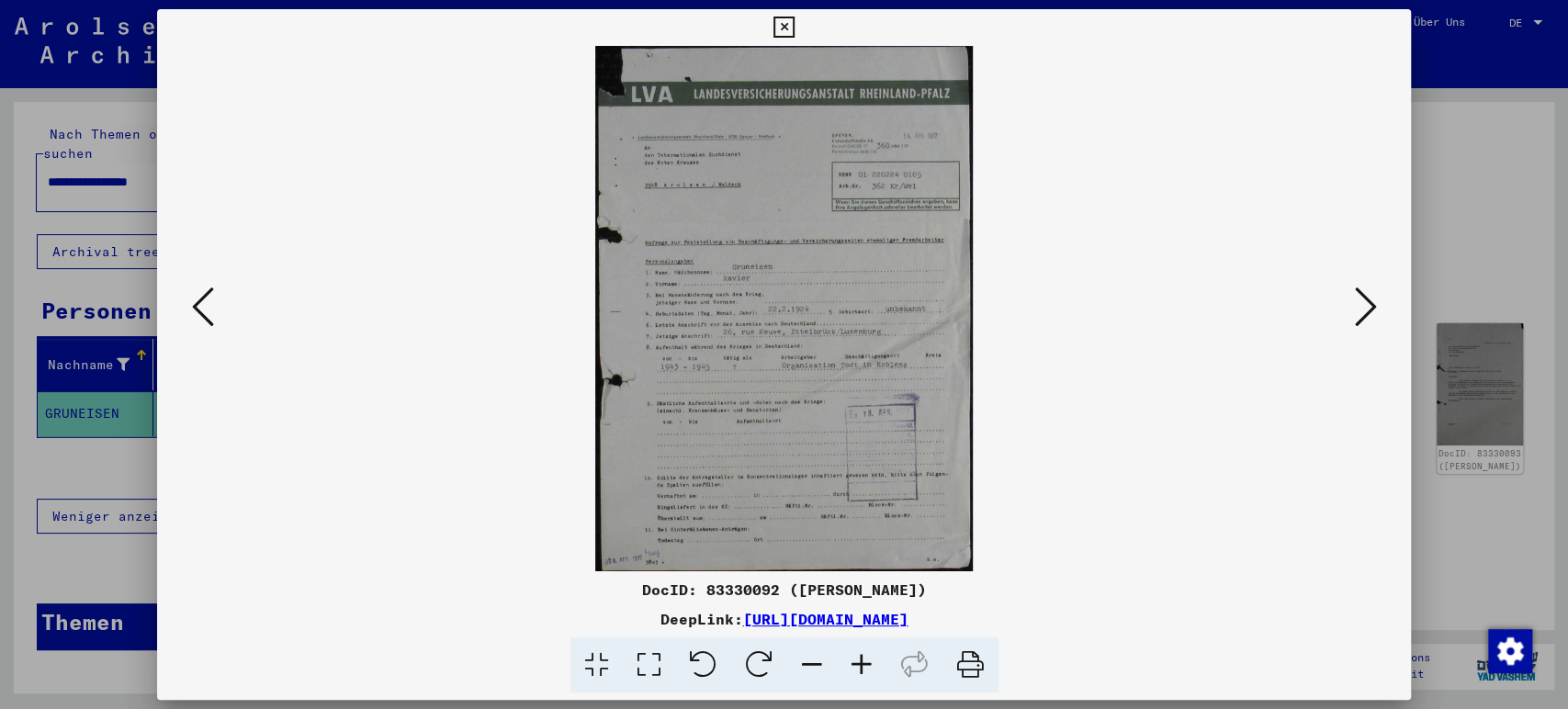
click at [867, 663] on icon at bounding box center [861, 665] width 50 height 57
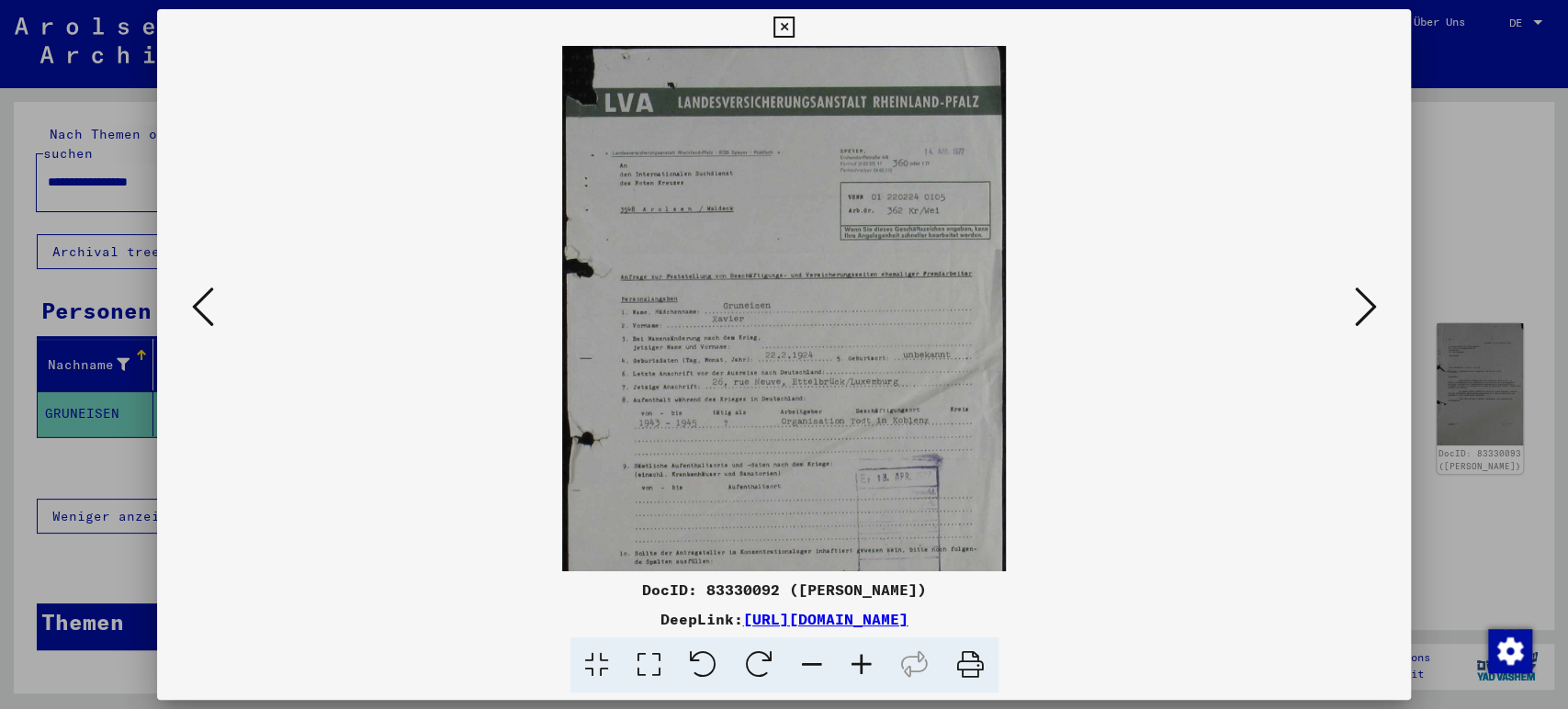
click at [867, 663] on icon at bounding box center [861, 665] width 50 height 57
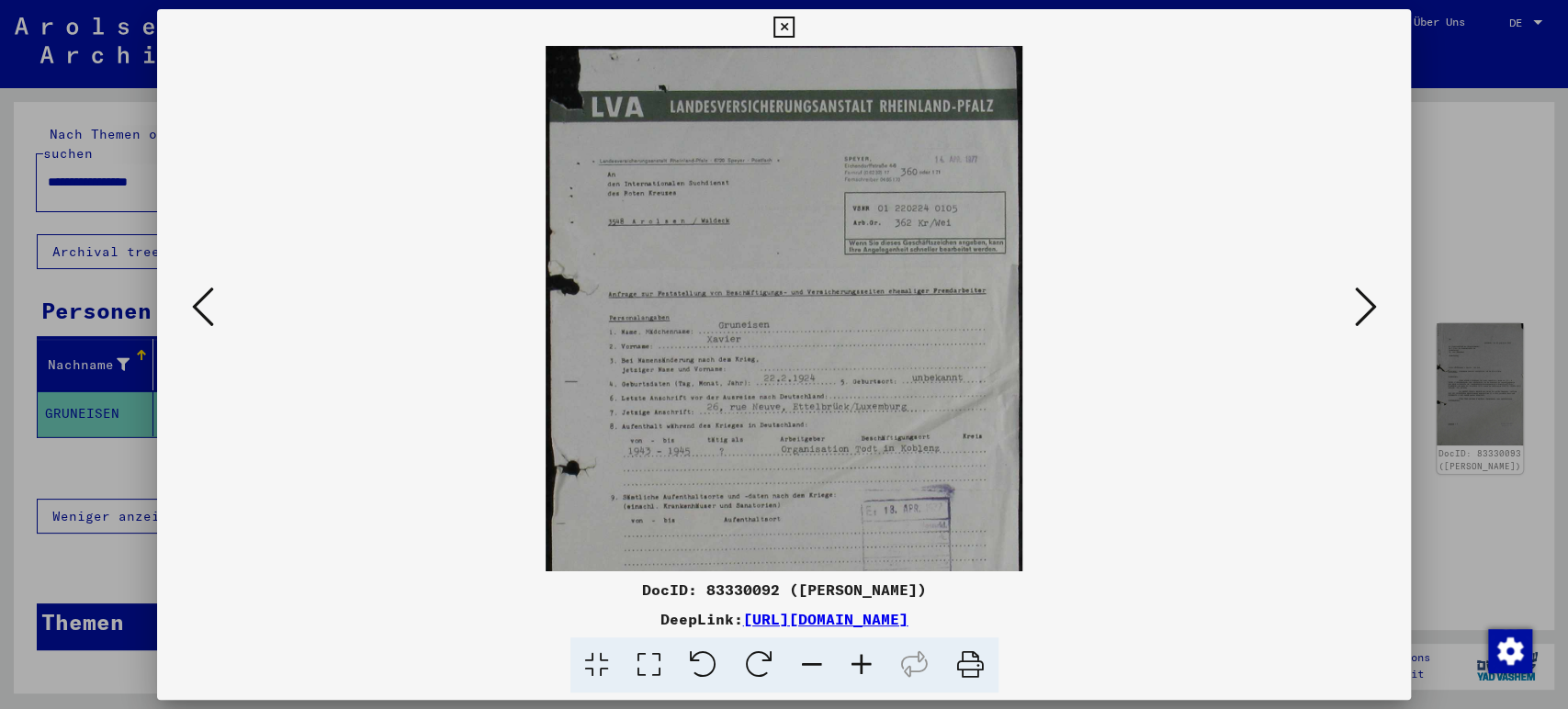
click at [867, 663] on icon at bounding box center [861, 665] width 50 height 57
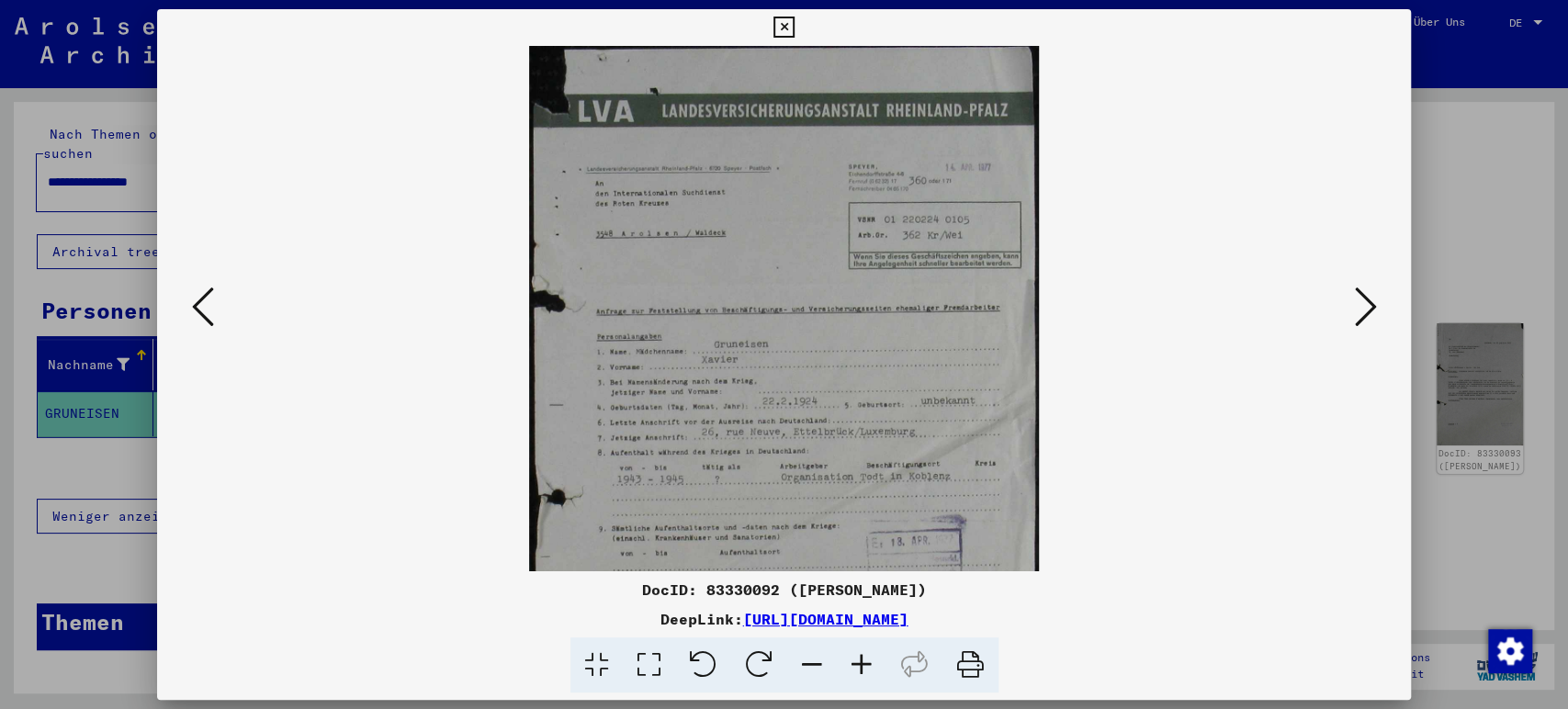
click at [867, 663] on icon at bounding box center [861, 665] width 50 height 57
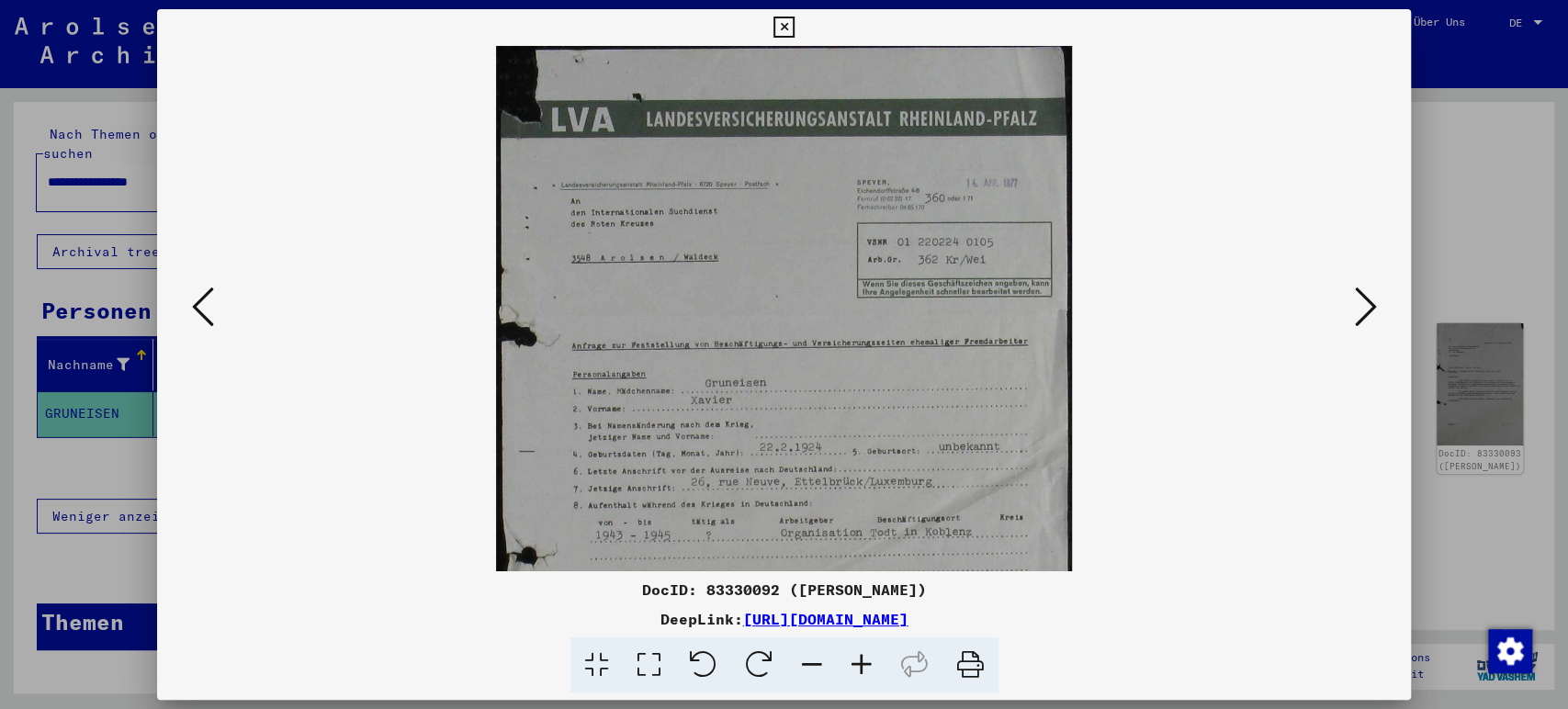
click at [867, 663] on icon at bounding box center [861, 665] width 50 height 57
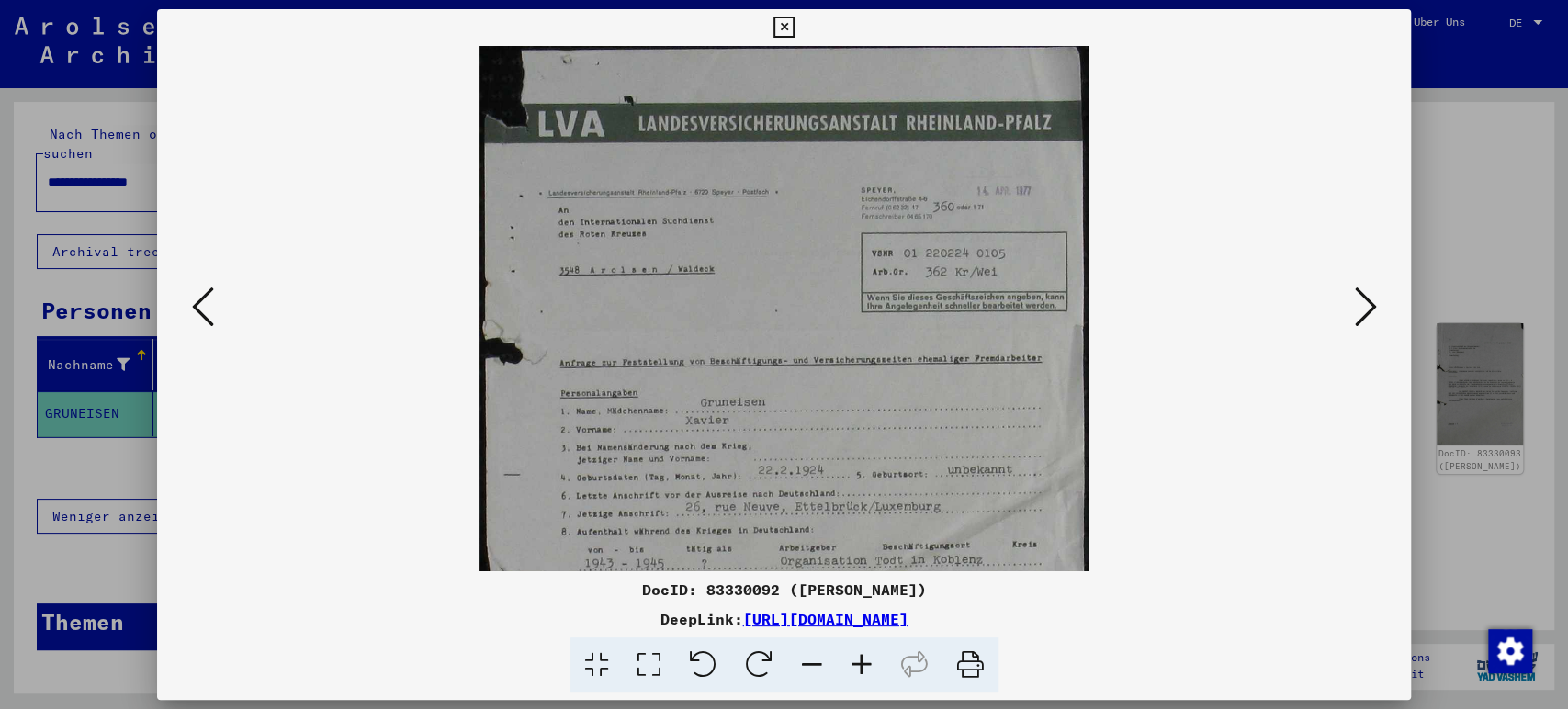
click at [867, 663] on icon at bounding box center [861, 665] width 50 height 57
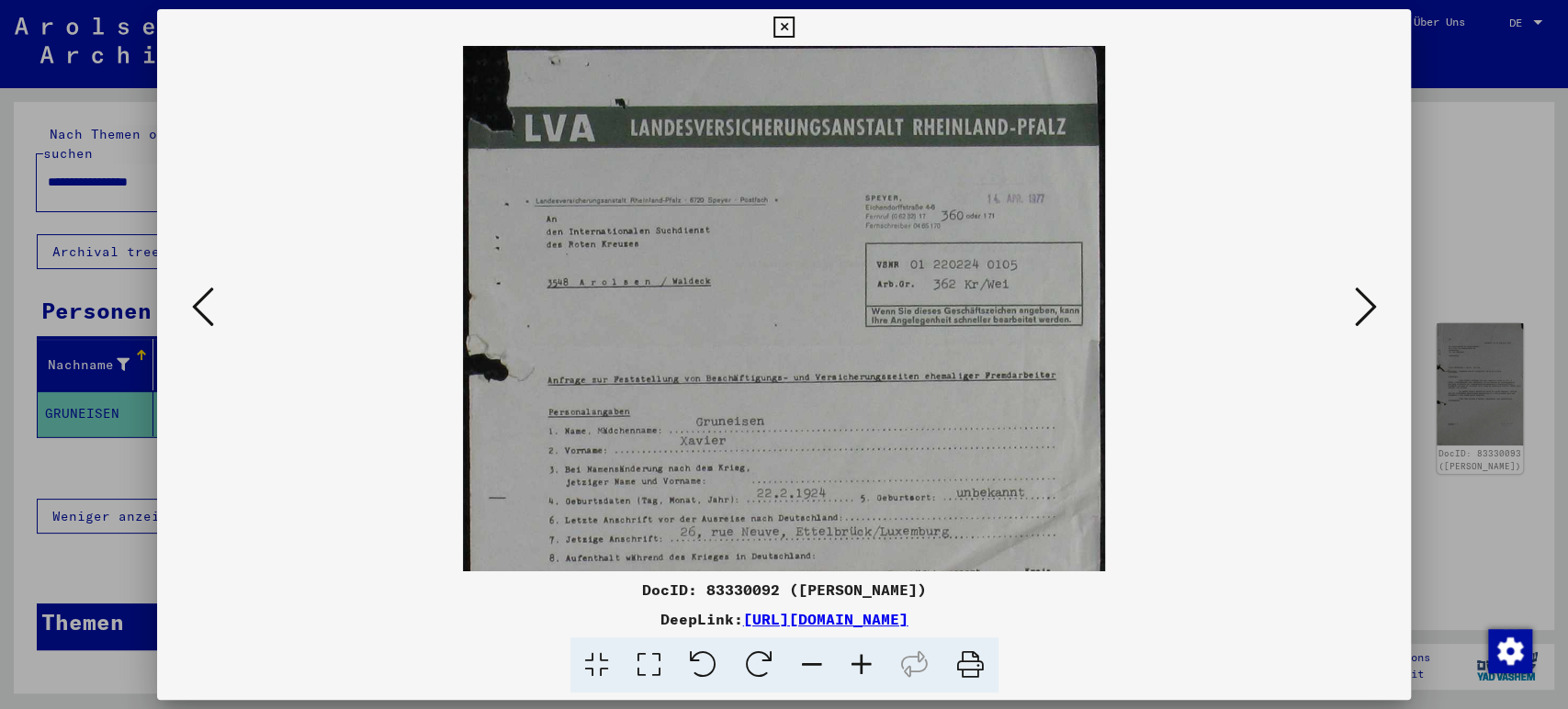
click at [867, 663] on icon at bounding box center [861, 665] width 50 height 57
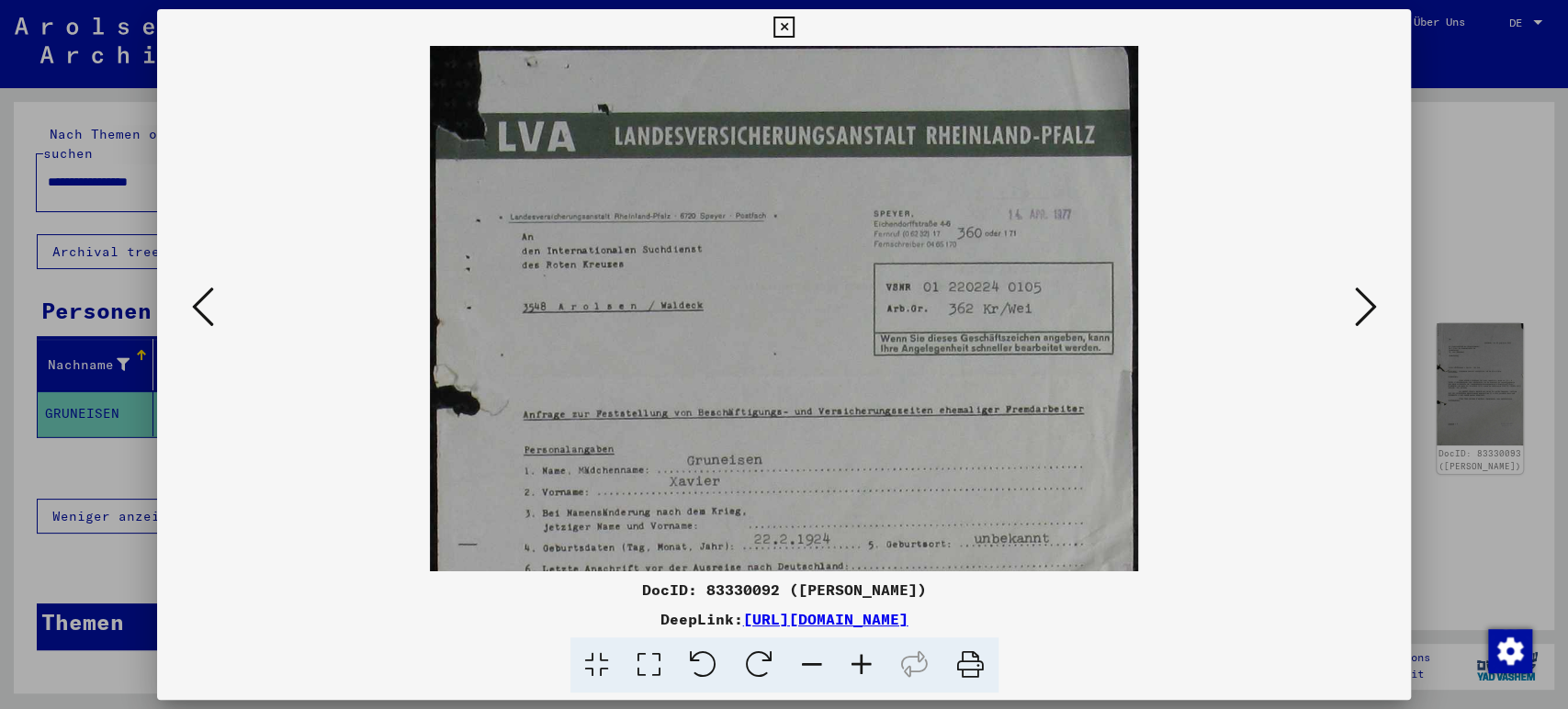
click at [867, 663] on icon at bounding box center [861, 665] width 50 height 57
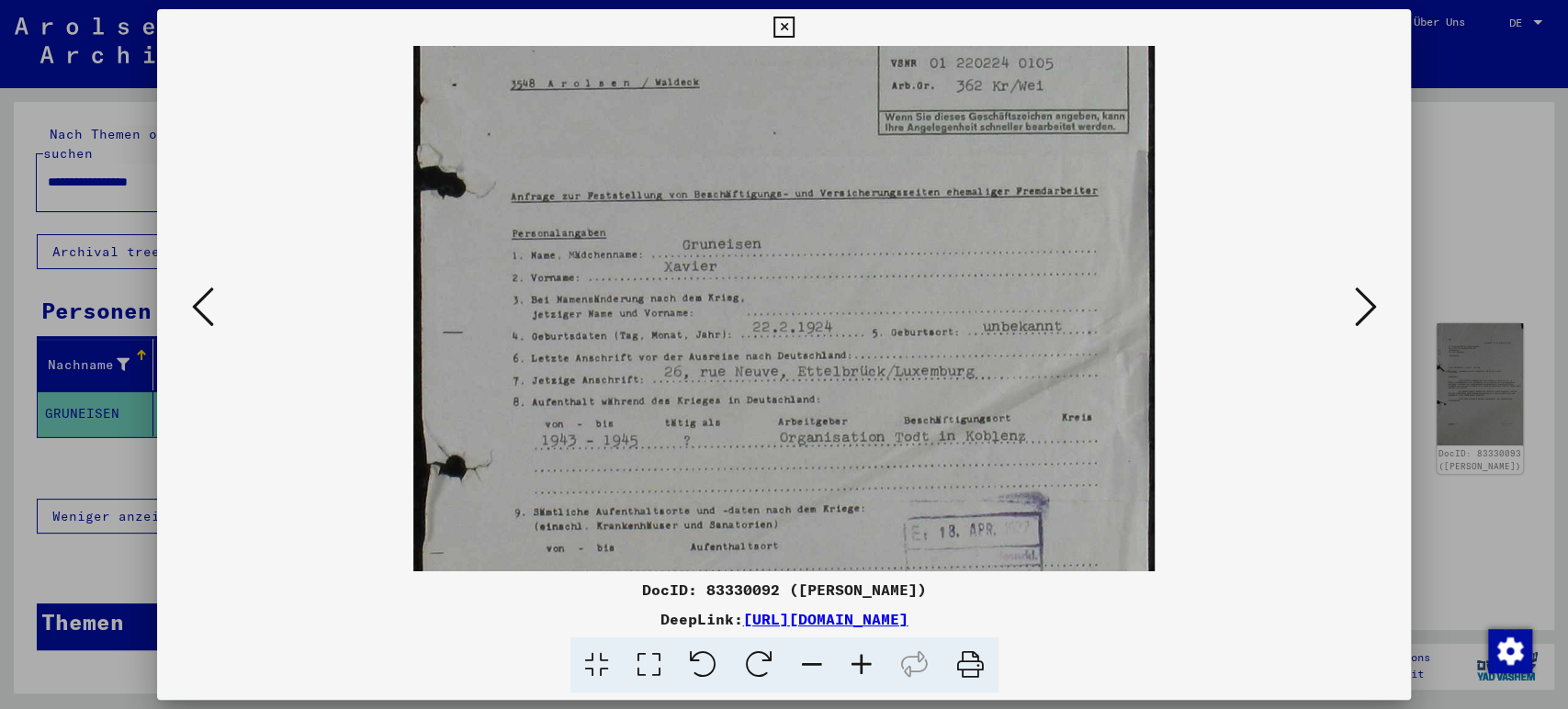
scroll to position [276, 0]
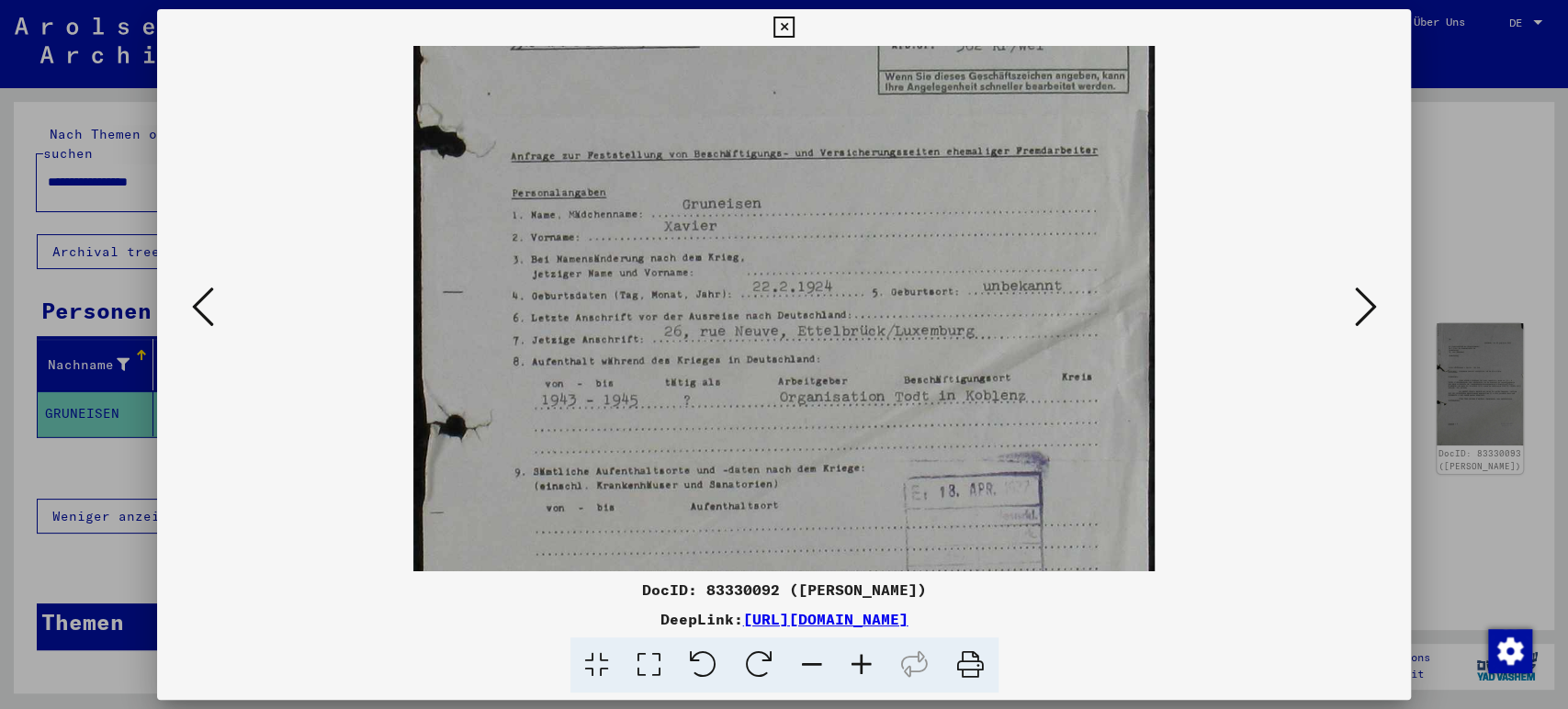
drag, startPoint x: 805, startPoint y: 508, endPoint x: 740, endPoint y: 233, distance: 282.6
click at [740, 233] on img at bounding box center [784, 286] width 741 height 1031
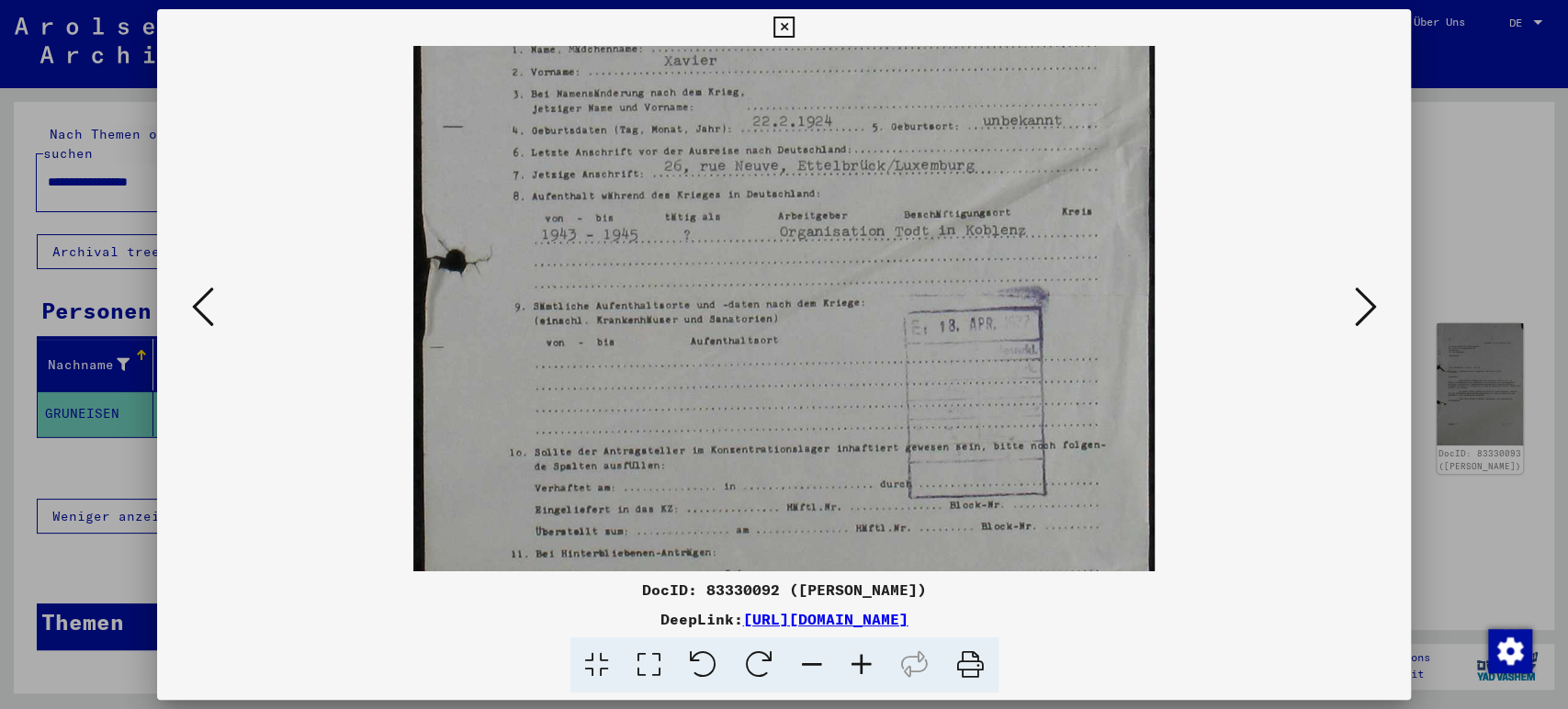
scroll to position [505, 0]
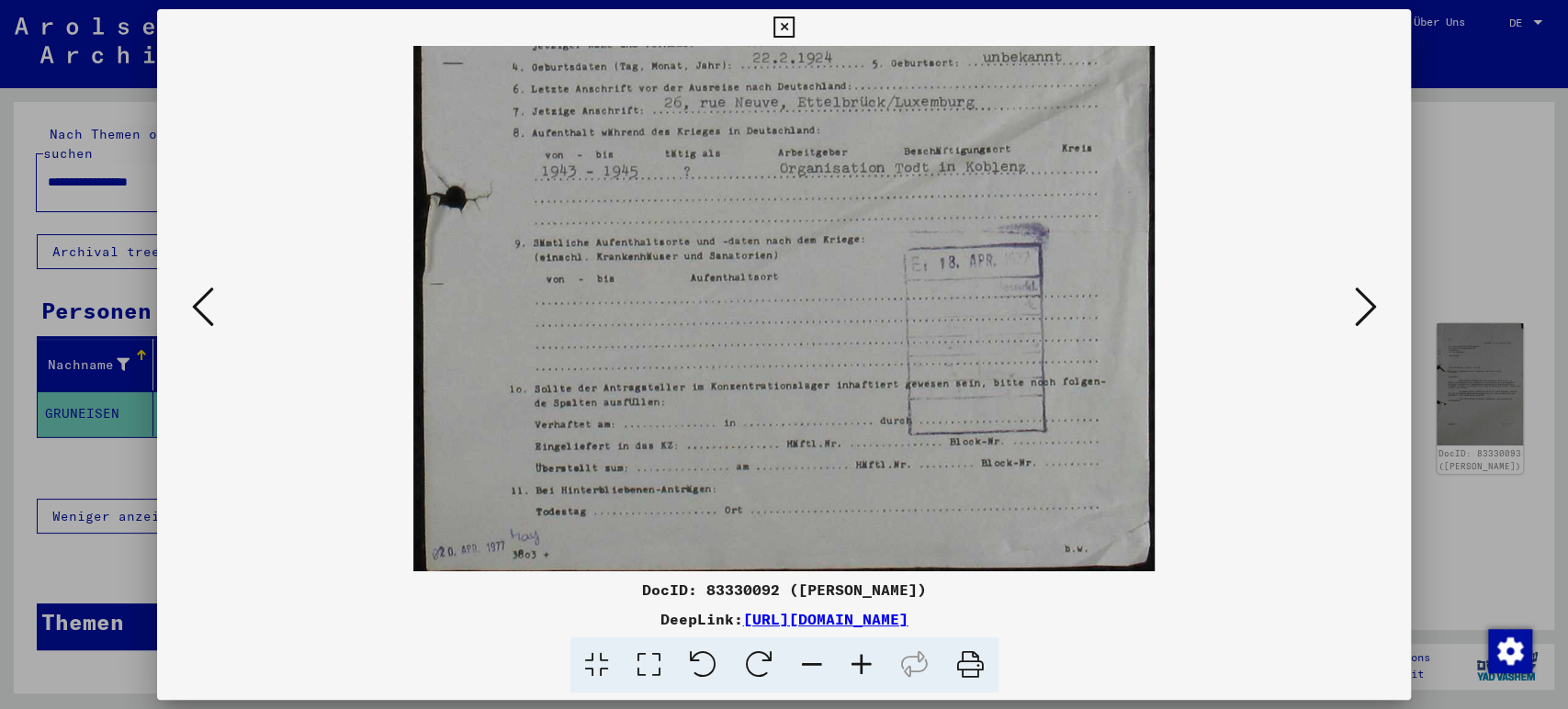
drag, startPoint x: 751, startPoint y: 491, endPoint x: 733, endPoint y: 226, distance: 265.6
click at [733, 226] on img at bounding box center [784, 58] width 741 height 1031
click at [1367, 303] on icon at bounding box center [1365, 306] width 22 height 44
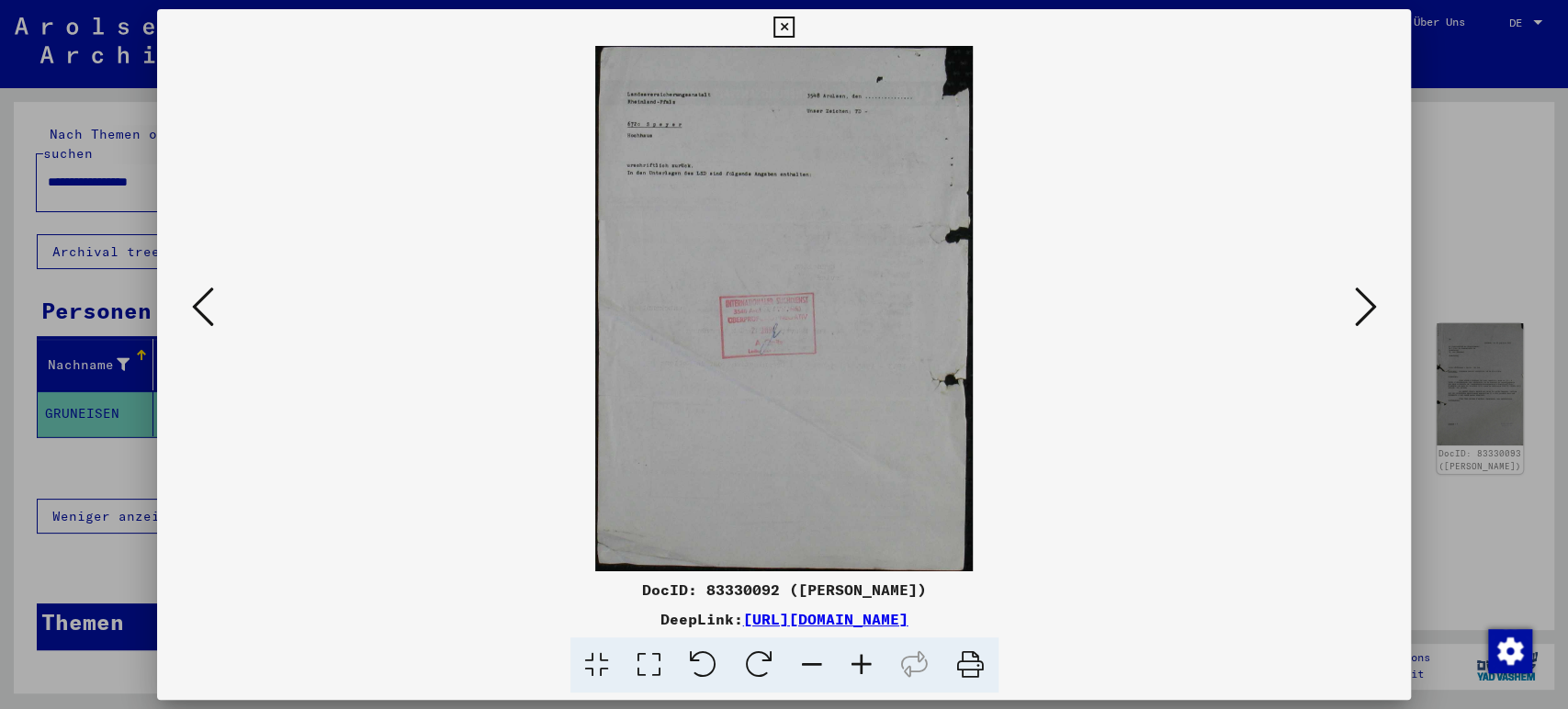
click at [1370, 303] on icon at bounding box center [1365, 306] width 22 height 44
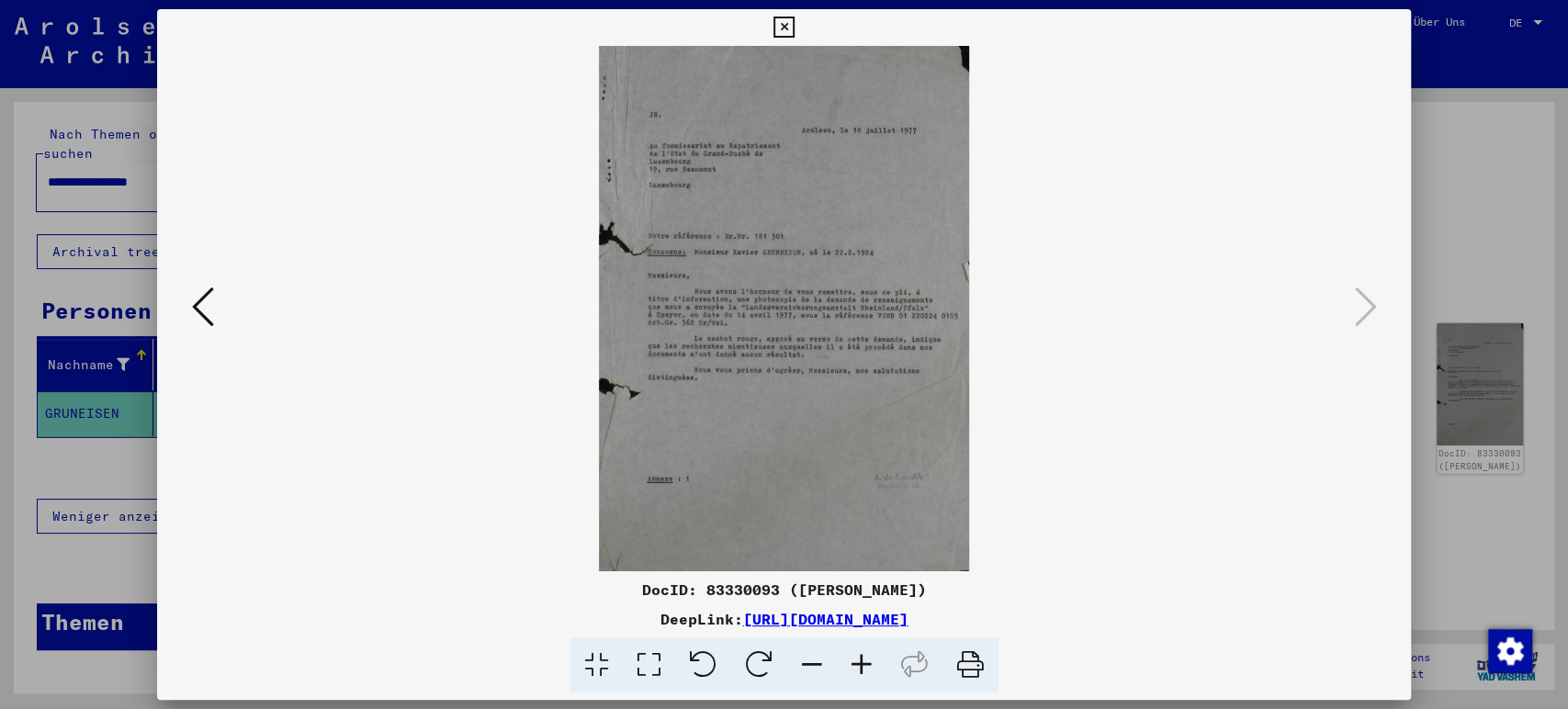
click at [779, 27] on icon at bounding box center [783, 28] width 21 height 22
